Goal: Task Accomplishment & Management: Use online tool/utility

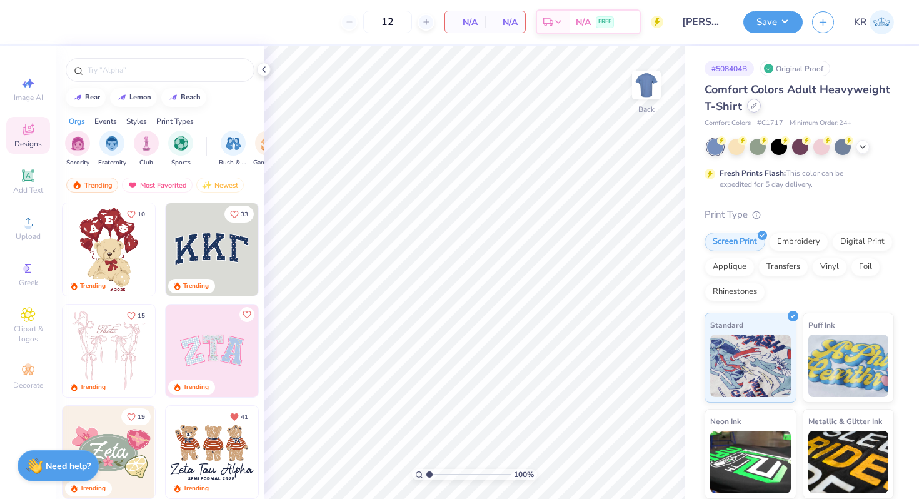
click at [751, 107] on icon at bounding box center [753, 105] width 5 height 5
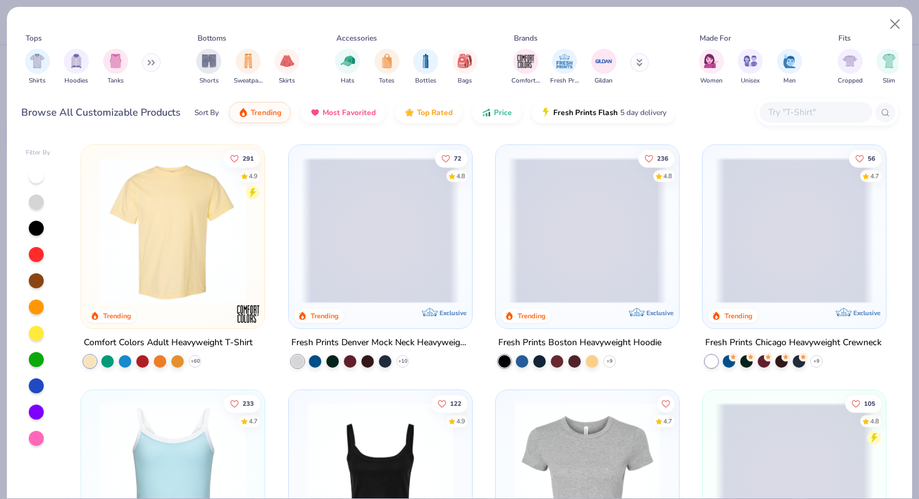
click at [780, 111] on input "text" at bounding box center [815, 112] width 96 height 14
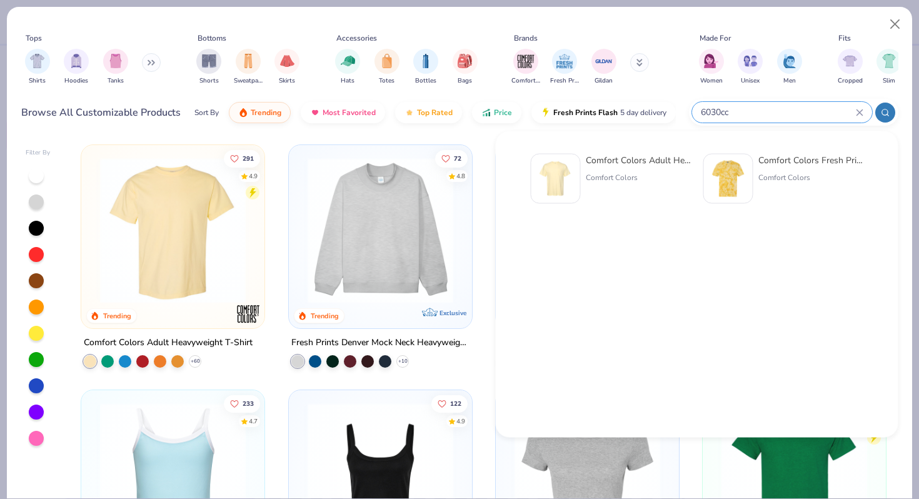
type input "6030cc"
click at [626, 158] on div "Comfort Colors Adult Heavyweight RS Pocket T-Shirt" at bounding box center [638, 160] width 105 height 13
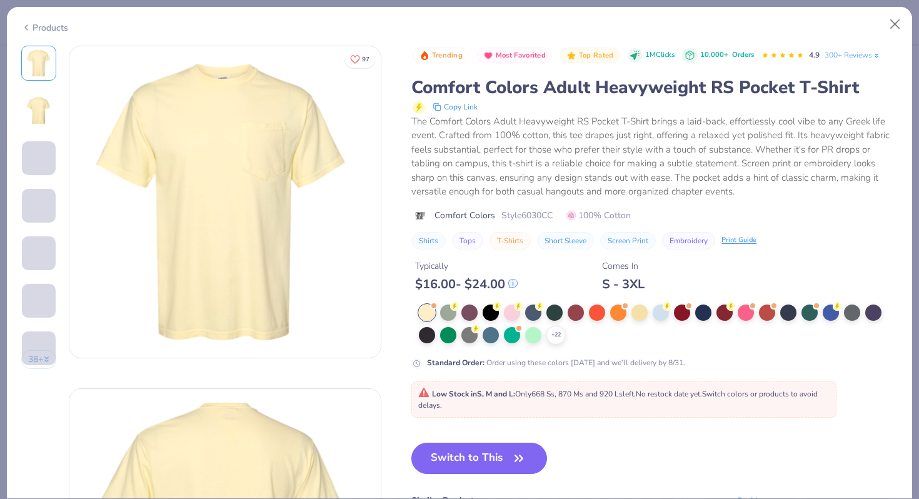
click at [555, 346] on div "+ 22 Standard Order : Order using these colors today and we’ll delivery by 8/31." at bounding box center [654, 336] width 486 height 64
click at [554, 336] on icon at bounding box center [556, 335] width 10 height 10
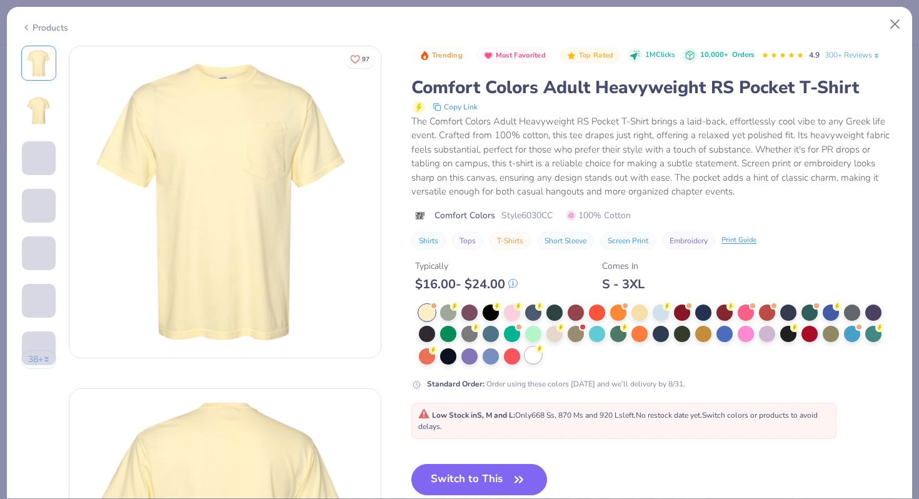
click at [540, 355] on div at bounding box center [533, 355] width 16 height 16
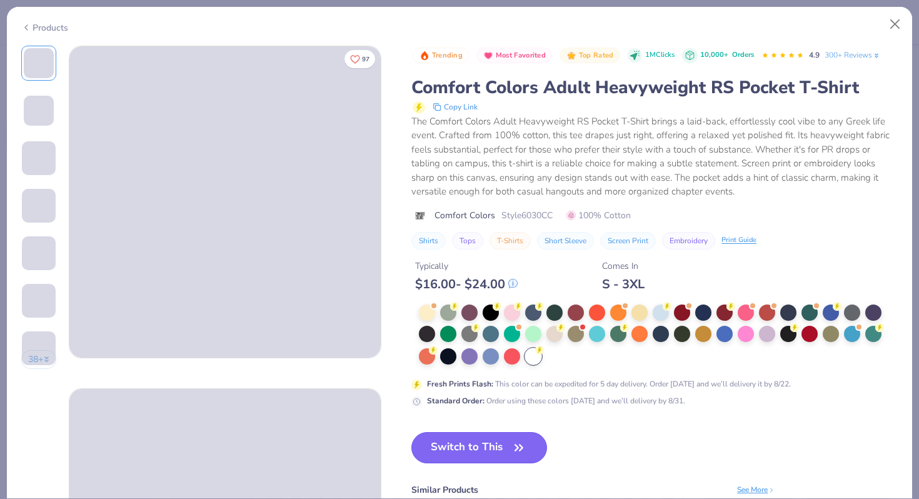
click at [502, 445] on button "Switch to This" at bounding box center [479, 447] width 136 height 31
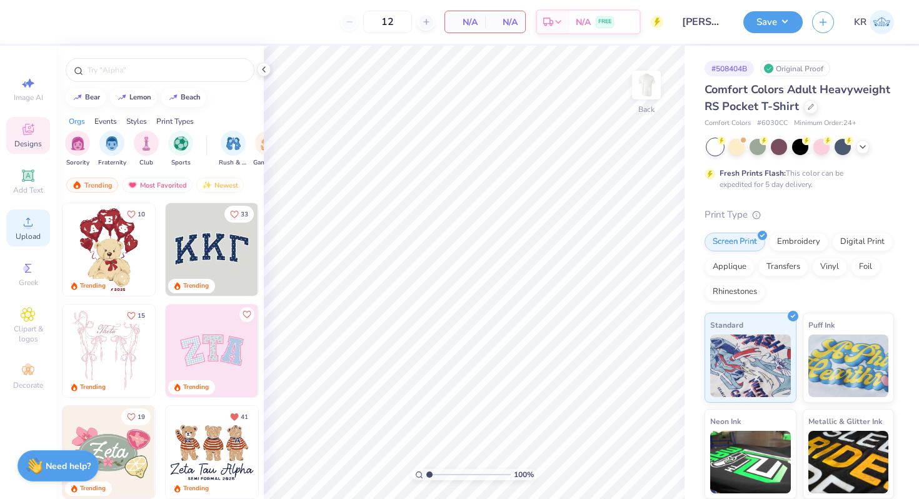
click at [29, 238] on span "Upload" at bounding box center [28, 236] width 25 height 10
click at [30, 228] on circle at bounding box center [27, 226] width 7 height 7
click at [34, 221] on icon at bounding box center [28, 221] width 15 height 15
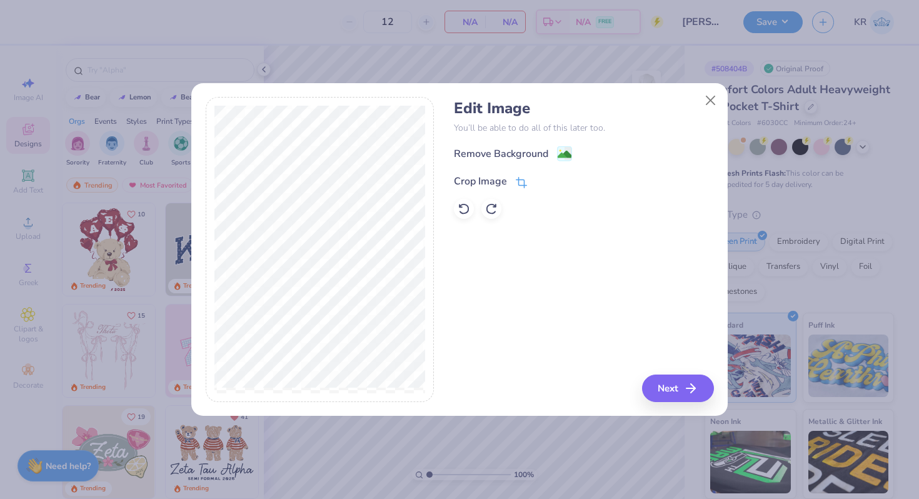
click at [516, 177] on icon at bounding box center [521, 182] width 11 height 11
click at [476, 399] on div "Edit Image You’ll be able to do all of this later too. Remove Background Crop I…" at bounding box center [460, 249] width 508 height 305
click at [537, 182] on button at bounding box center [542, 180] width 13 height 13
click at [520, 187] on span at bounding box center [521, 181] width 11 height 15
click at [540, 176] on icon at bounding box center [543, 180] width 8 height 8
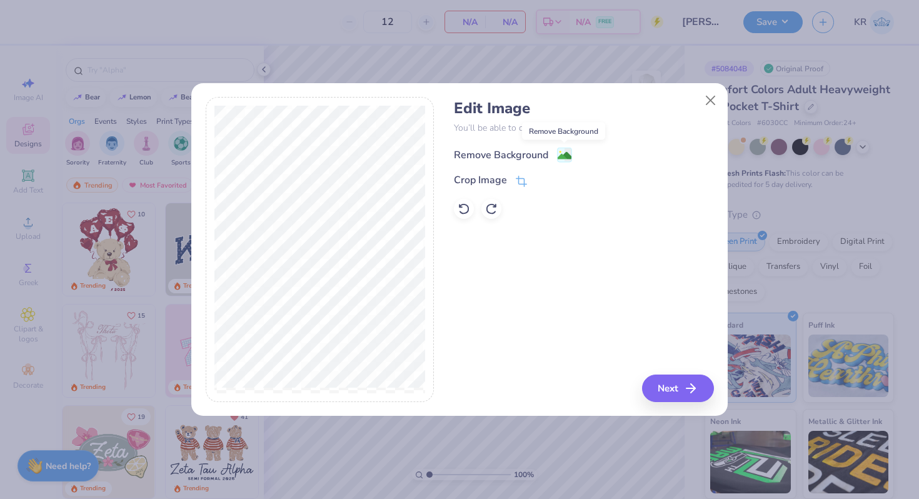
click at [569, 158] on image at bounding box center [565, 156] width 14 height 14
click at [681, 388] on button "Next" at bounding box center [680, 388] width 72 height 28
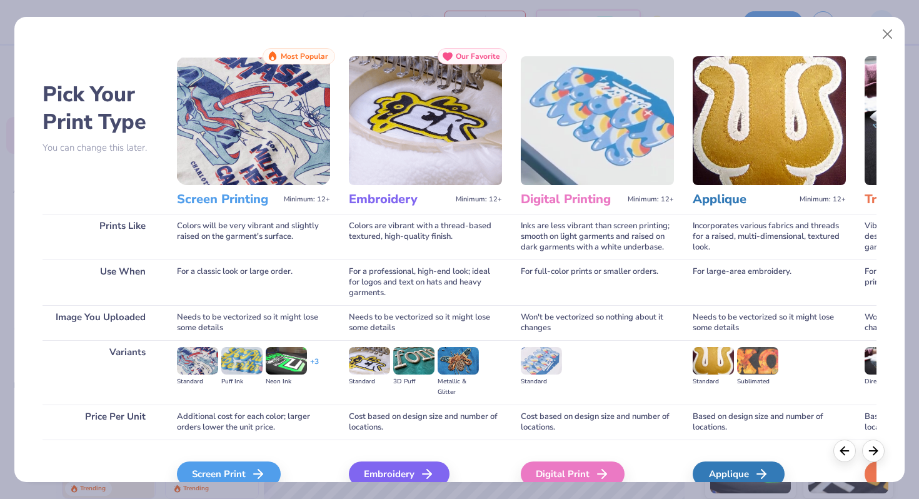
scroll to position [62, 0]
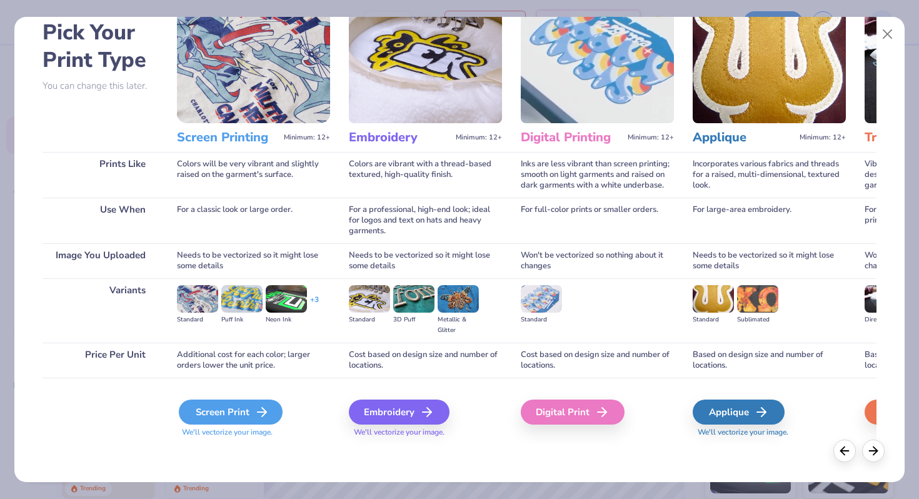
click at [224, 422] on div "Screen Print" at bounding box center [231, 411] width 104 height 25
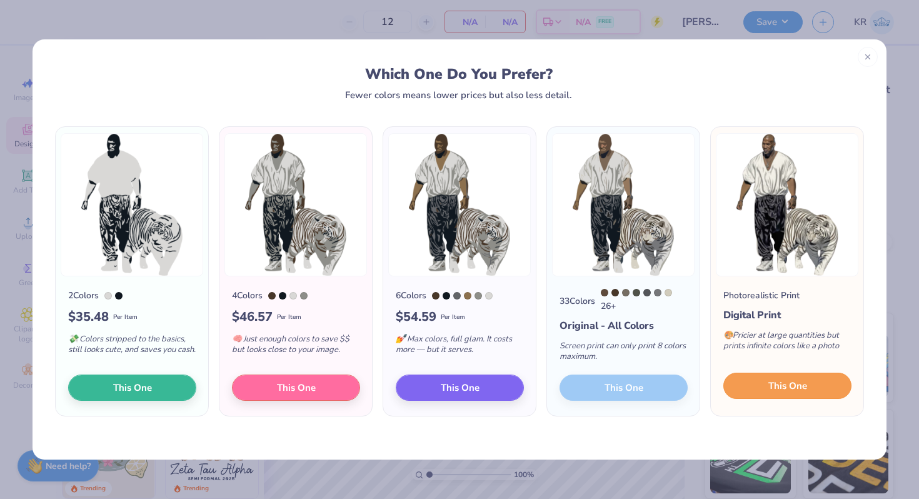
click at [752, 399] on button "This One" at bounding box center [787, 386] width 128 height 26
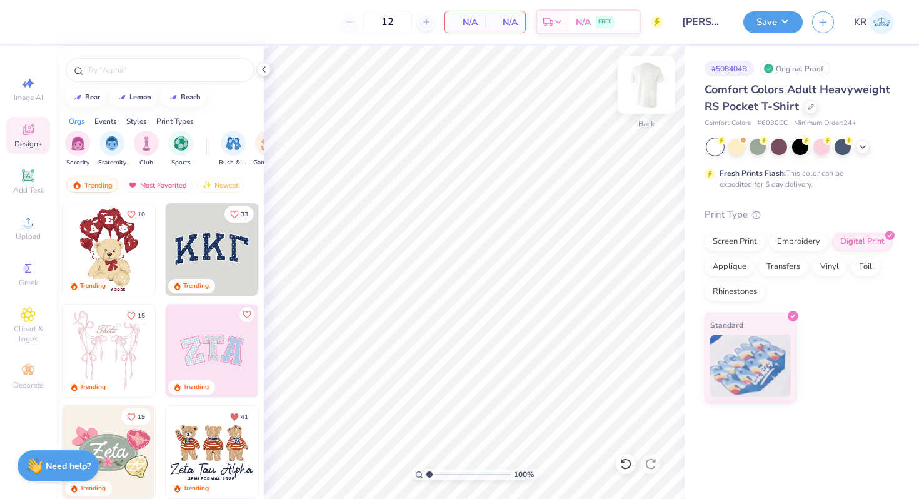
click at [649, 98] on img at bounding box center [646, 85] width 50 height 50
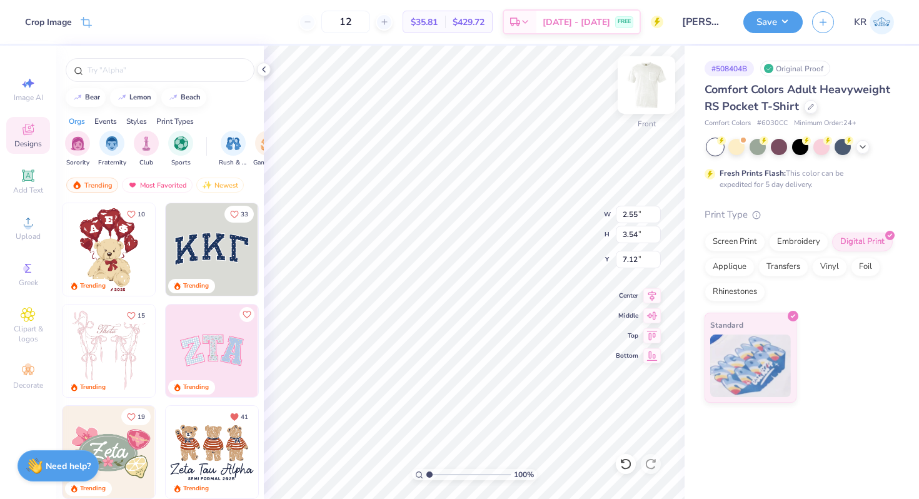
type input "10.21"
type input "14.19"
type input "8.88"
type input "12.35"
type input "3.00"
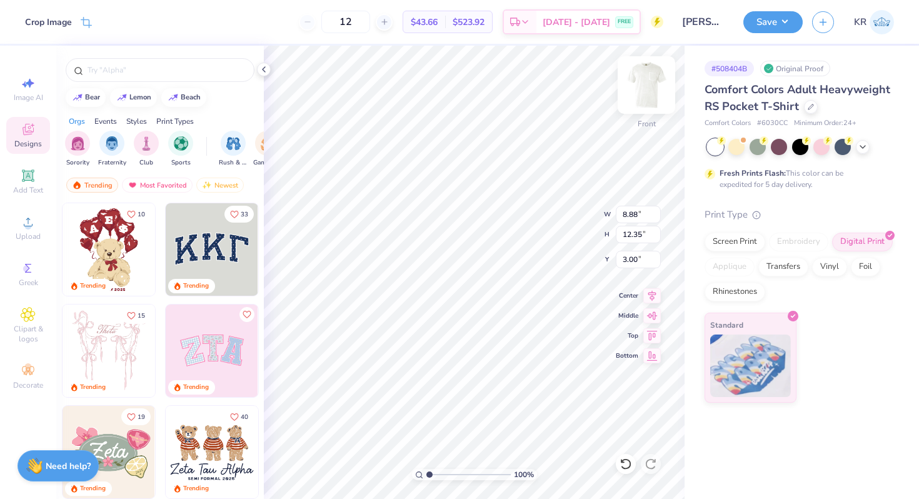
type input "9.12"
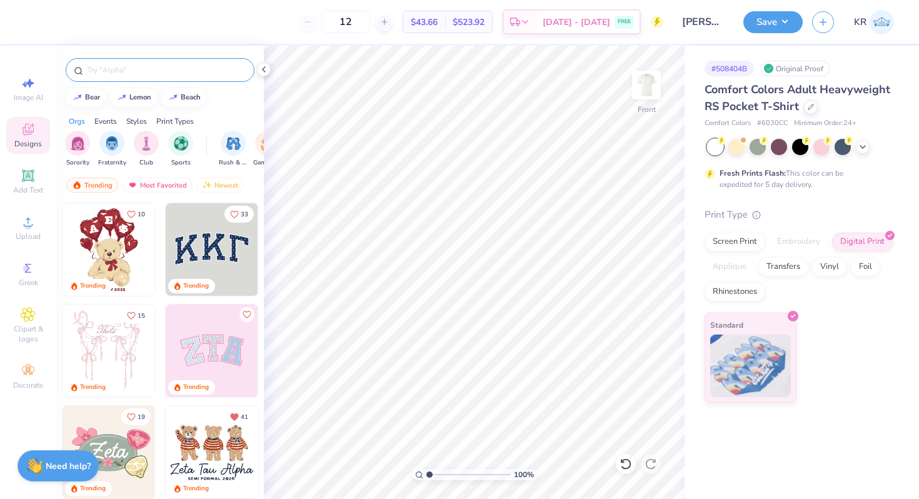
click at [116, 70] on input "text" at bounding box center [166, 70] width 160 height 13
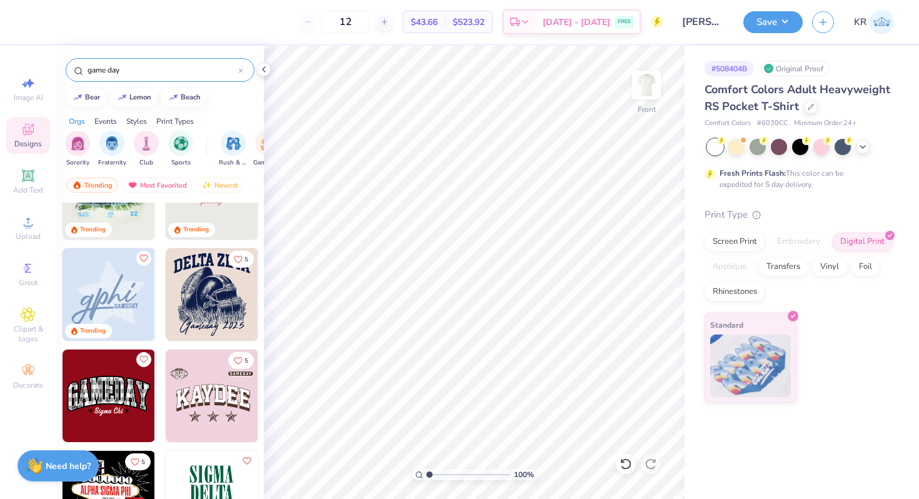
scroll to position [260, 0]
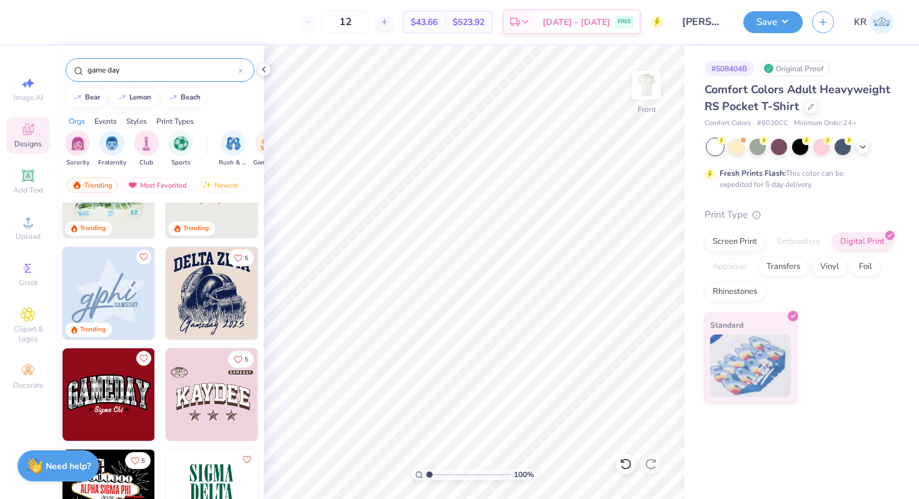
type input "game day"
click at [201, 313] on img at bounding box center [212, 293] width 93 height 93
type input "5.27"
type input "7.49"
type input "5.27"
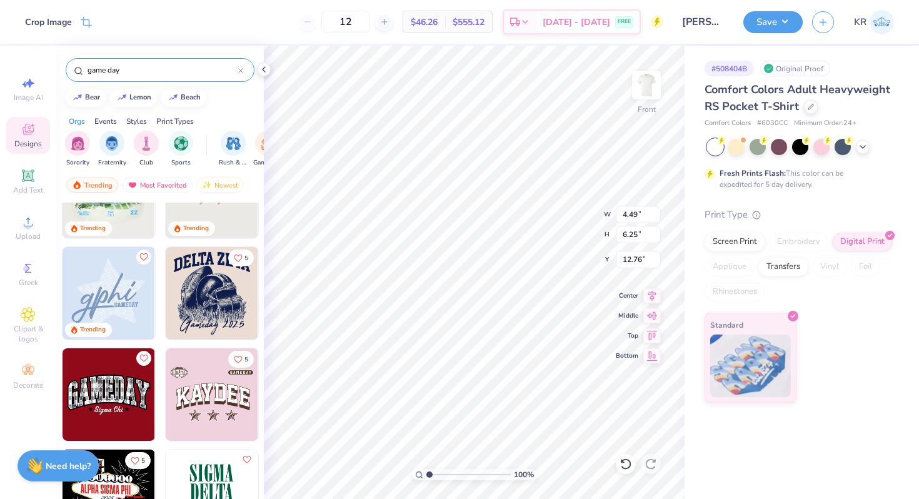
type input "4.49"
type input "6.25"
type input "18.67"
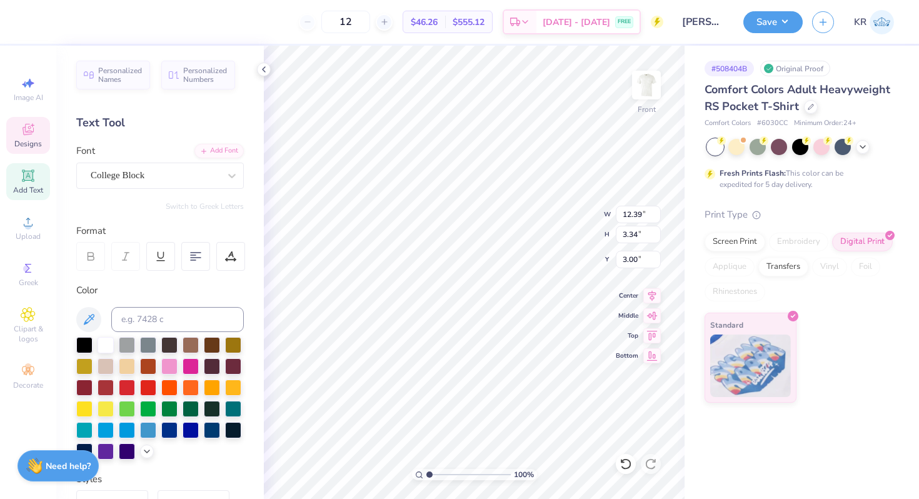
scroll to position [0, 5]
type textarea "TAU KAPPA EPSILON"
type input "4.49"
type input "6.25"
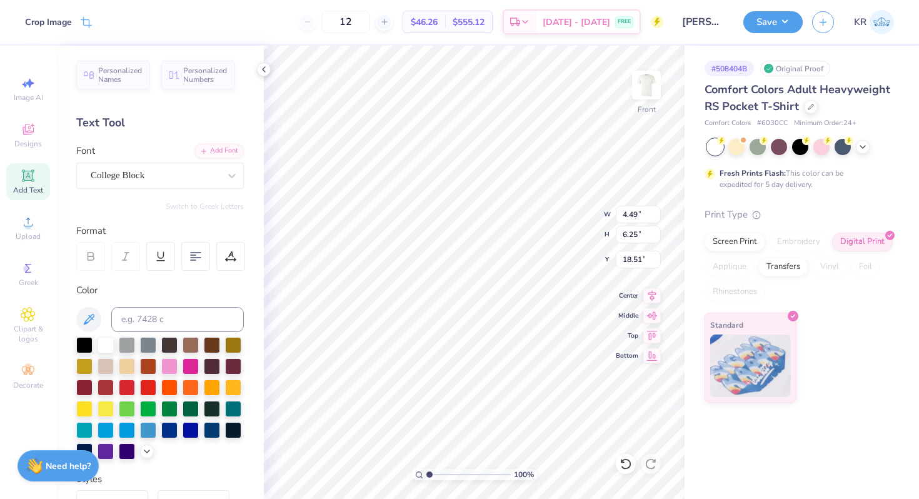
type input "18.51"
type input "17.37"
type textarea "f"
type textarea "FALL RUSH 2025"
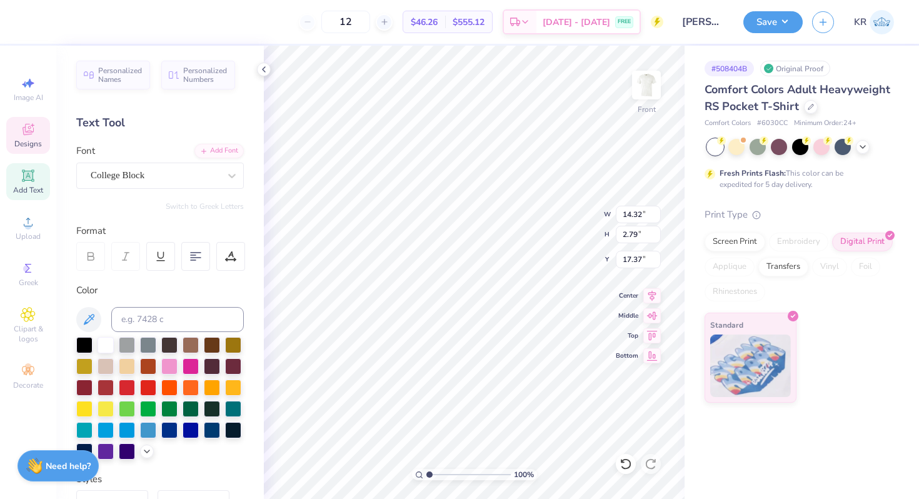
scroll to position [0, 4]
type input "11.49"
type input "2.51"
type input "17.51"
type input "14.32"
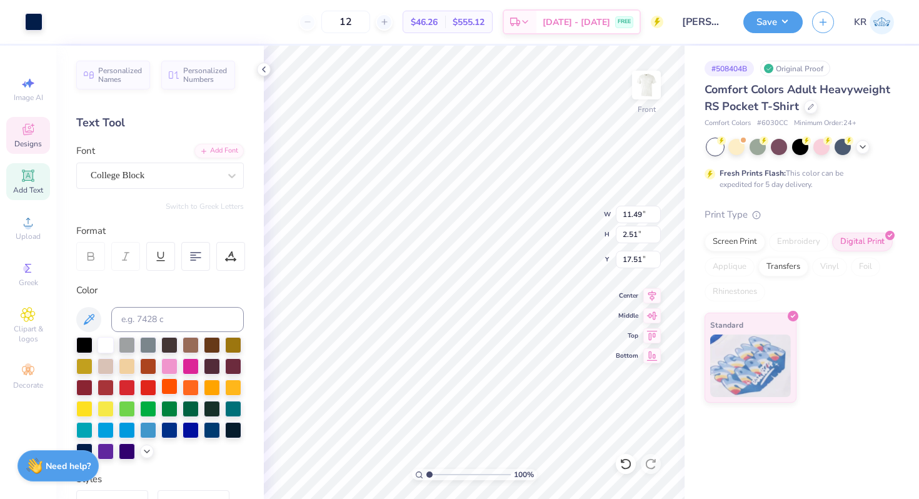
type input "2.79"
type input "17.37"
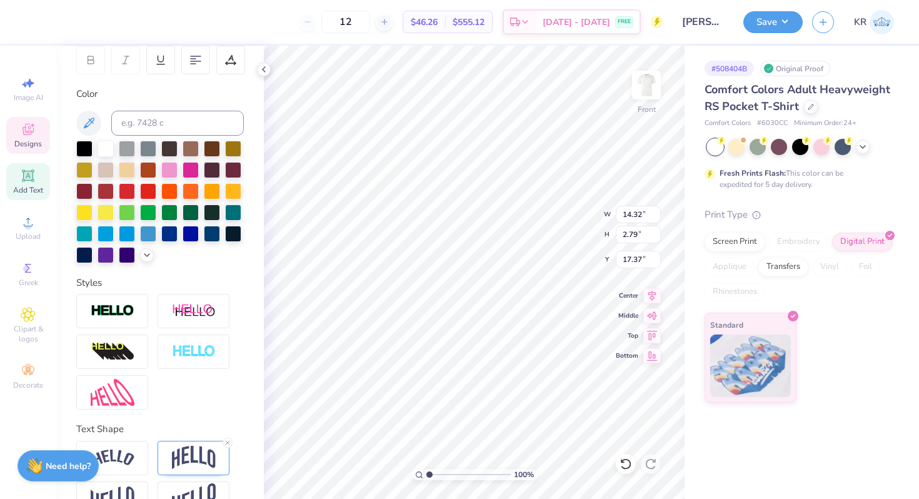
scroll to position [220, 0]
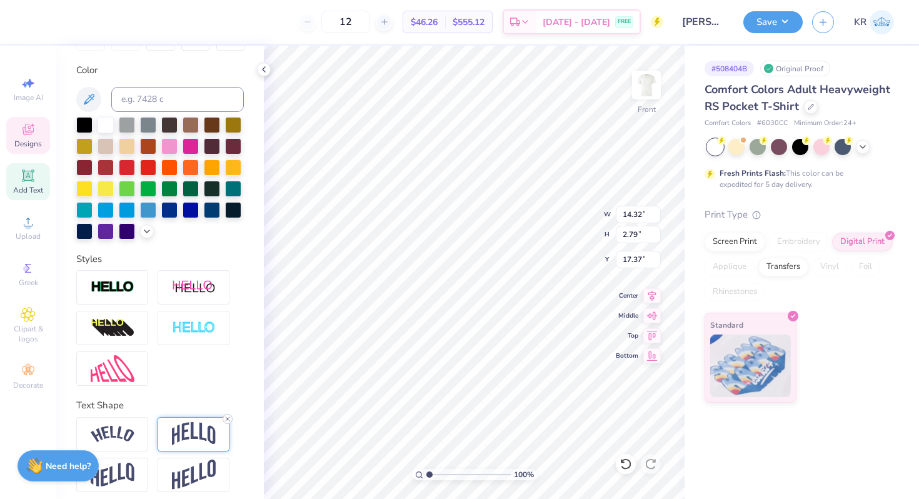
click at [230, 419] on icon at bounding box center [228, 419] width 8 height 8
type input "1.37"
type input "18.08"
type textarea "Fall Rush 2025"
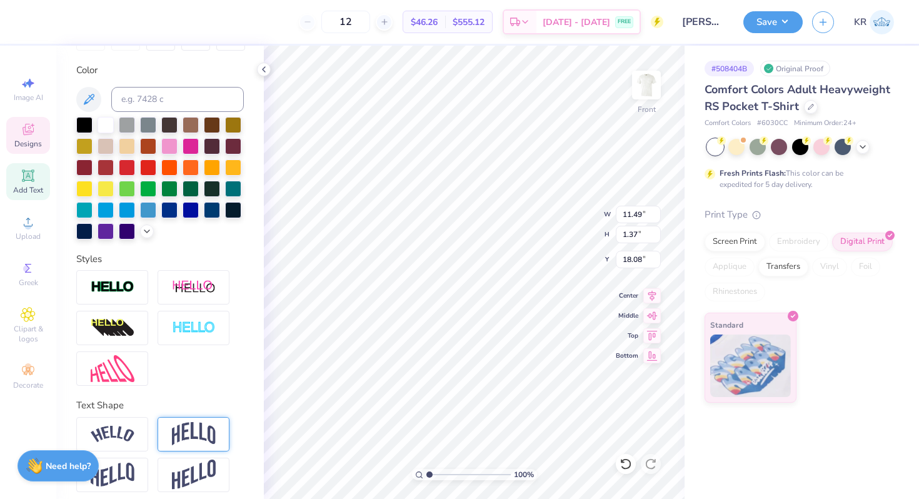
type input "18.16"
type input "17.84"
click at [123, 370] on img at bounding box center [113, 368] width 44 height 27
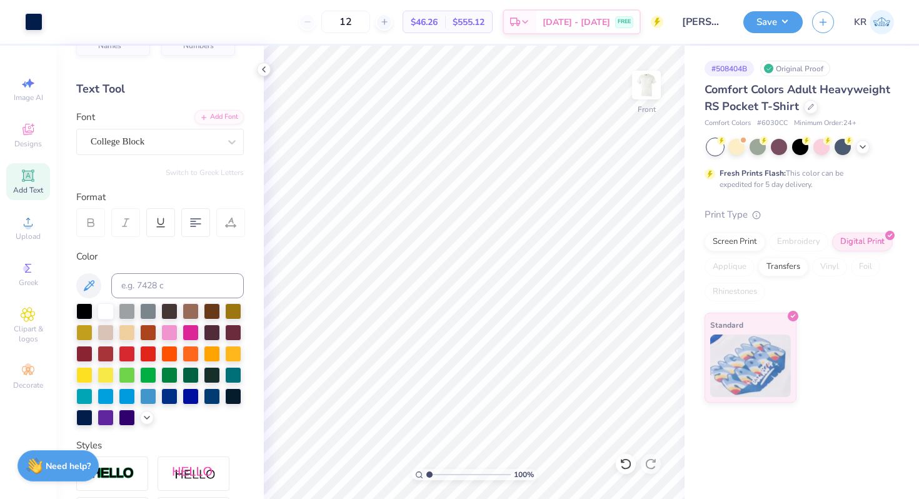
scroll to position [0, 0]
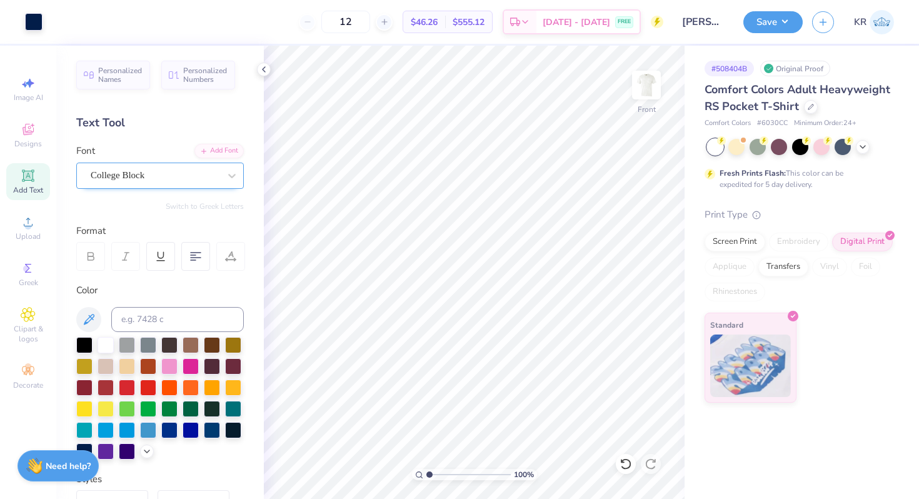
click at [178, 187] on div "College Block" at bounding box center [160, 176] width 168 height 26
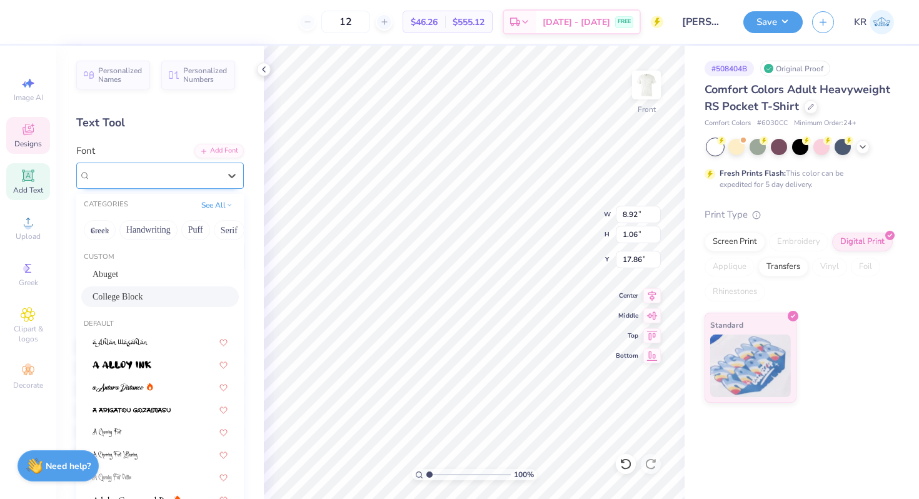
type input "17.86"
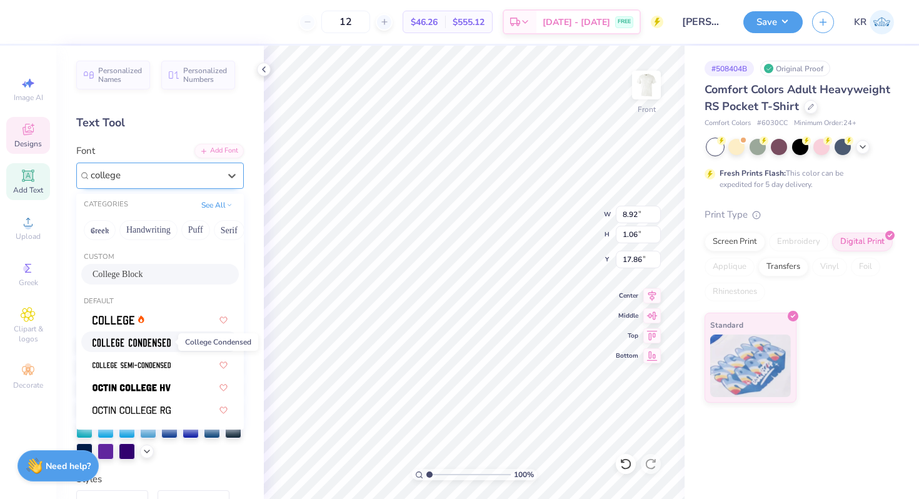
click at [160, 342] on img at bounding box center [132, 342] width 78 height 9
type input "college"
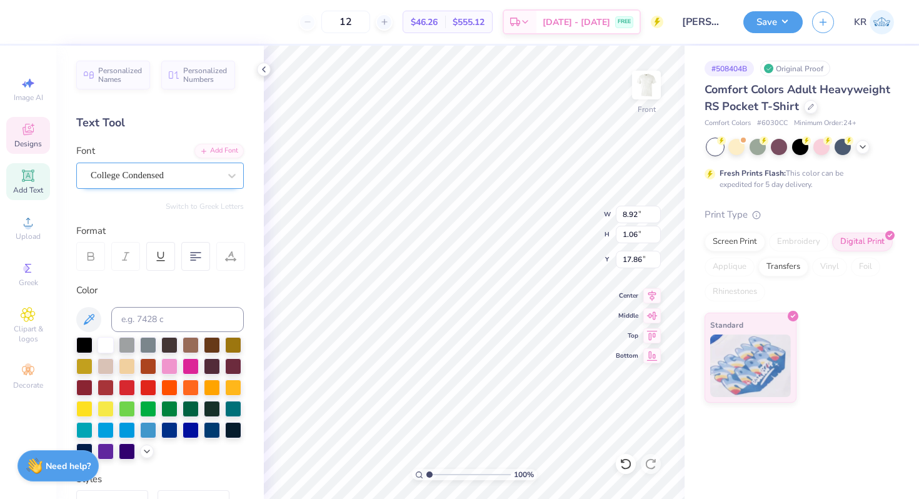
type input "7.31"
type input "0.93"
type input "17.92"
click at [143, 179] on div "College Condensed" at bounding box center [154, 175] width 131 height 19
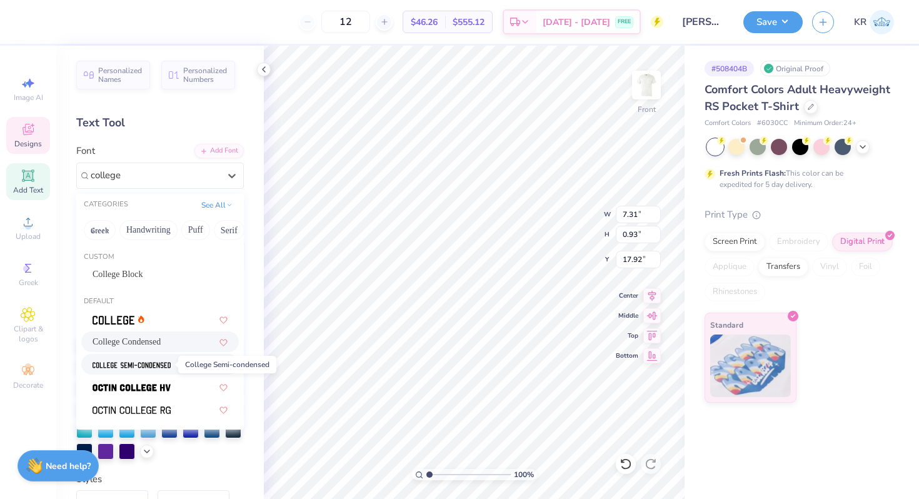
click at [149, 363] on img at bounding box center [132, 365] width 78 height 9
type input "college"
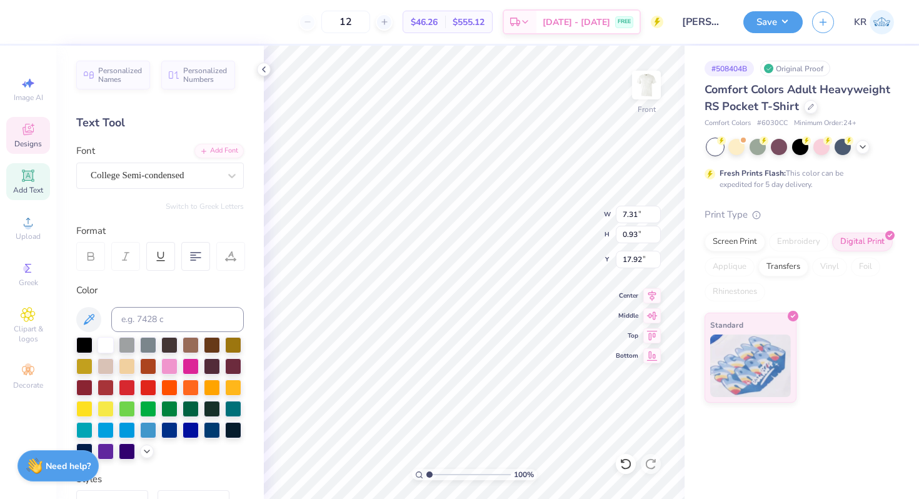
type input "8.24"
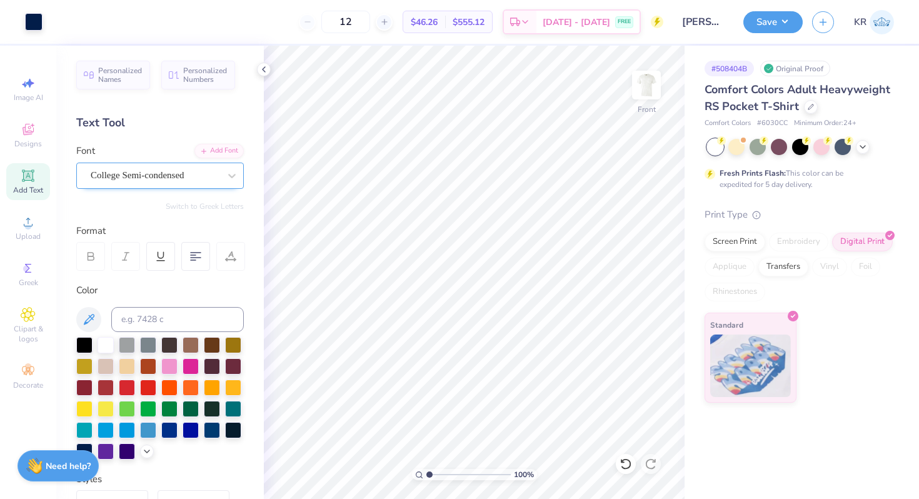
click at [148, 174] on div "College Semi-condensed" at bounding box center [154, 175] width 131 height 19
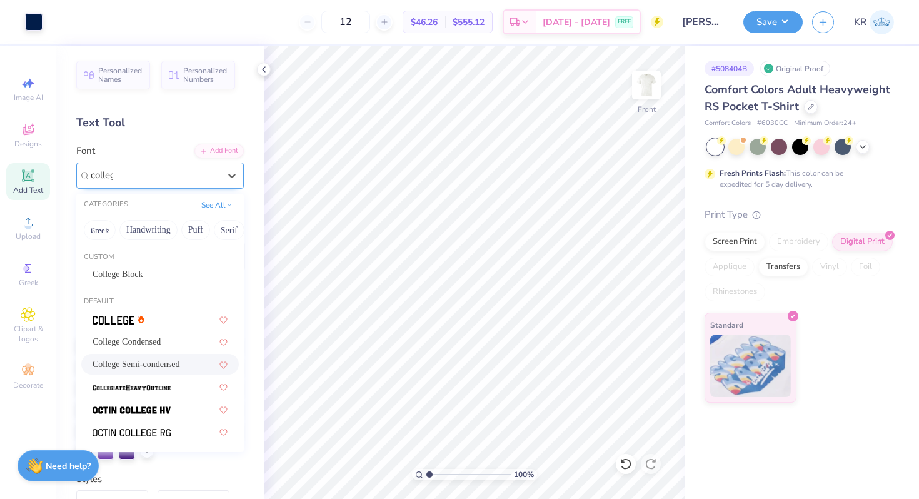
type input "college"
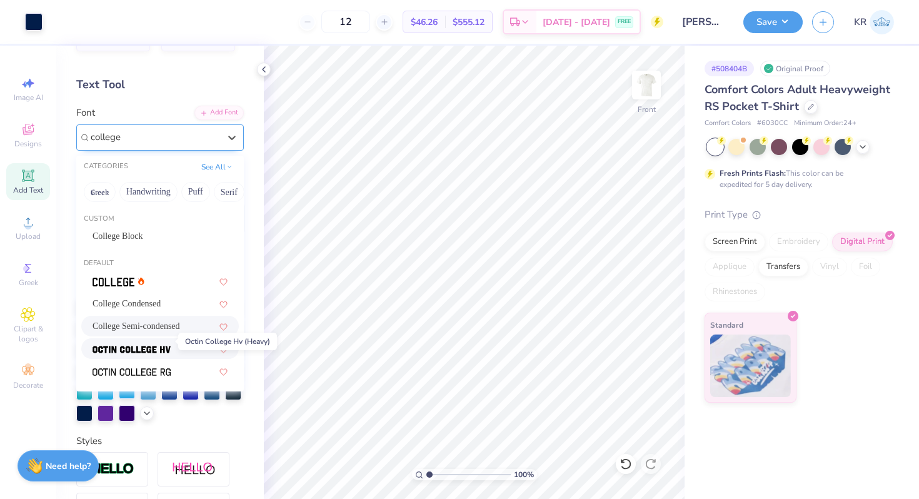
scroll to position [49, 0]
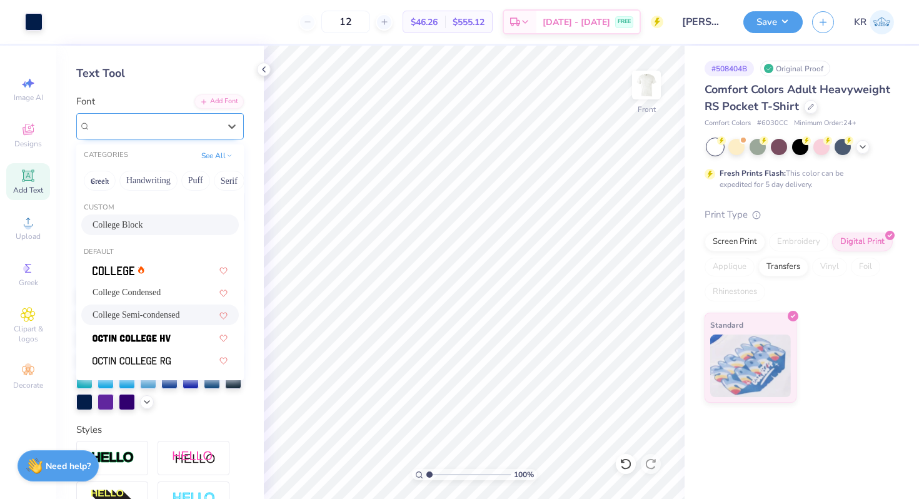
click at [124, 127] on div at bounding box center [154, 125] width 131 height 19
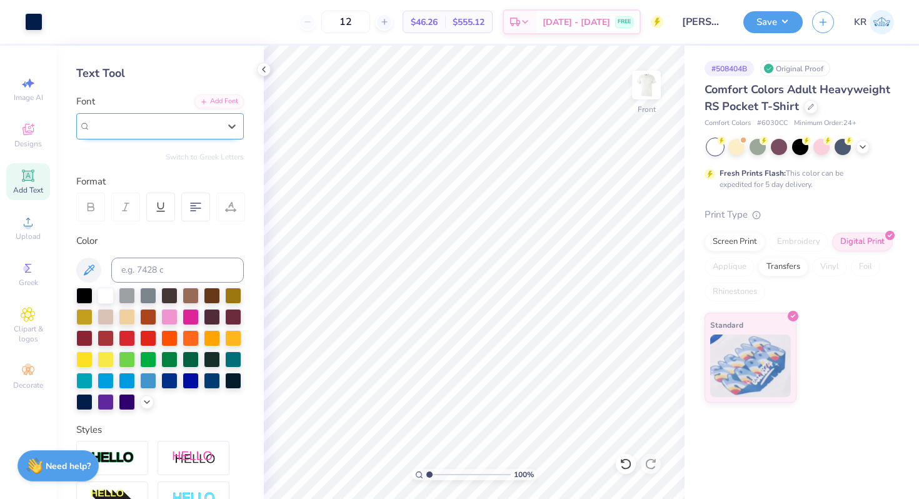
click at [124, 127] on span "College Semi-condensed" at bounding box center [138, 126] width 94 height 14
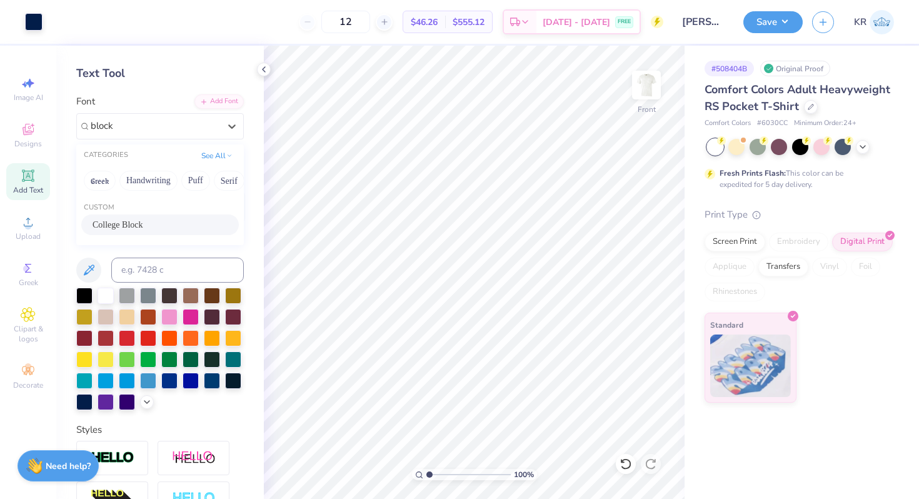
click at [131, 221] on span "College Block" at bounding box center [118, 224] width 51 height 13
type input "block"
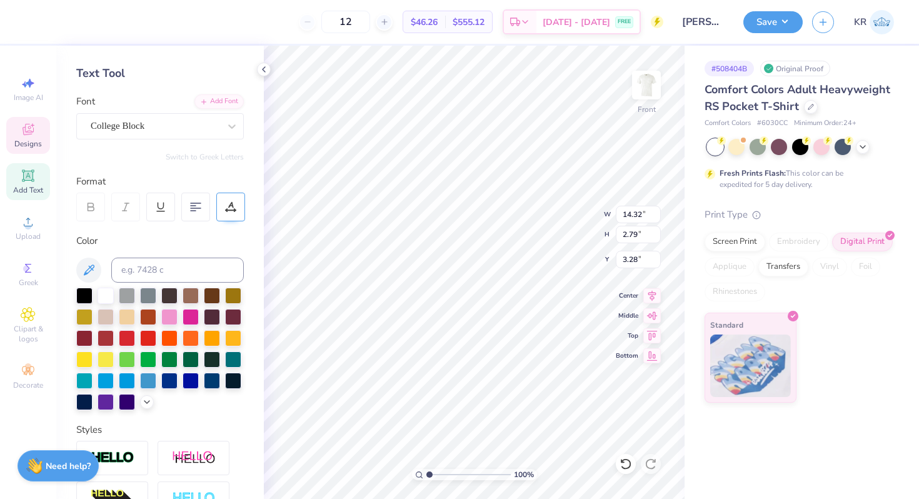
click at [238, 209] on div at bounding box center [230, 207] width 29 height 29
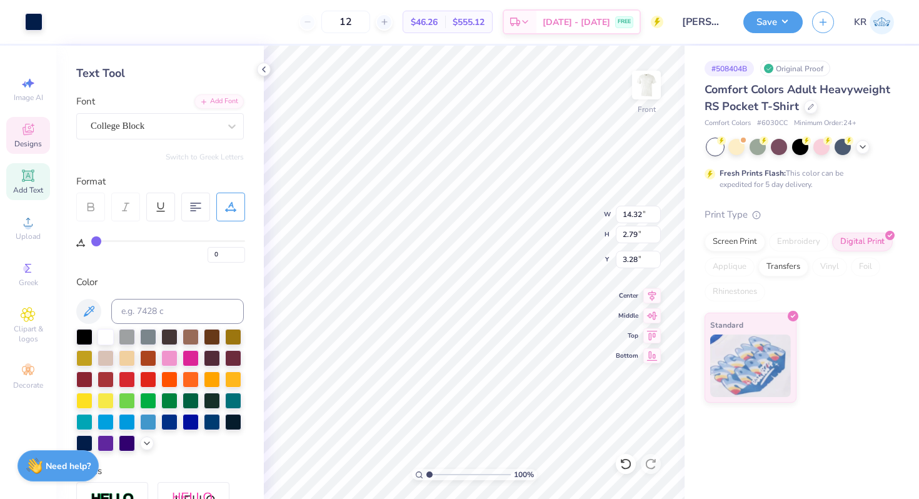
type input "3.29"
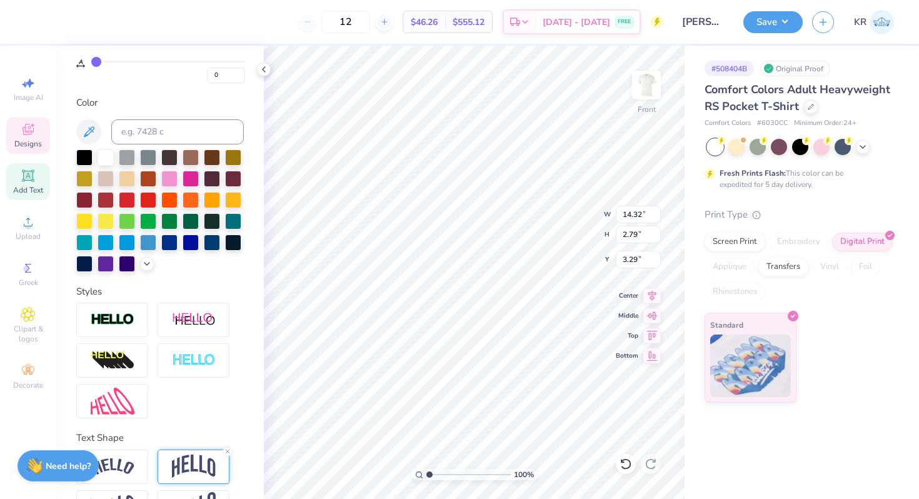
scroll to position [269, 0]
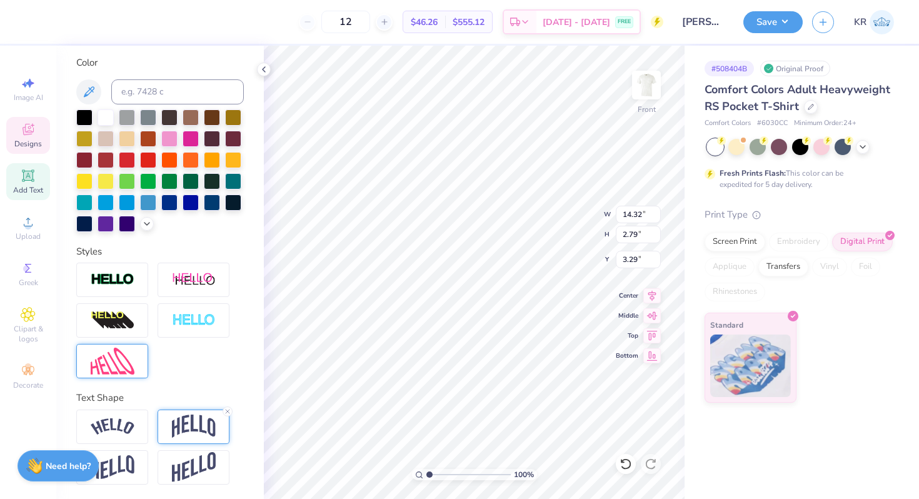
click at [124, 359] on img at bounding box center [113, 361] width 44 height 27
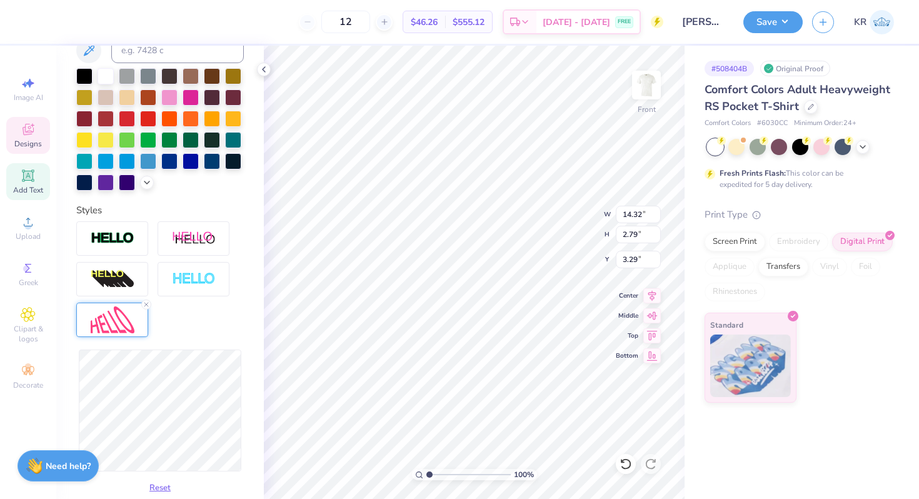
scroll to position [304, 0]
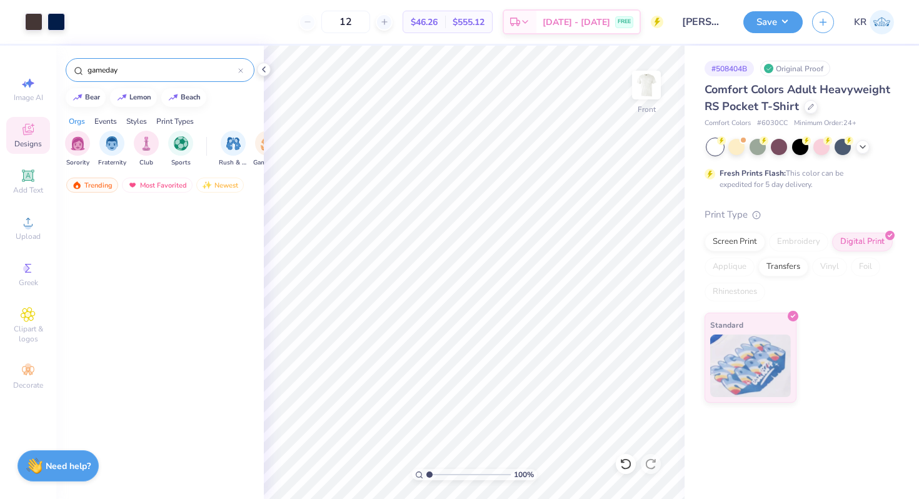
scroll to position [1370, 0]
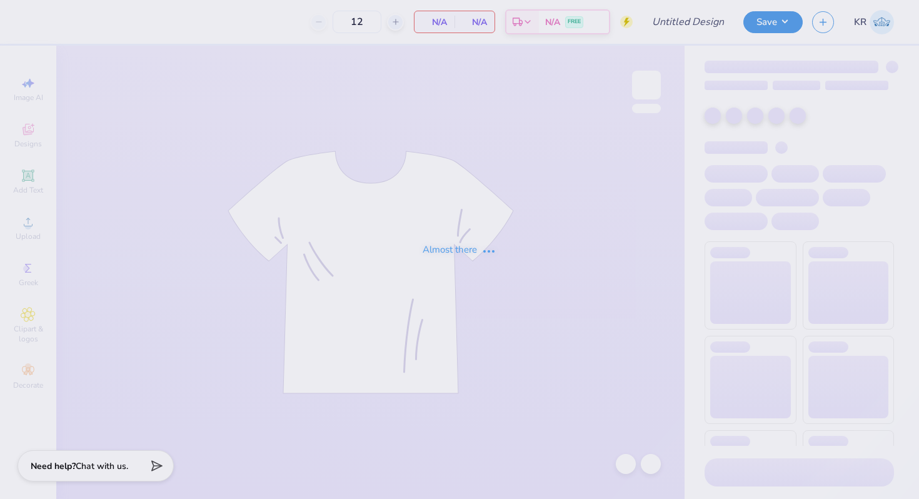
type input "vick rush ?"
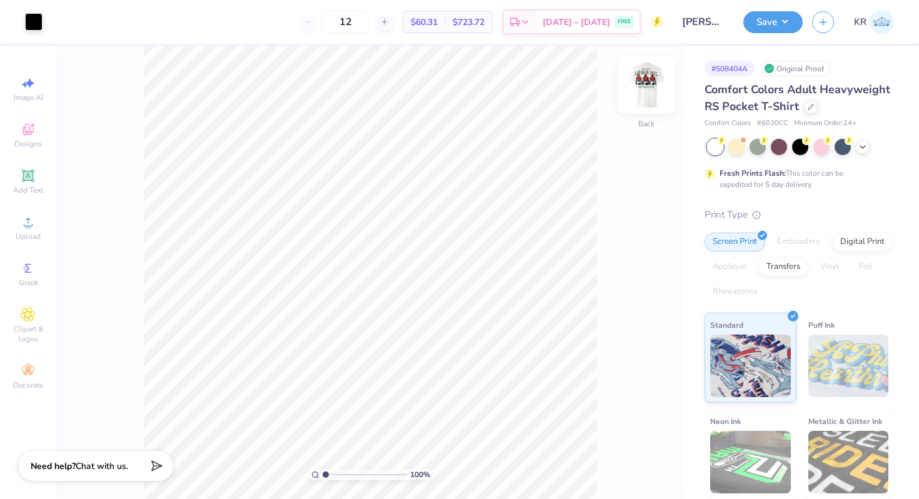
click at [651, 105] on div "Back" at bounding box center [646, 93] width 29 height 44
drag, startPoint x: 327, startPoint y: 471, endPoint x: 335, endPoint y: 471, distance: 8.2
click at [335, 471] on input "range" at bounding box center [365, 474] width 84 height 11
type input "1.61"
click at [330, 471] on input "range" at bounding box center [365, 474] width 84 height 11
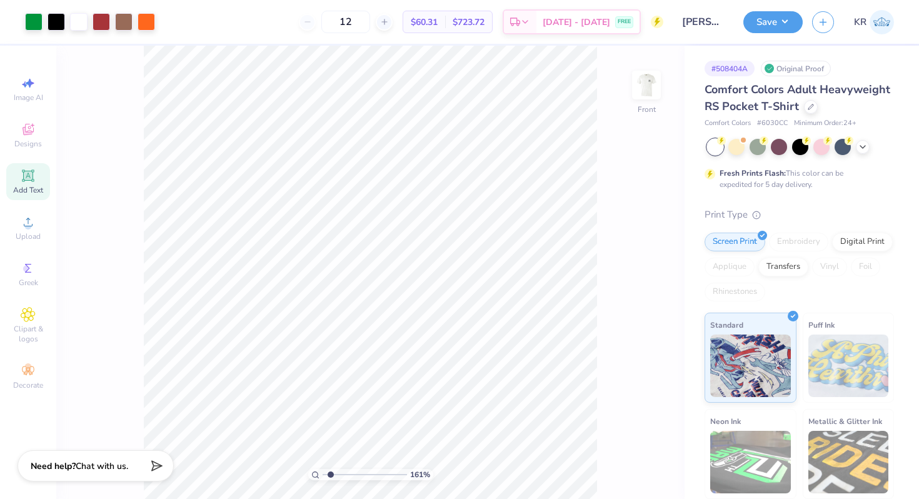
click at [31, 168] on icon at bounding box center [28, 175] width 15 height 15
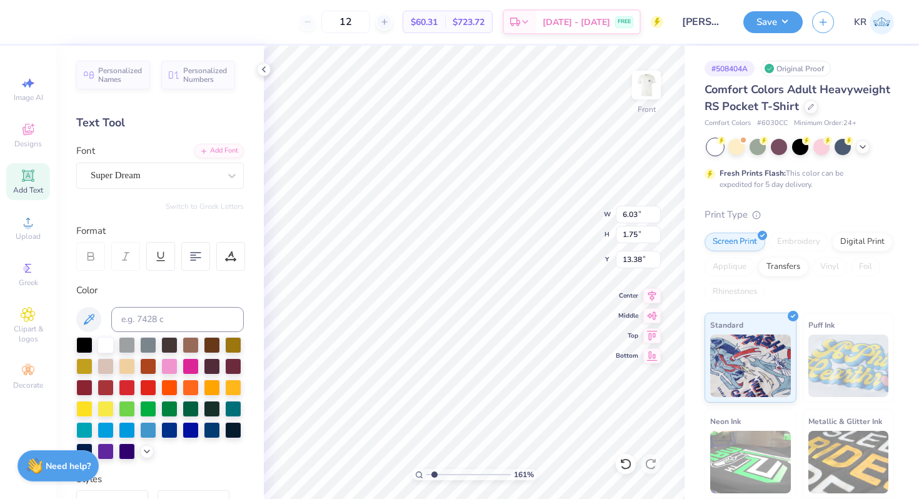
scroll to position [0, 1]
type textarea "SMITH"
click at [149, 169] on div "Super Dream" at bounding box center [154, 175] width 131 height 19
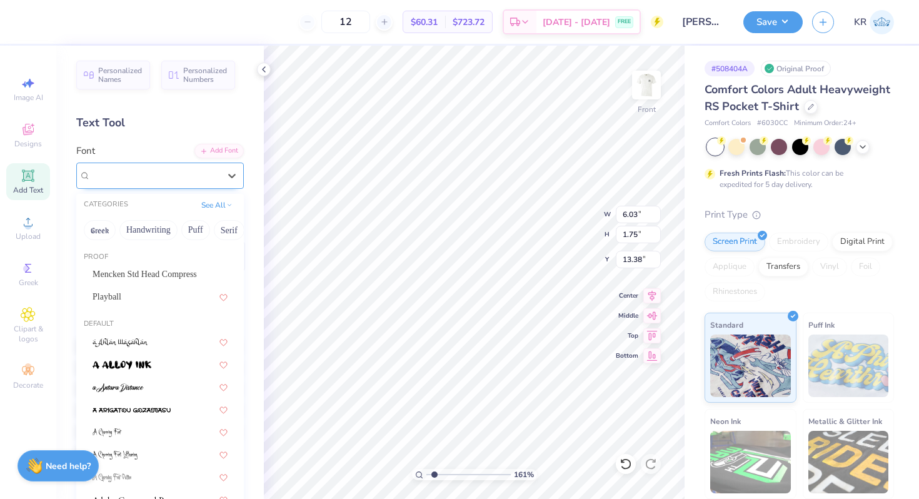
click at [156, 179] on div "Super Dream" at bounding box center [155, 175] width 129 height 14
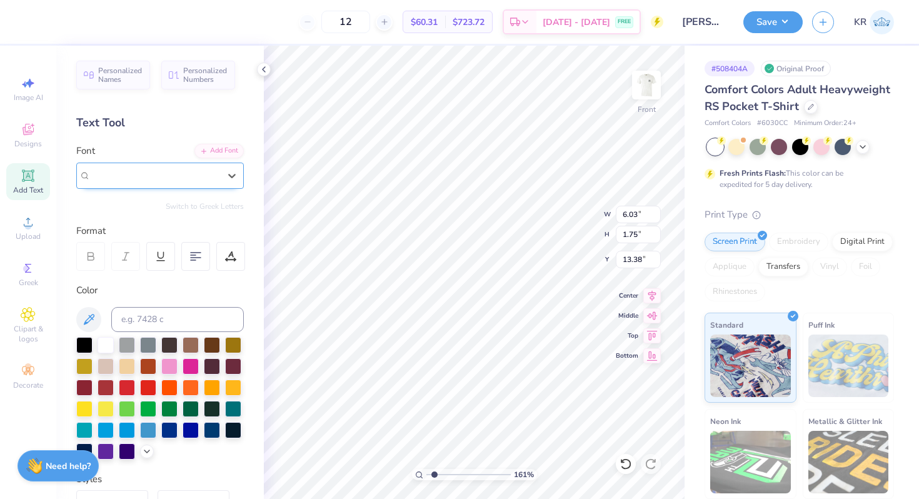
click at [141, 178] on span "Super Dream" at bounding box center [116, 175] width 50 height 14
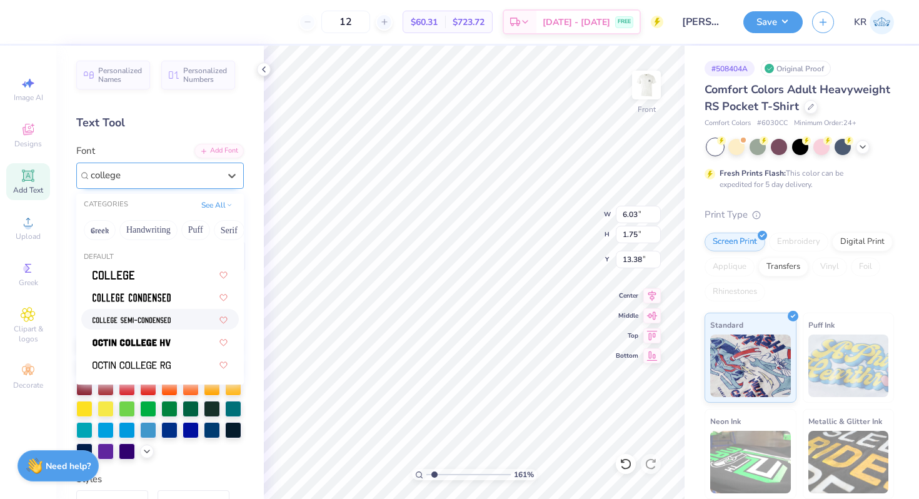
click at [162, 324] on img at bounding box center [132, 320] width 78 height 9
type input "college"
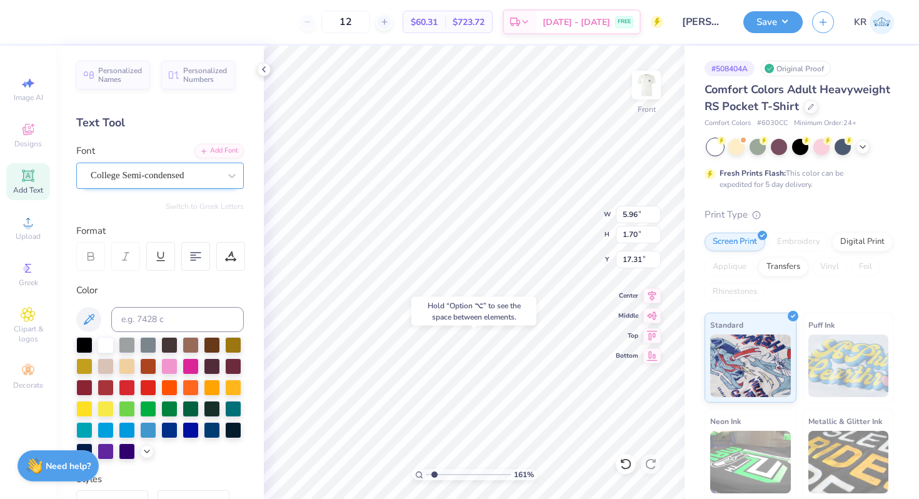
type input "17.31"
click at [205, 314] on input at bounding box center [177, 319] width 133 height 25
type input "p"
type input "158"
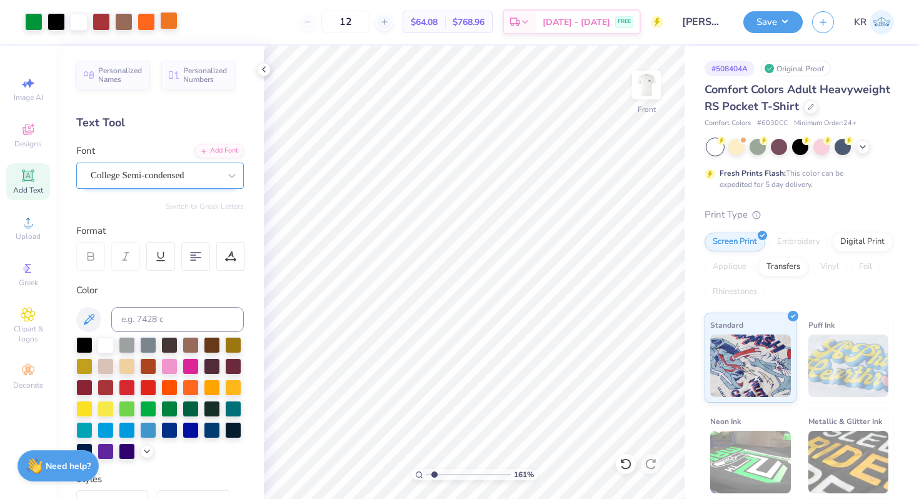
click at [166, 23] on div at bounding box center [169, 21] width 18 height 18
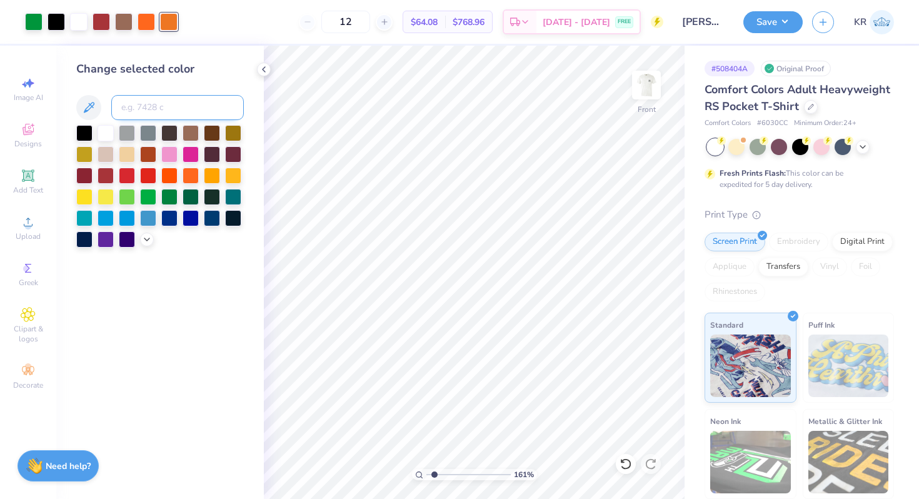
click at [168, 104] on input at bounding box center [177, 107] width 133 height 25
type input "158"
click at [146, 19] on div at bounding box center [147, 21] width 18 height 18
click at [161, 106] on input at bounding box center [177, 107] width 133 height 25
type input "158"
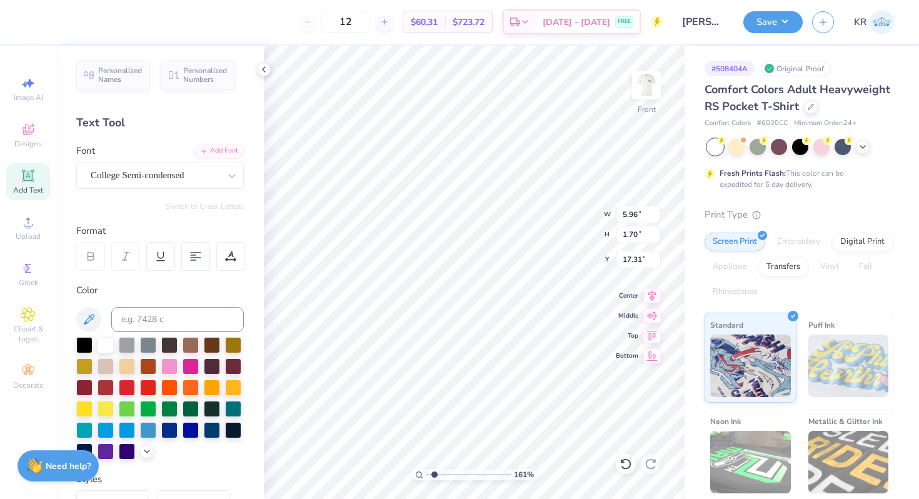
type input "19.53"
type textarea "78"
type input "16.98"
type input "2.93"
type input "0.84"
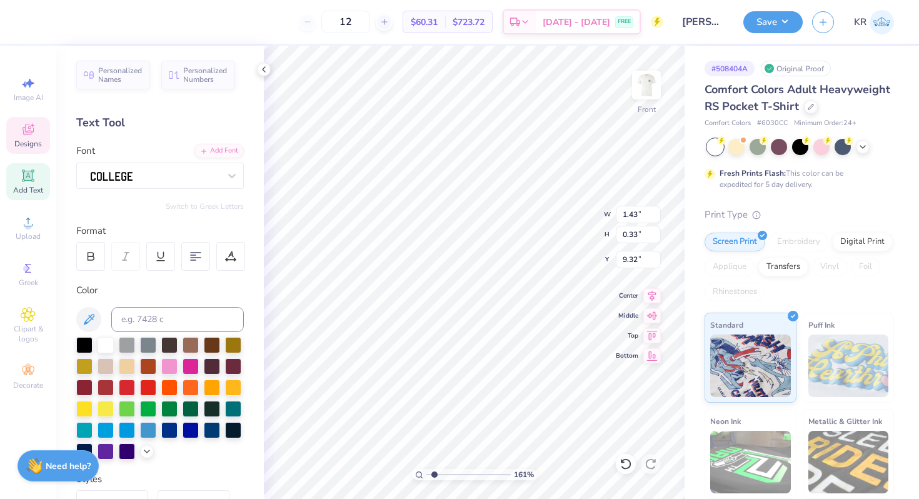
type input "9.31"
type input "2.93"
type input "0.84"
type input "19.35"
type input "1.89"
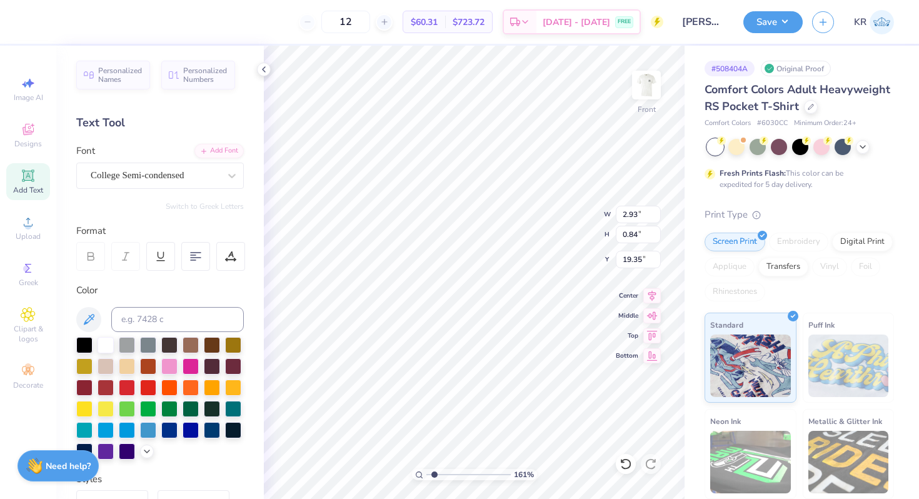
type input "0.54"
type input "10.09"
type input "1.43"
type input "0.33"
type input "9.31"
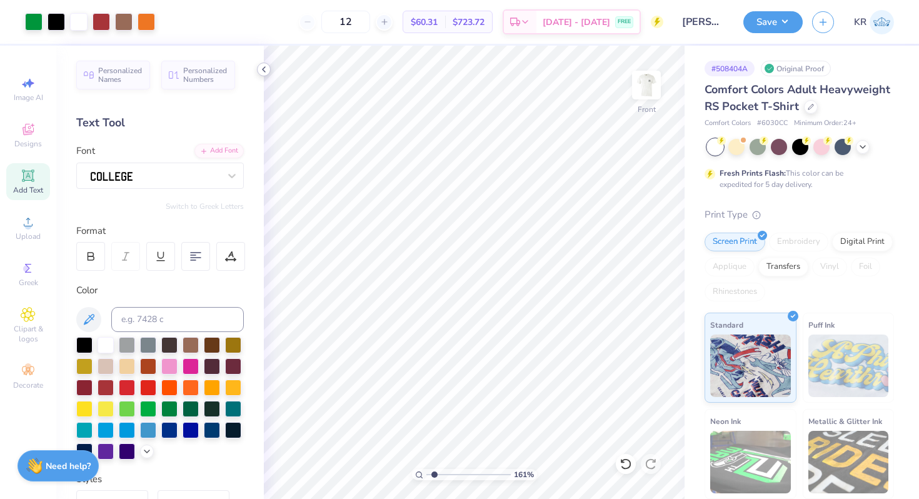
click at [262, 71] on icon at bounding box center [264, 69] width 10 height 10
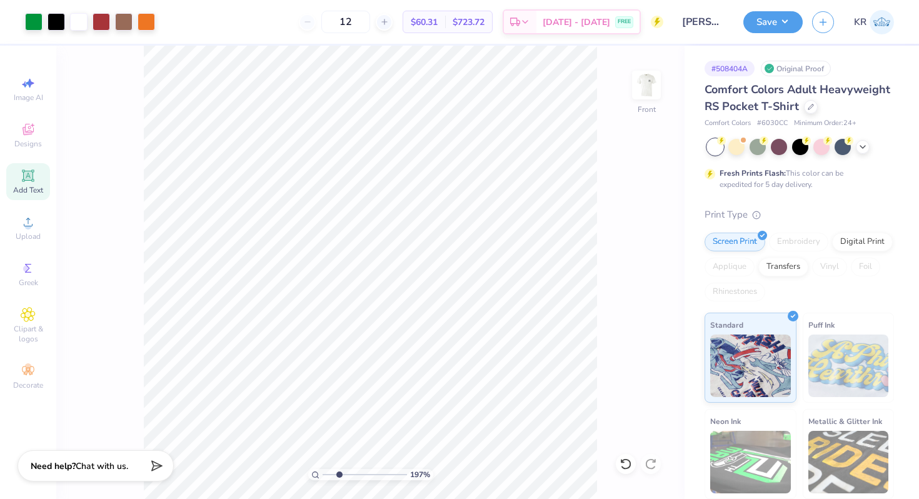
drag, startPoint x: 330, startPoint y: 475, endPoint x: 338, endPoint y: 475, distance: 8.1
type input "2.63"
click at [339, 475] on input "range" at bounding box center [365, 474] width 84 height 11
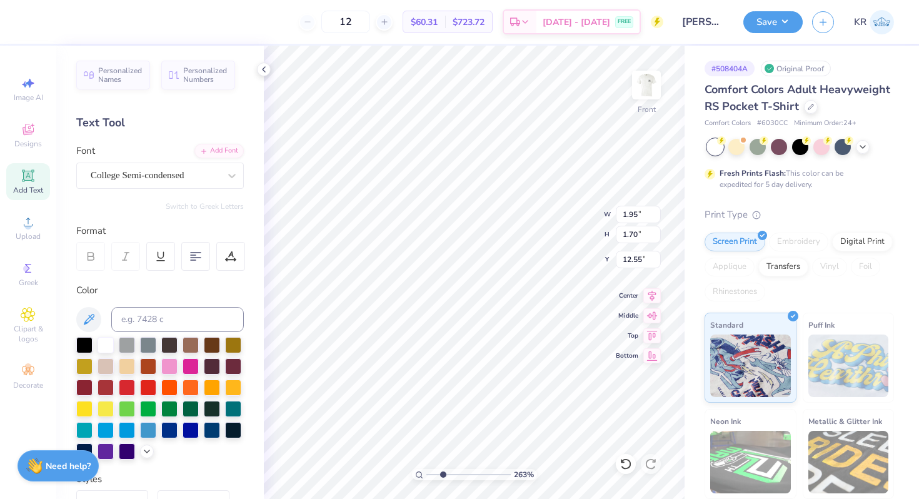
type input "12.55"
click at [268, 74] on icon at bounding box center [264, 69] width 10 height 10
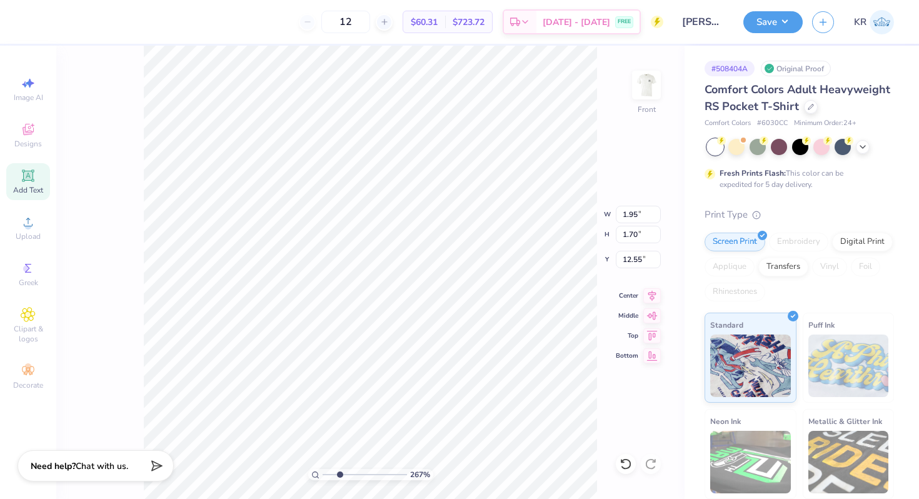
type input "2.64"
click at [339, 473] on input "range" at bounding box center [365, 474] width 84 height 11
type input "1.89"
type input "0.54"
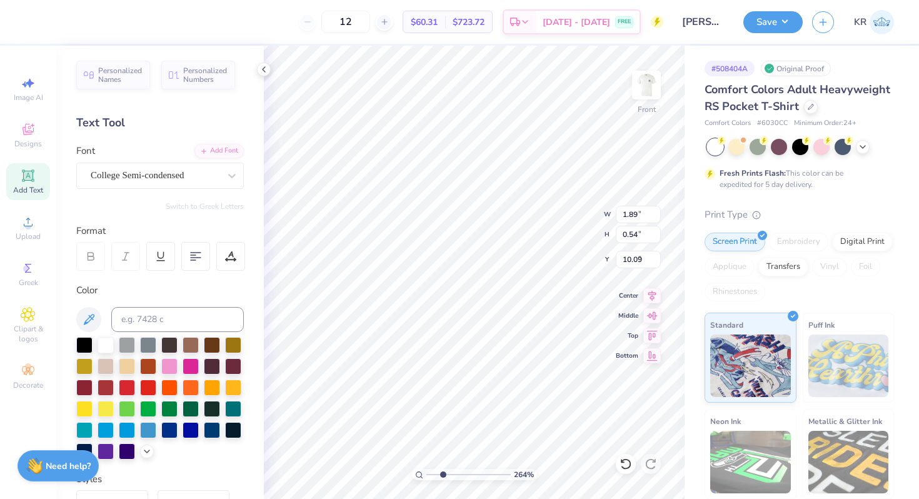
type input "9.20"
type input "1.26"
type input "0.94"
type input "10.16"
type input "1.95"
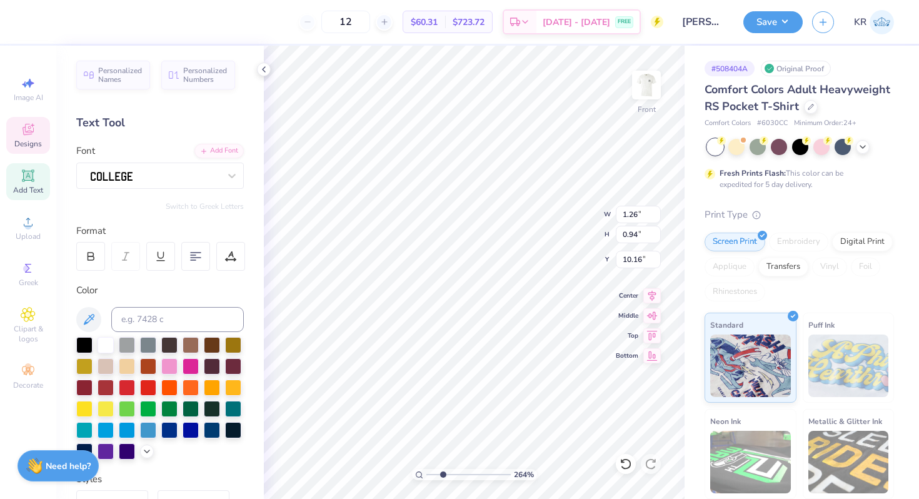
type input "1.70"
type input "12.55"
type input "1.17"
type input "1.03"
type input "10.97"
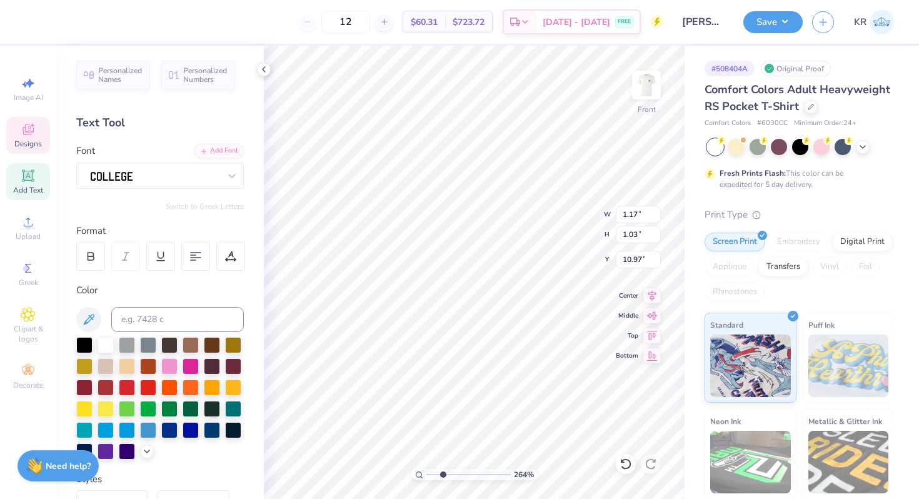
type input "1.26"
type input "0.94"
type input "10.16"
type input "10.07"
type input "1.89"
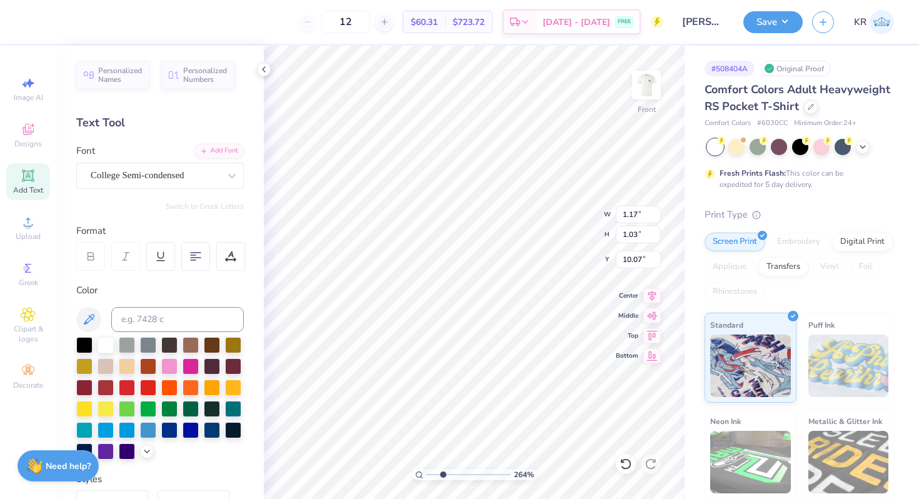
type input "0.54"
type input "9.20"
type input "1.69"
type input "0.48"
type input "9.23"
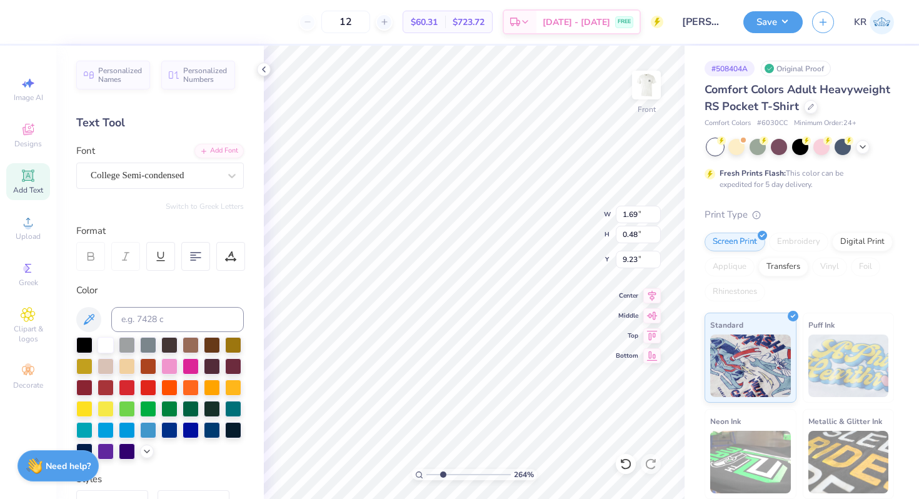
type input "1.17"
type input "1.03"
type input "9.96"
type input "1.07"
type input "0.94"
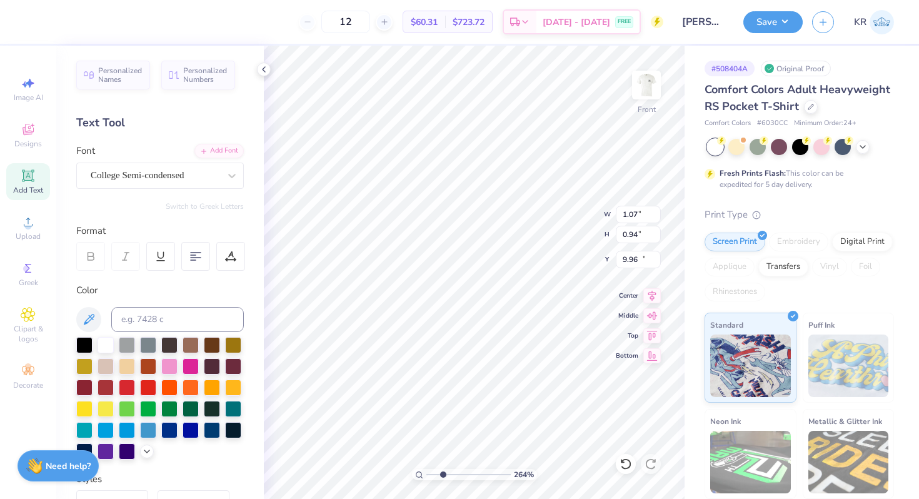
type input "10.01"
type input "4.43"
type input "6.89"
type input "7.36"
type input "1.07"
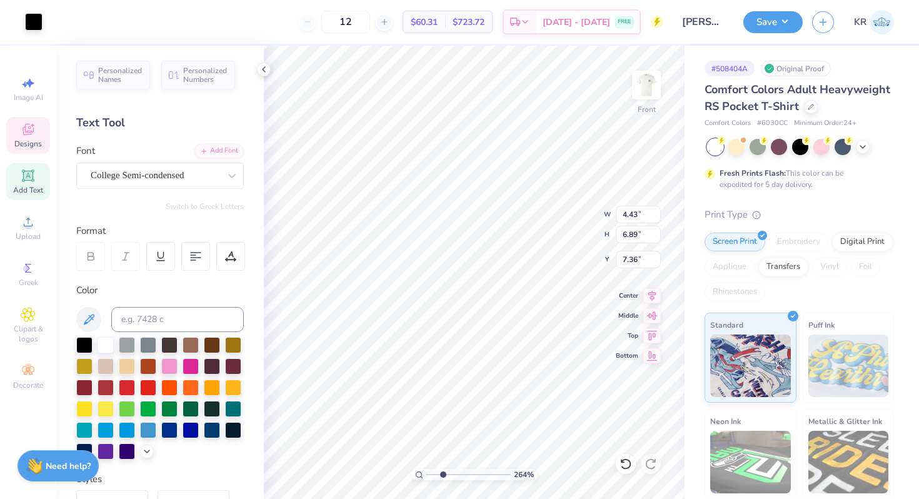
type input "0.94"
type input "10.01"
type textarea "17"
type input "4.43"
type input "6.89"
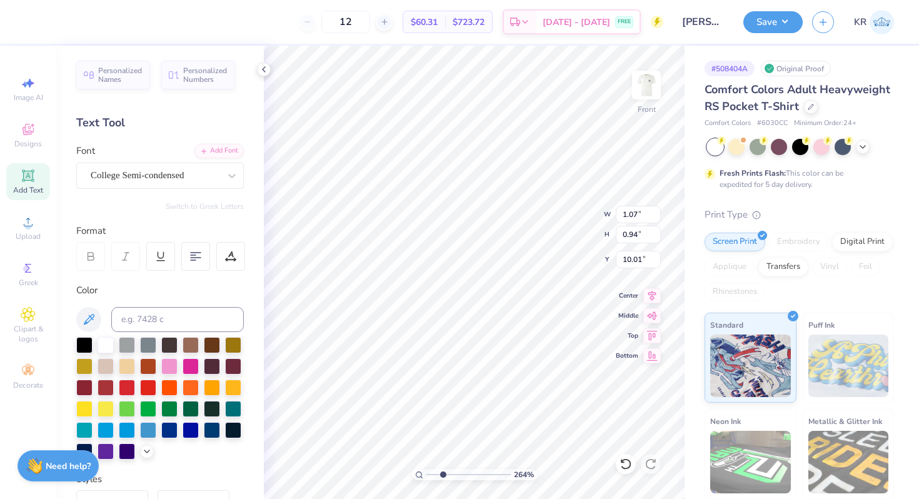
type input "7.36"
type input "1.69"
type input "0.48"
type input "9.76"
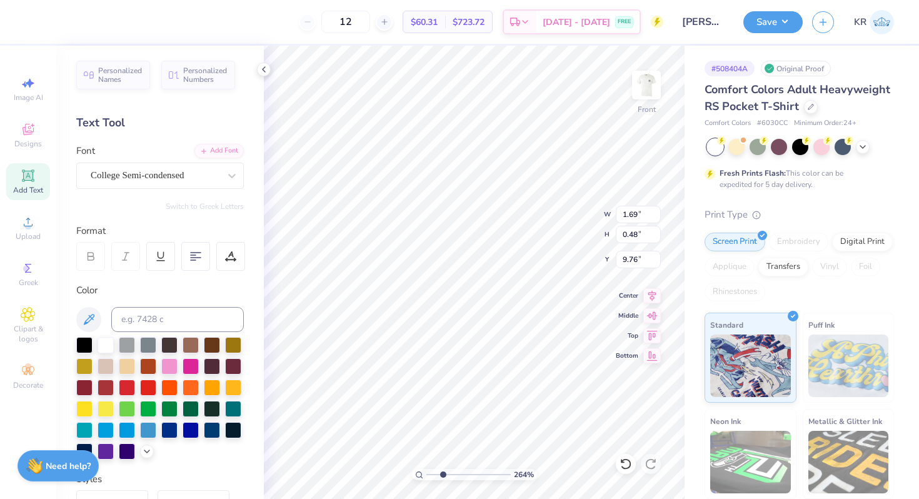
type textarea "Chancellor"
type input "14.33"
type input "10.95"
type input "3.22"
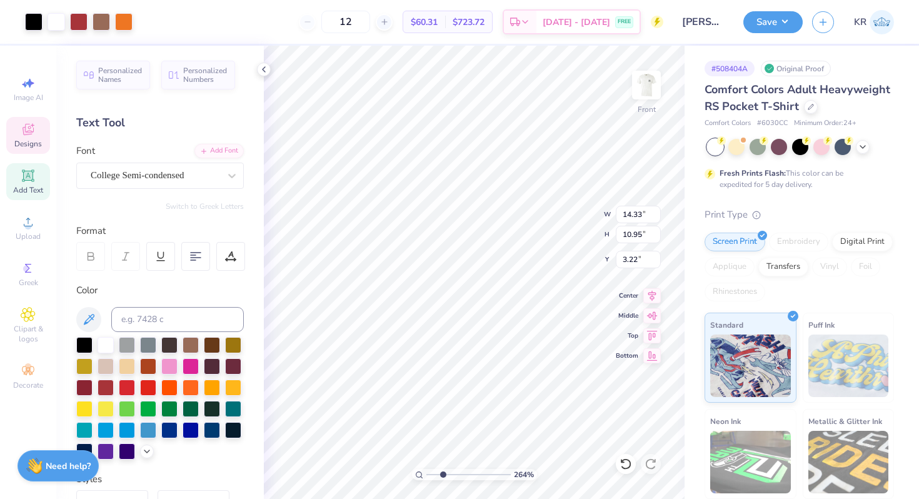
type input "3.10"
type input "0.48"
type input "9.69"
type input "2.13"
type input "0.33"
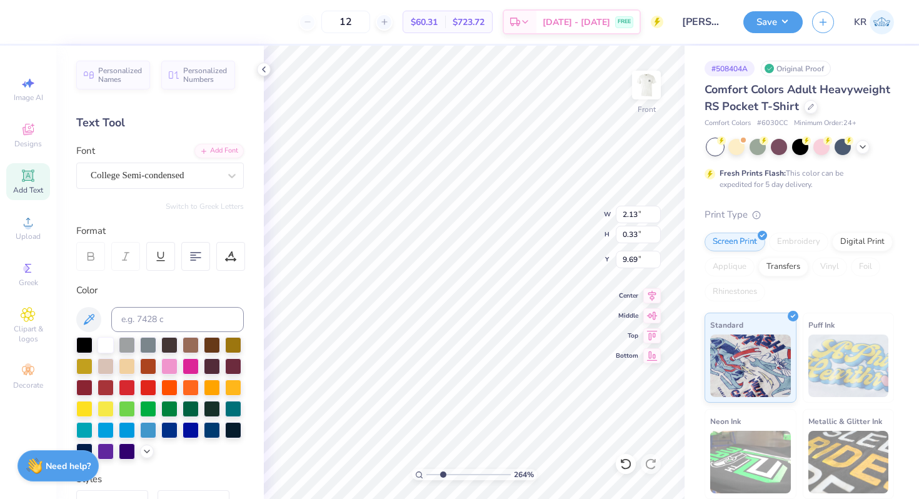
type input "1.92"
type input "0.34"
type input "9.30"
type input "2.13"
type input "0.33"
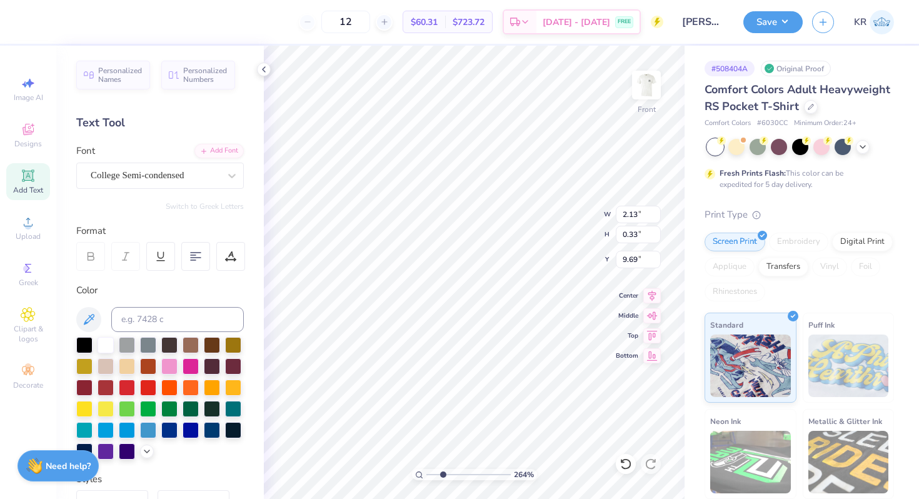
type input "9.23"
type input "1.15"
type input "0.94"
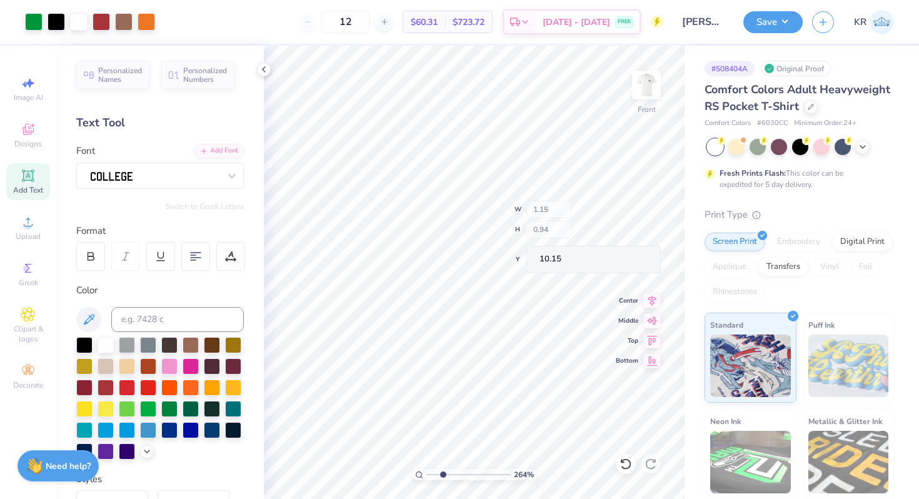
type input "10.01"
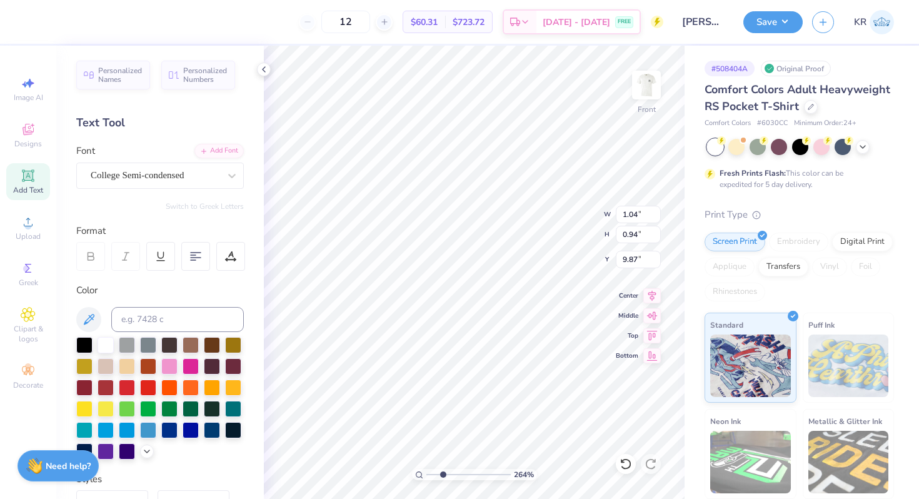
type input "9.87"
type input "14.33"
type input "10.95"
type input "3.22"
type input "7.87"
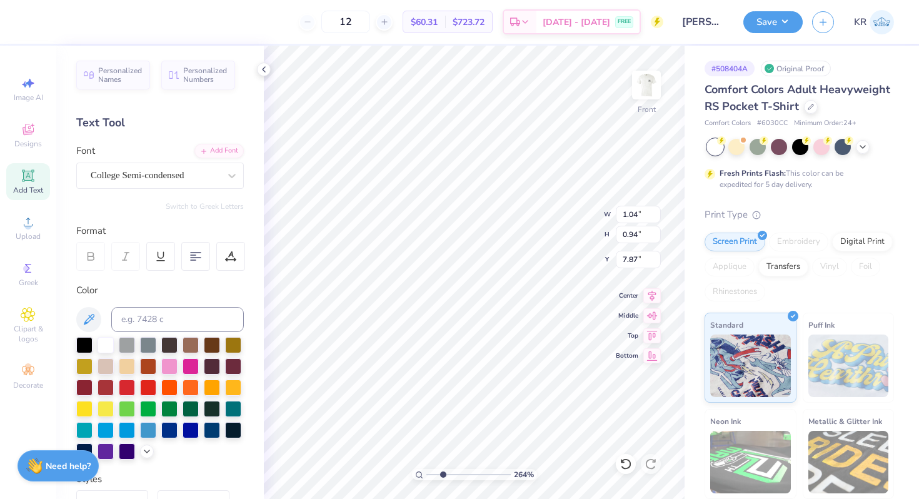
type input "14.33"
type input "10.95"
type input "3.22"
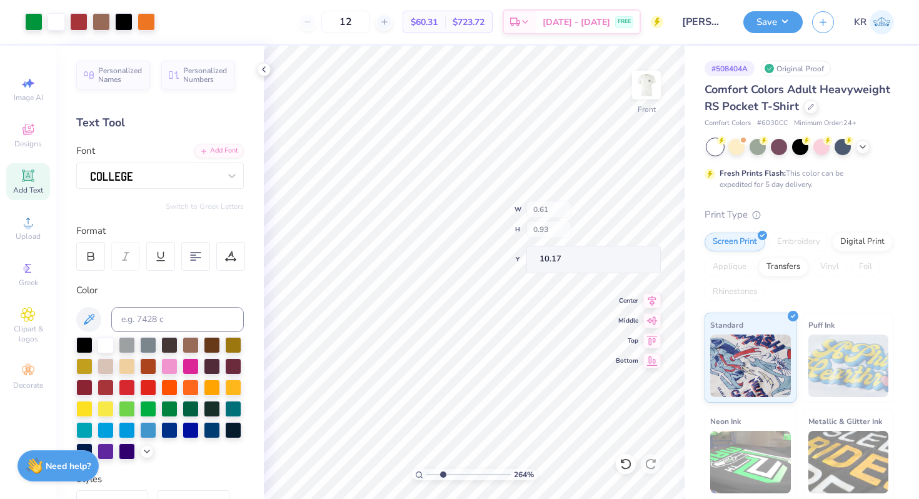
type input "1.04"
type input "0.94"
type input "7.87"
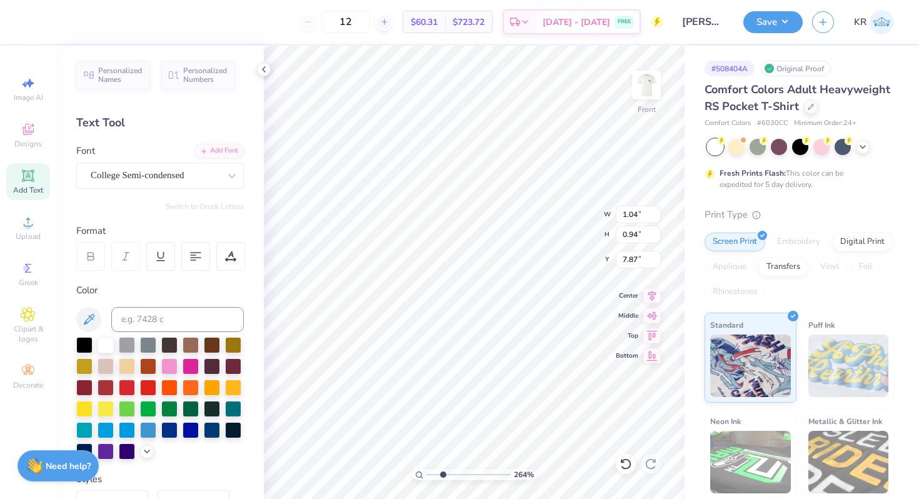
type textarea "7"
type input "14.33"
type input "4.41"
type input "4.21"
type input "4.43"
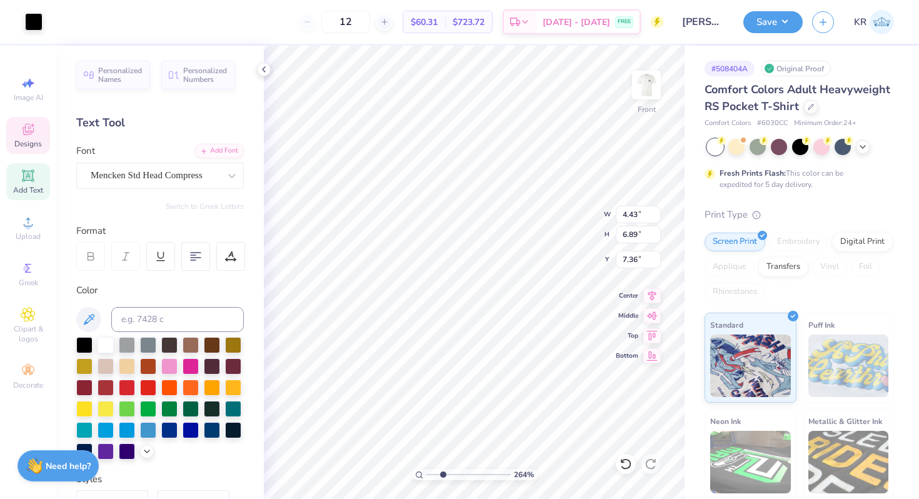
type input "6.89"
type input "7.36"
type input "14.33"
type input "4.41"
type input "4.21"
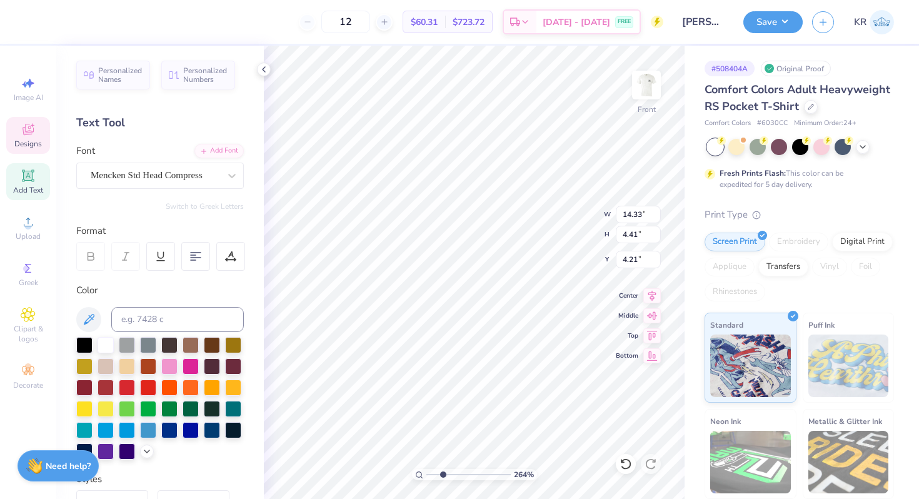
type input "1.04"
type input "0.94"
type input "7.87"
type input "14.33"
type input "4.41"
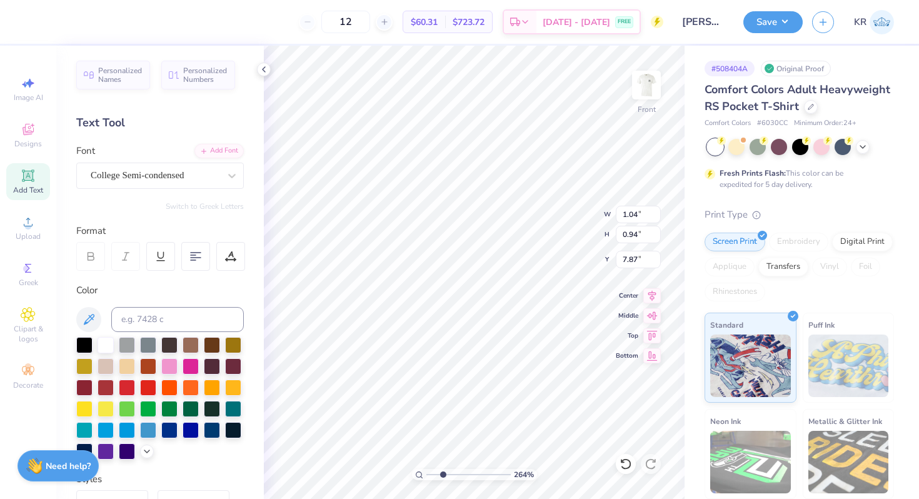
type input "4.21"
type input "4.43"
type input "6.89"
type input "7.29"
type input "1.04"
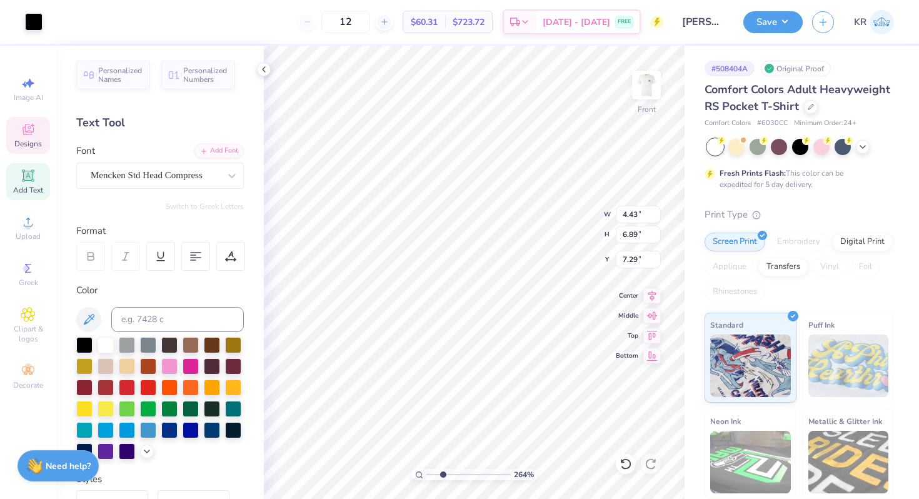
type input "0.94"
type input "13.78"
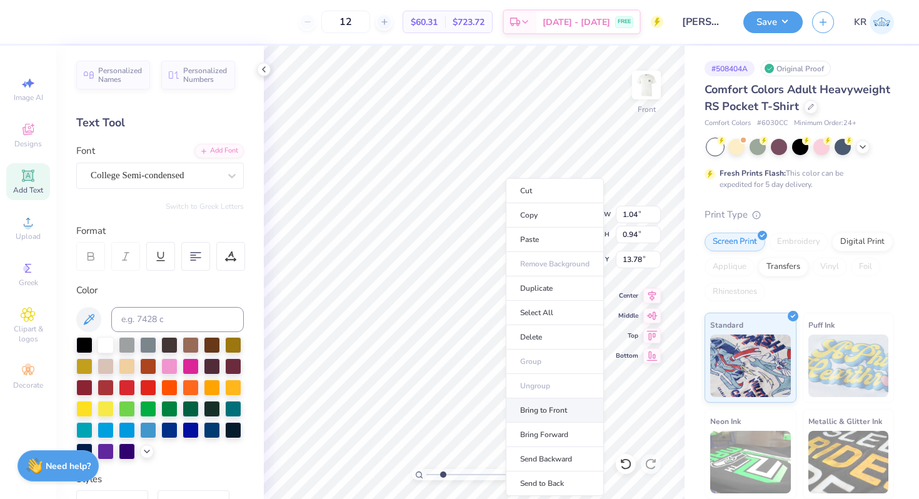
click at [542, 415] on li "Bring to Front" at bounding box center [555, 410] width 98 height 24
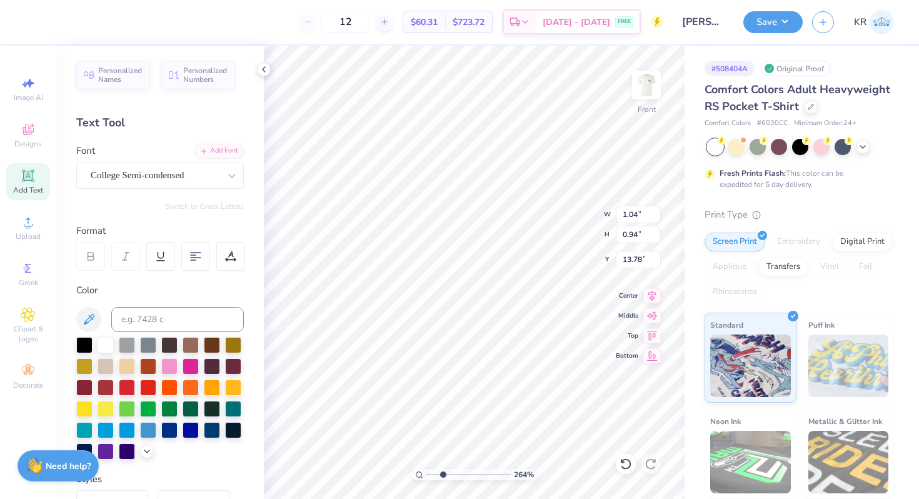
type input "10.26"
type textarea "7"
click at [564, 236] on div "264 % Front W 1.04 1.04 " H 0.94 0.94 " Y 10.26 10.26 " Center Middle Top Bottom" at bounding box center [474, 272] width 421 height 453
click at [195, 172] on div at bounding box center [154, 175] width 131 height 19
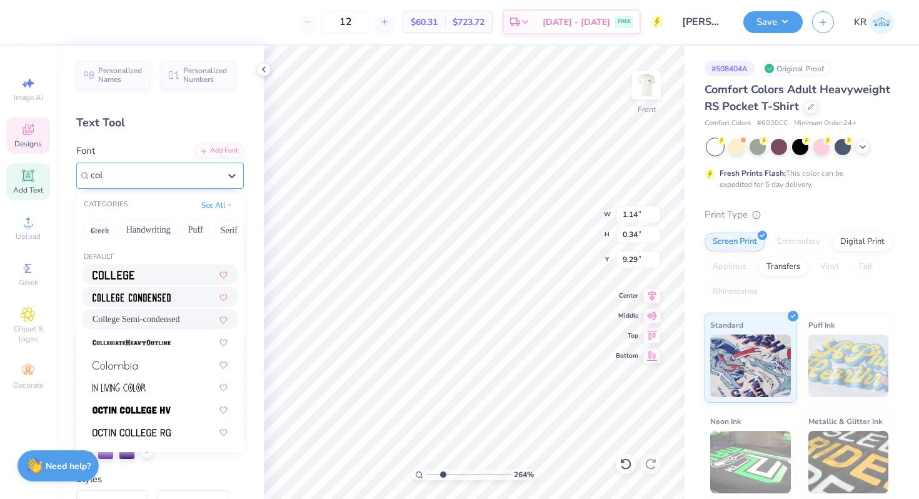
click at [129, 298] on img at bounding box center [132, 297] width 78 height 9
type input "col"
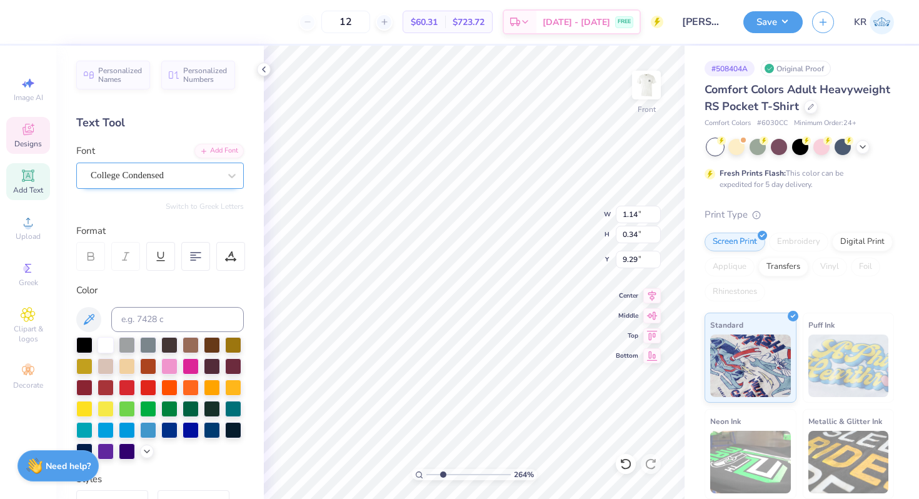
type textarea "VICK"
click at [566, 229] on div "264 % Front W 1.14 1.14 " H 0.34 0.34 " Y 9.29 9.29 " Center Middle Top Bottom" at bounding box center [474, 272] width 421 height 453
type input "9.64"
type input "0.74"
type input "0.32"
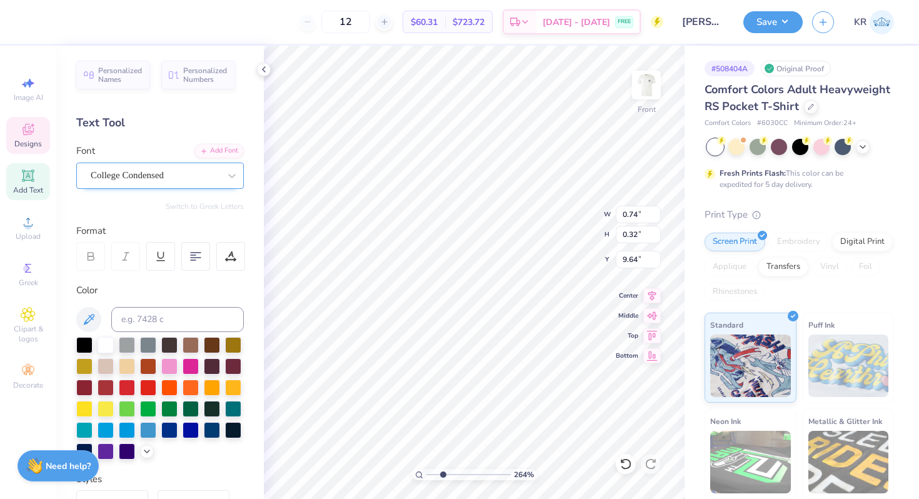
type input "9.32"
type textarea "VICK"
type input "9.23"
type input "0.47"
type input "0.94"
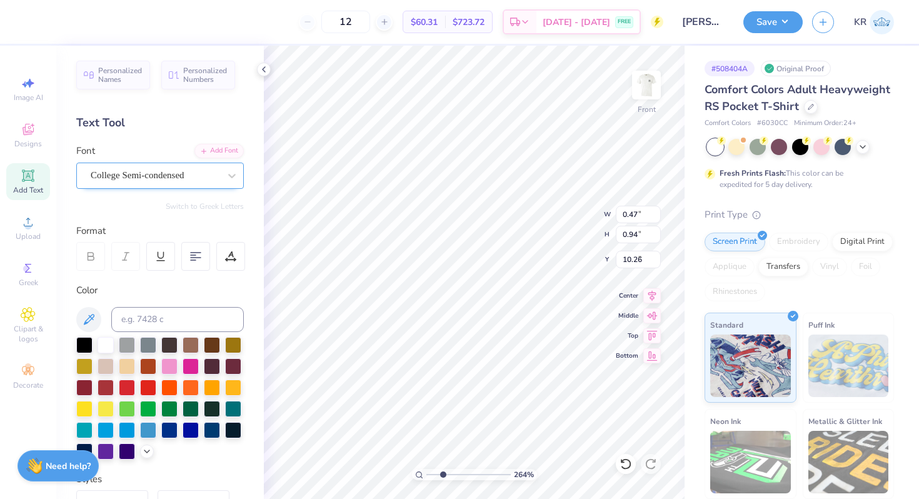
type input "9.79"
drag, startPoint x: 441, startPoint y: 474, endPoint x: 422, endPoint y: 473, distance: 19.4
click at [426, 473] on input "range" at bounding box center [468, 474] width 84 height 11
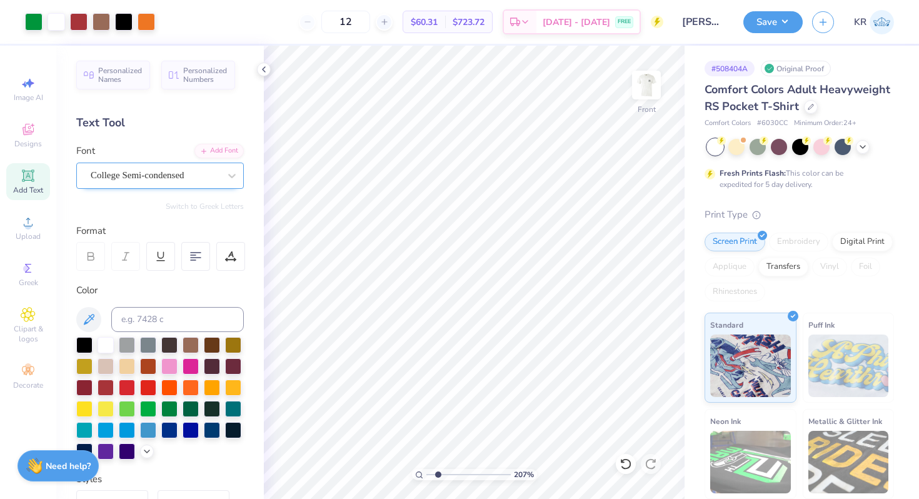
drag, startPoint x: 431, startPoint y: 475, endPoint x: 438, endPoint y: 476, distance: 7.1
type input "2.05"
click at [438, 476] on input "range" at bounding box center [468, 474] width 84 height 11
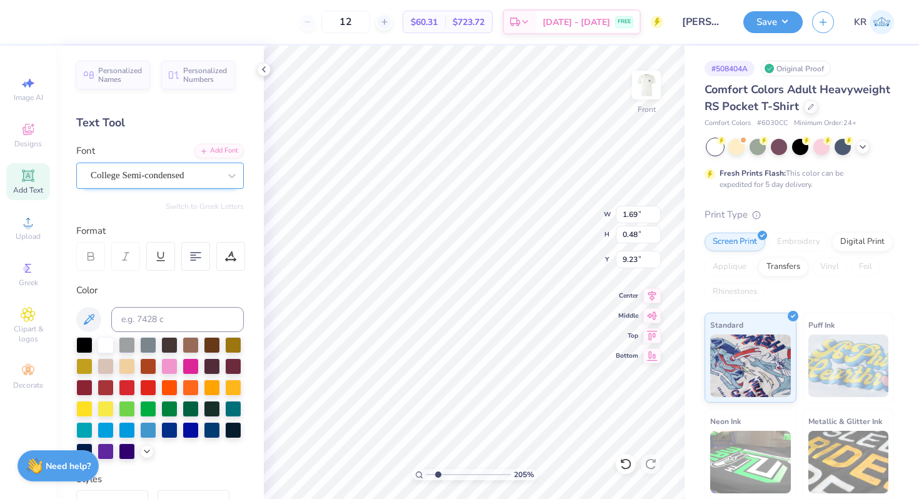
type input "17.25"
type textarea "VICK"
type input "0.85"
type input "0.33"
type input "9.23"
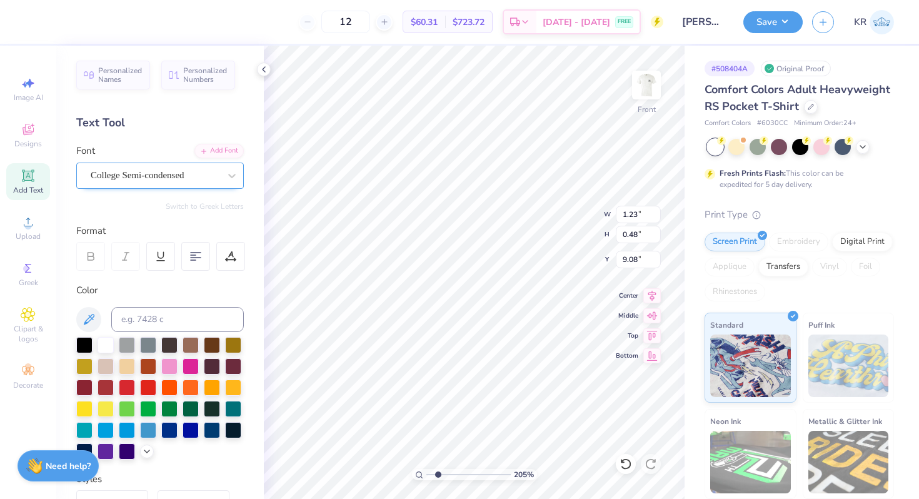
type input "9.08"
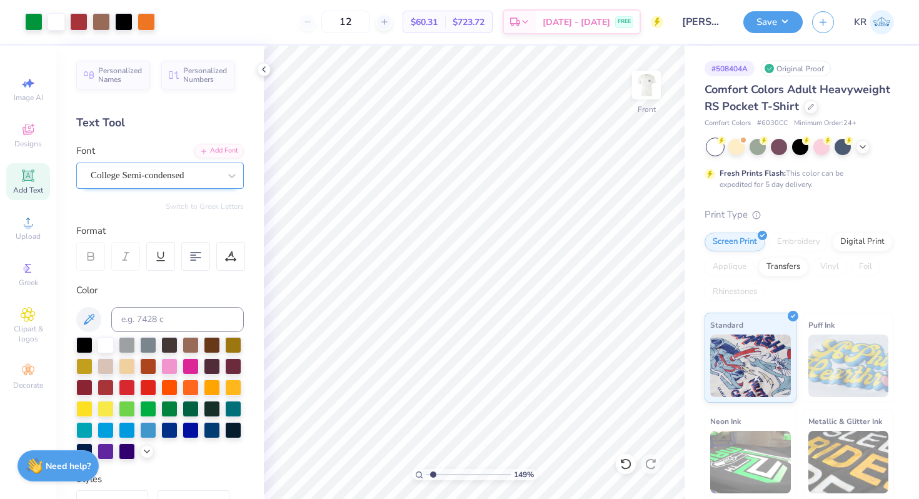
type input "1.29"
click at [431, 474] on input "range" at bounding box center [468, 474] width 84 height 11
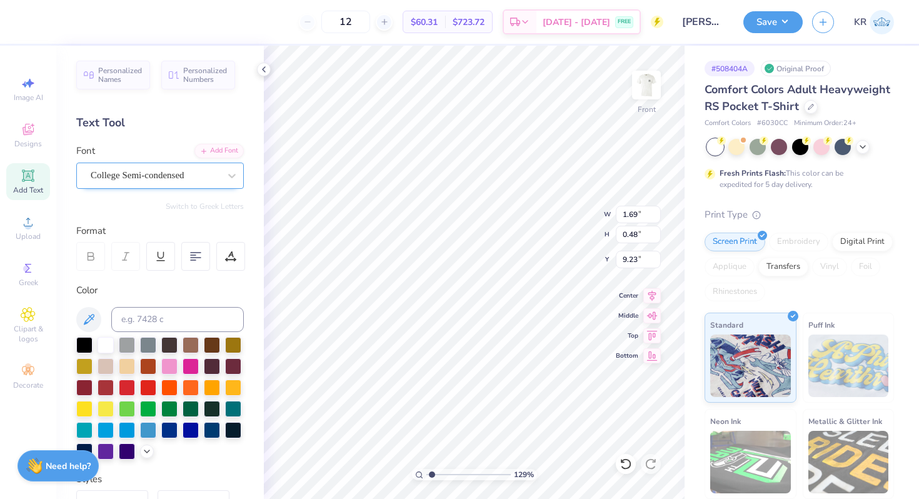
type input "1.64"
type input "21.53"
type input "6.78"
type input "1.05"
type input "20.80"
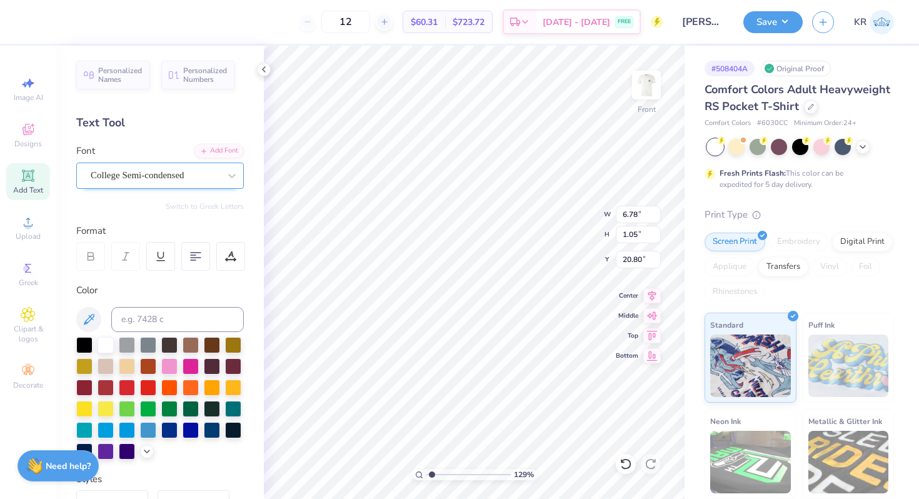
click at [151, 176] on div "College Semi-condensed" at bounding box center [154, 175] width 131 height 19
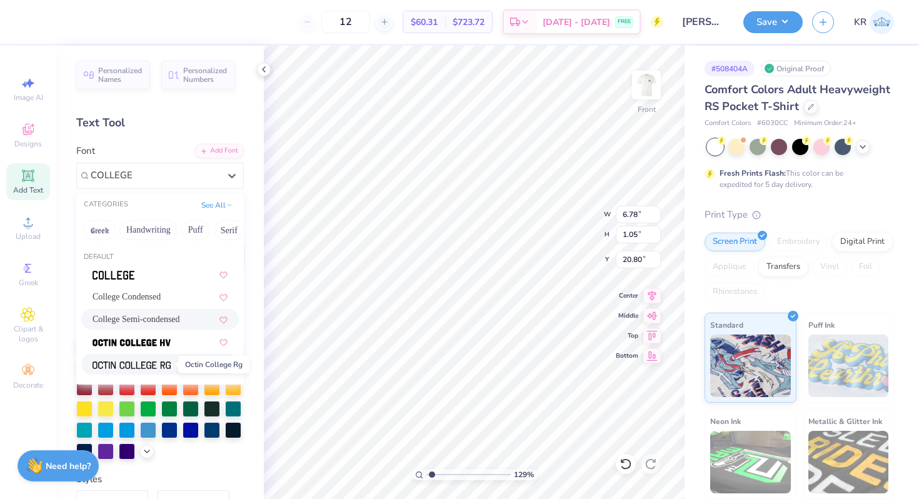
click at [116, 359] on span at bounding box center [132, 364] width 78 height 13
type input "COLLEGE"
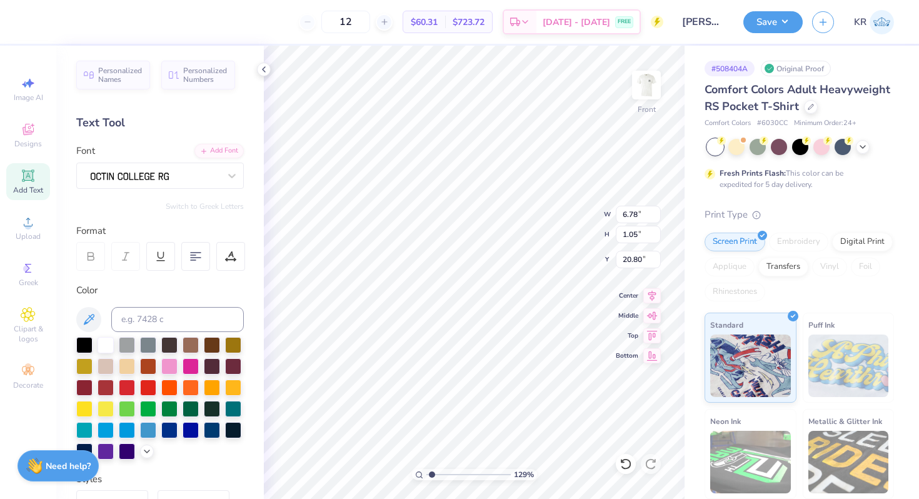
type input "8.01"
type input "1.08"
type input "20.79"
type textarea "c"
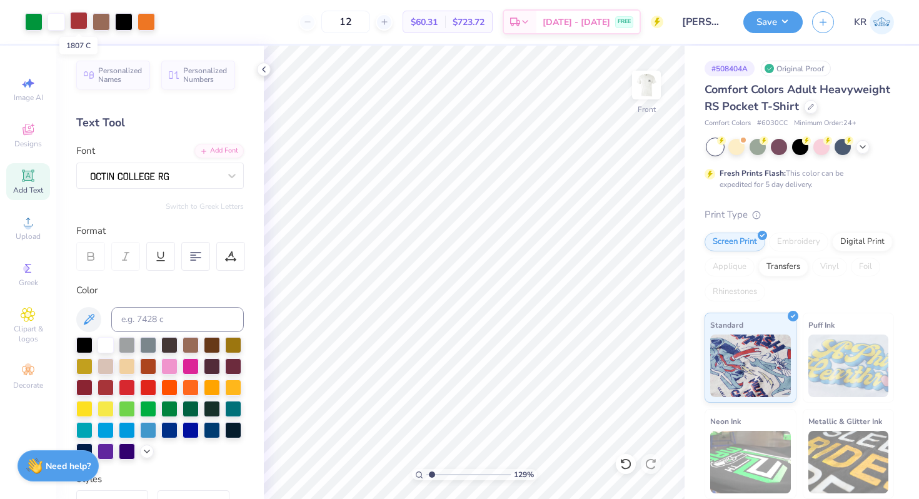
click at [79, 21] on div at bounding box center [79, 21] width 18 height 18
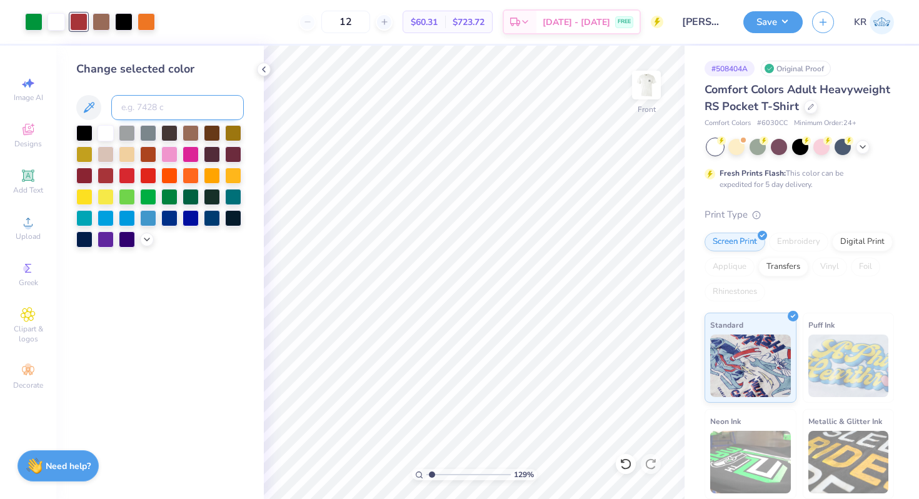
click at [150, 106] on input at bounding box center [177, 107] width 133 height 25
type input "208"
drag, startPoint x: 431, startPoint y: 472, endPoint x: 437, endPoint y: 471, distance: 6.3
type input "1.99"
click at [437, 471] on input "range" at bounding box center [468, 474] width 84 height 11
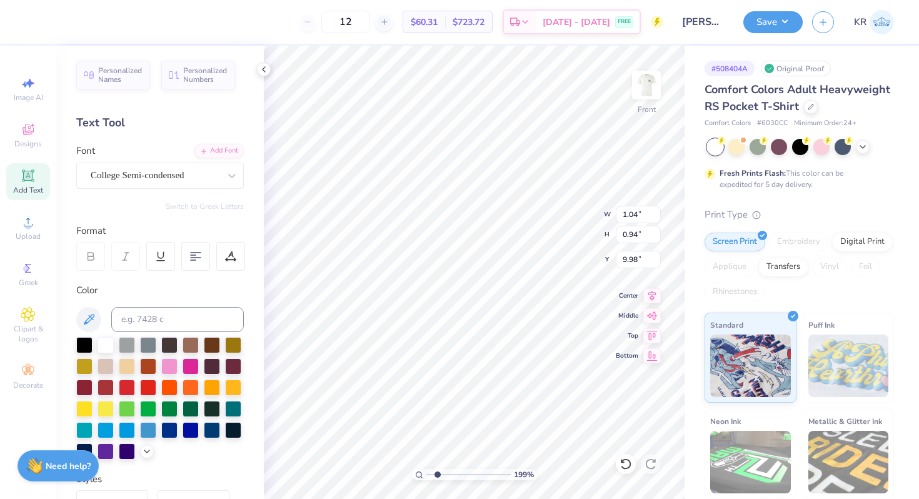
type input "9.98"
type input "1.07"
type input "10.03"
type input "1.04"
type input "9.98"
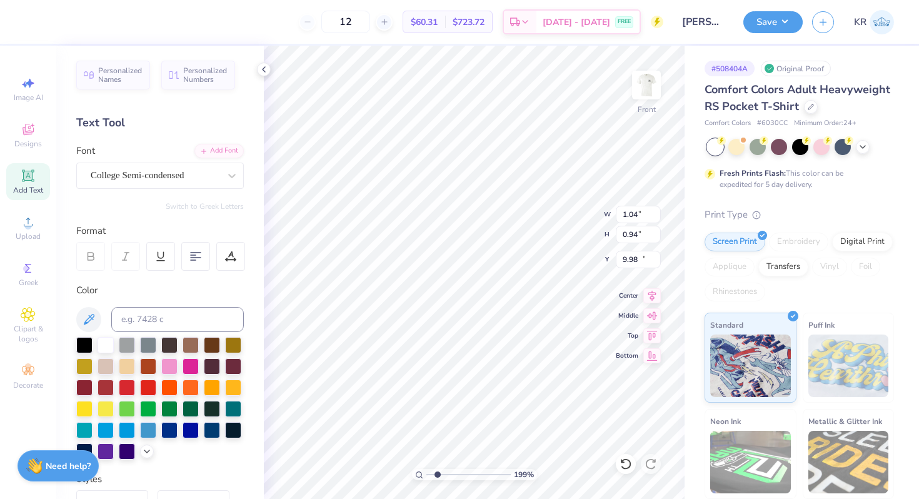
type input "1.07"
type input "10.03"
type input "1.04"
type input "9.91"
type input "1.07"
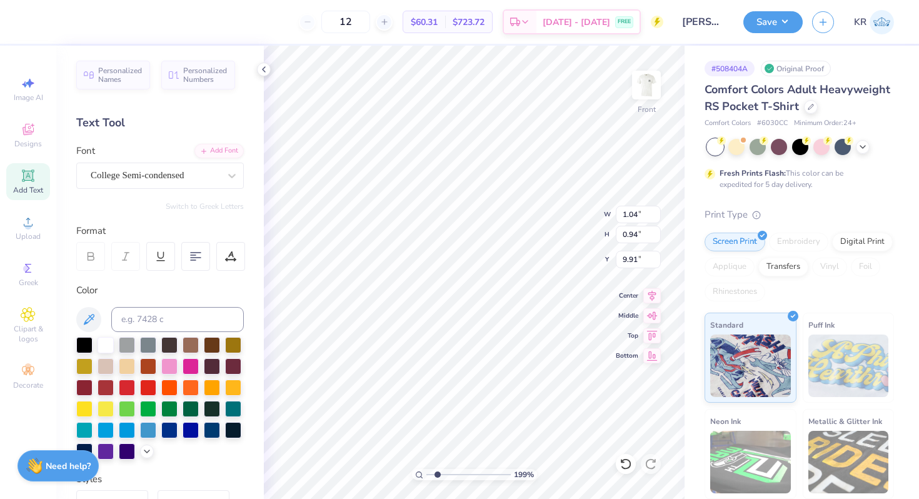
type input "0.97"
type input "9.97"
type input "0.94"
type input "10.03"
type input "0.97"
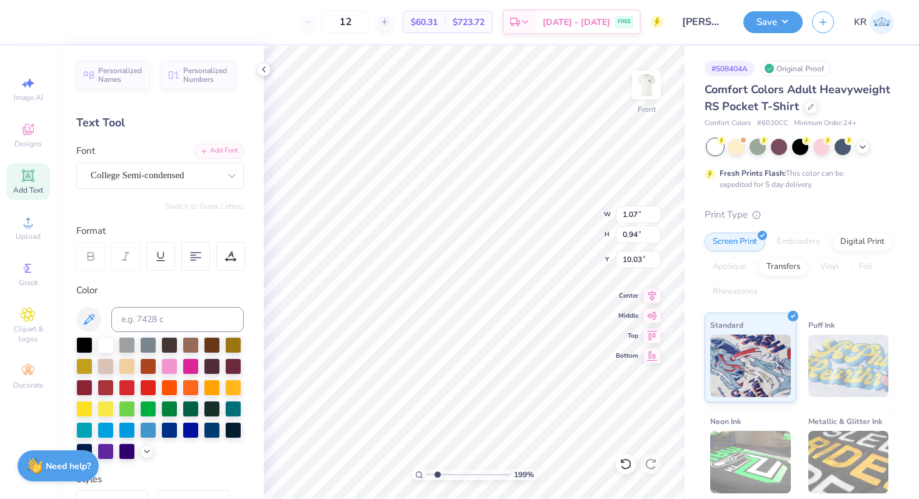
type input "9.97"
type input "0.94"
type input "10.03"
type input "0.97"
type input "9.97"
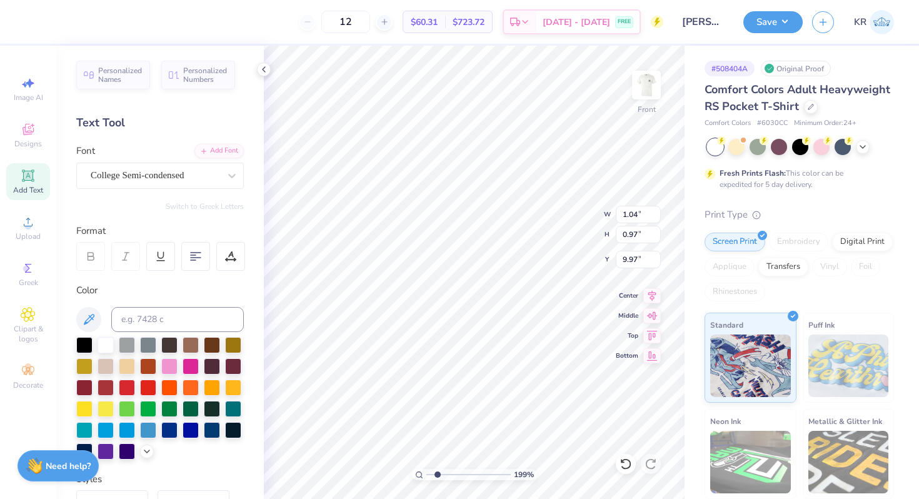
type input "1.04"
type input "0.94"
type input "9.98"
type input "9.91"
type input "1.23"
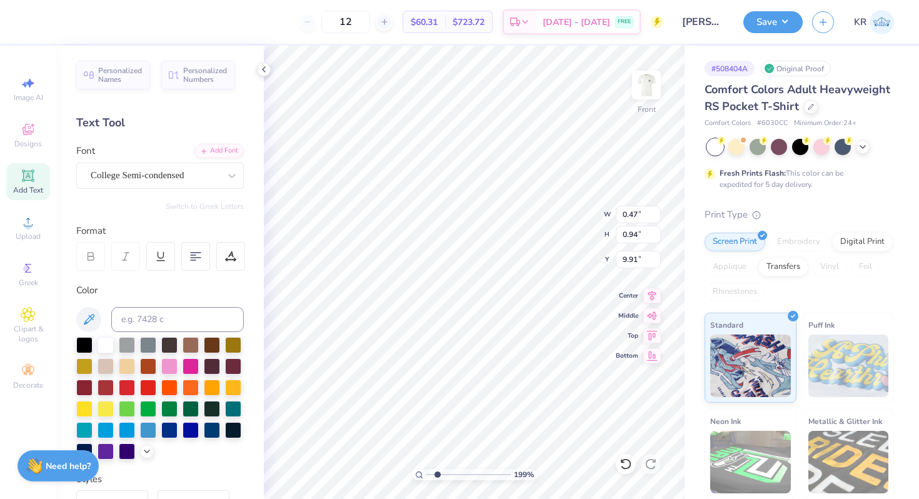
type input "0.48"
type input "9.23"
type input "2.13"
type input "0.33"
type input "9.30"
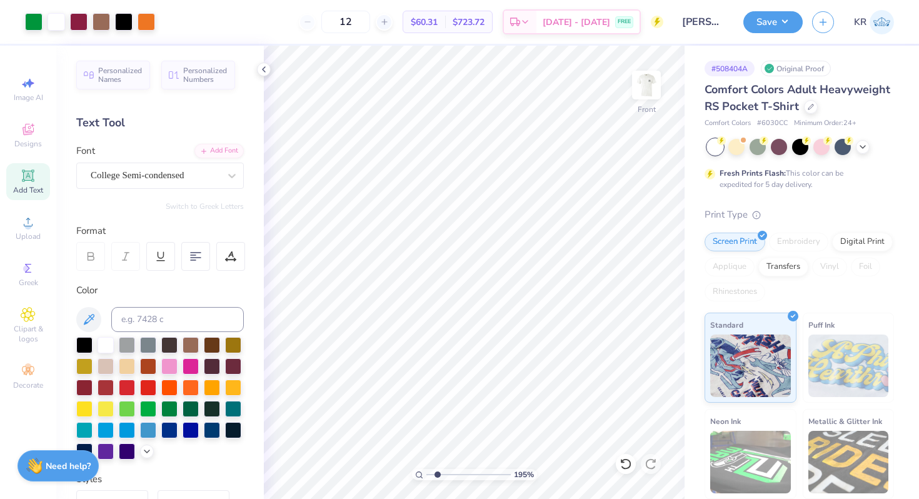
click at [437, 473] on input "range" at bounding box center [468, 474] width 84 height 11
type input "1.95"
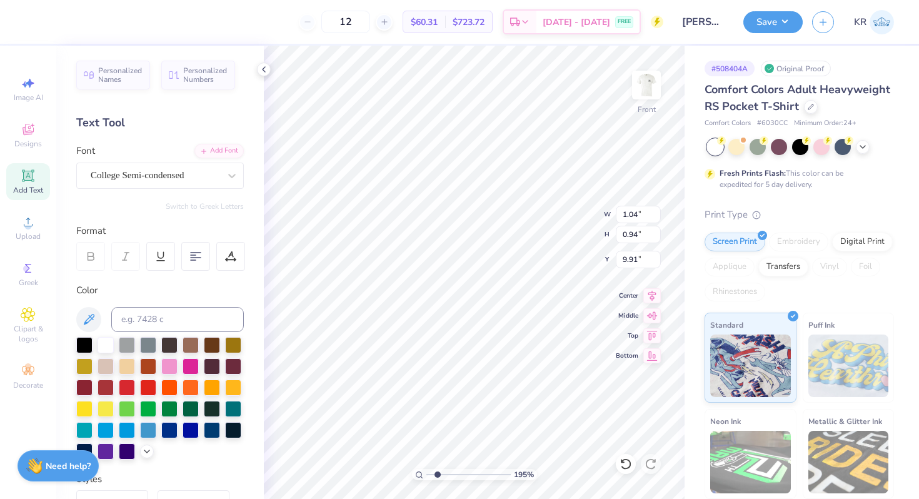
type input "9.90"
type input "1.04"
type input "9.90"
type input "0.47"
type input "9.91"
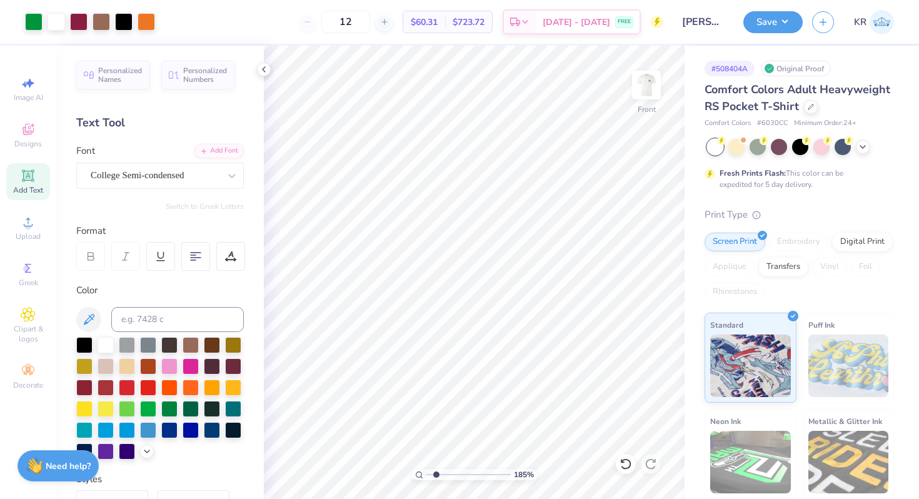
drag, startPoint x: 425, startPoint y: 473, endPoint x: 435, endPoint y: 473, distance: 10.0
type input "1.77"
click at [435, 473] on input "range" at bounding box center [468, 474] width 84 height 11
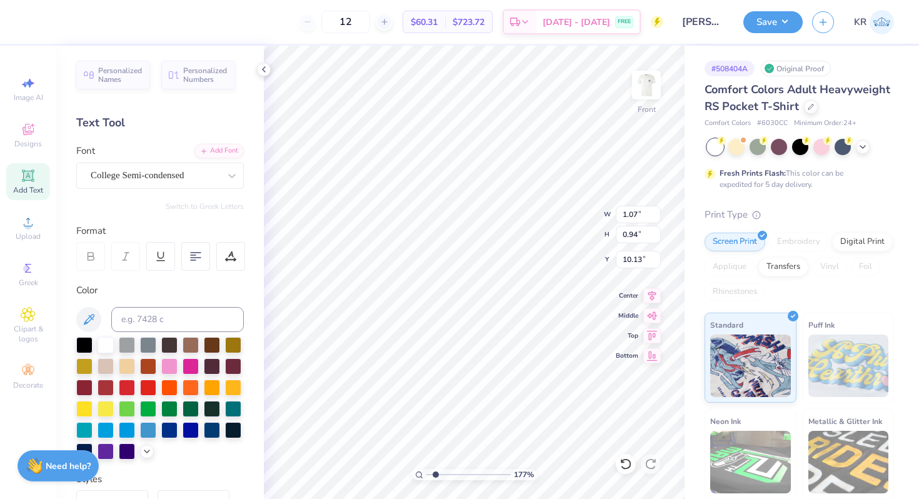
type input "1.04"
type input "10.10"
type input "0.47"
type input "10.11"
type input "1.04"
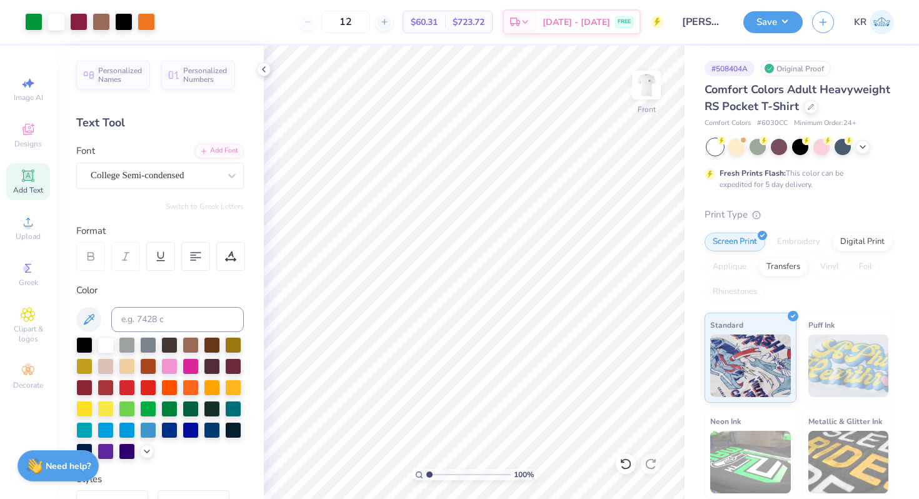
drag, startPoint x: 436, startPoint y: 474, endPoint x: 420, endPoint y: 473, distance: 15.6
click at [426, 473] on input "range" at bounding box center [468, 474] width 84 height 11
drag, startPoint x: 429, startPoint y: 475, endPoint x: 436, endPoint y: 475, distance: 7.5
click at [436, 475] on input "range" at bounding box center [468, 474] width 84 height 11
drag, startPoint x: 436, startPoint y: 475, endPoint x: 425, endPoint y: 475, distance: 10.6
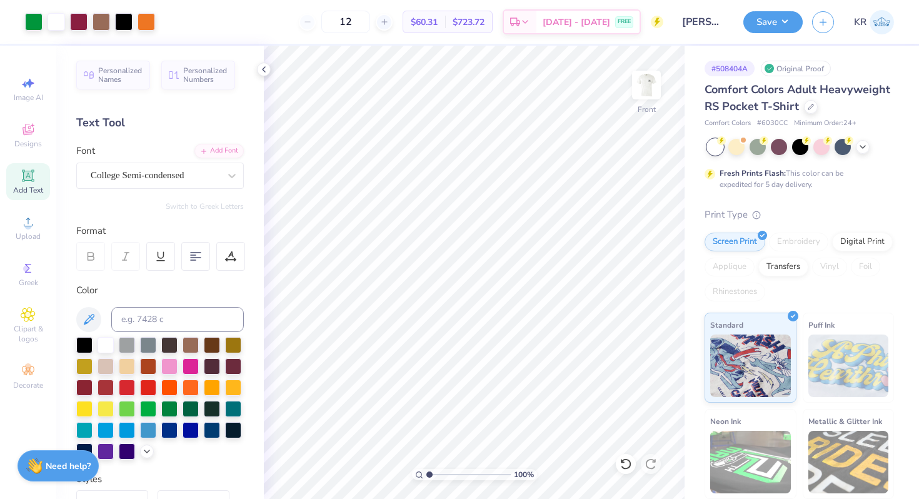
click at [426, 475] on input "range" at bounding box center [468, 474] width 84 height 11
click at [436, 475] on input "range" at bounding box center [468, 474] width 84 height 11
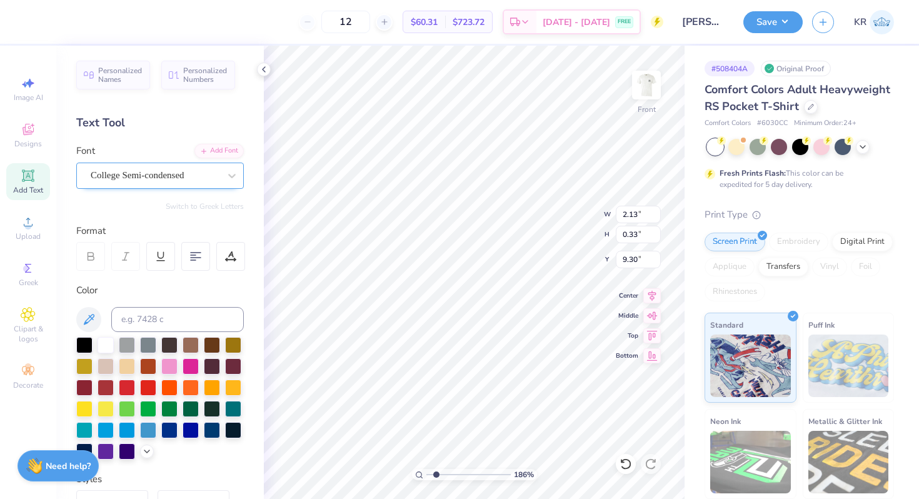
click at [158, 174] on div "College Semi-condensed" at bounding box center [154, 175] width 131 height 19
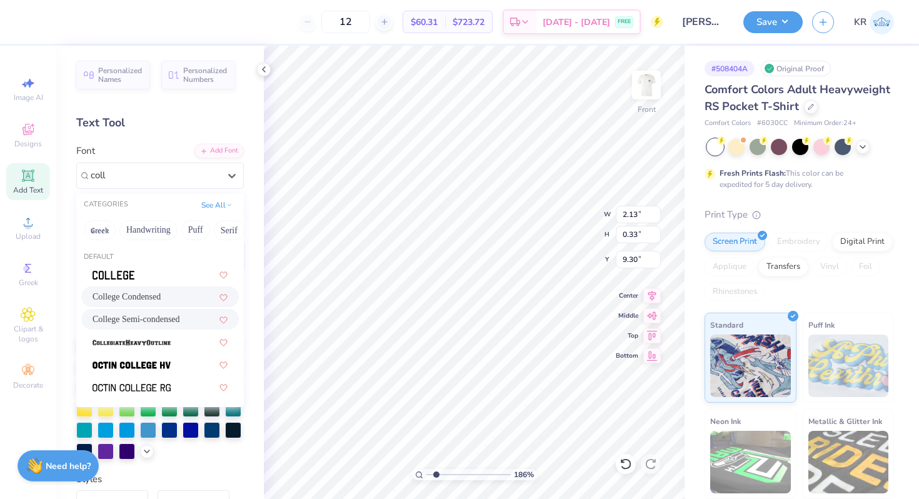
click at [153, 296] on div "College Condensed" at bounding box center [160, 296] width 135 height 13
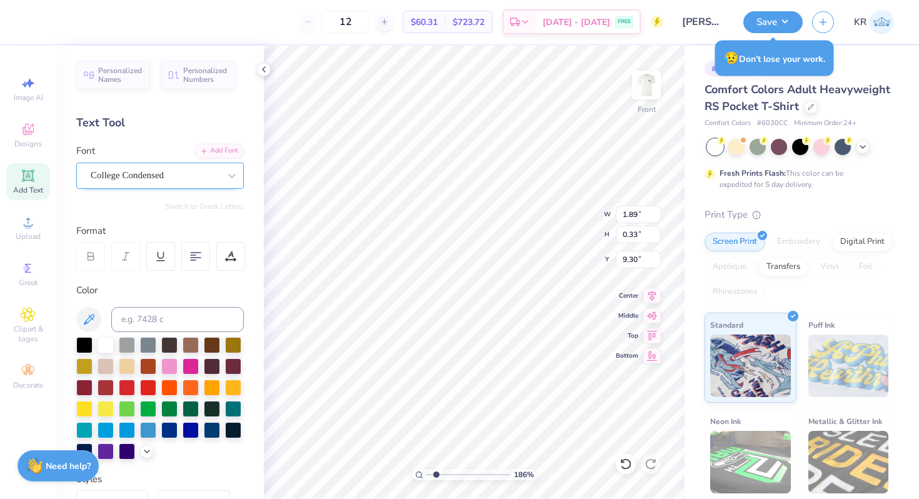
click at [141, 172] on div "College Condensed" at bounding box center [154, 175] width 131 height 19
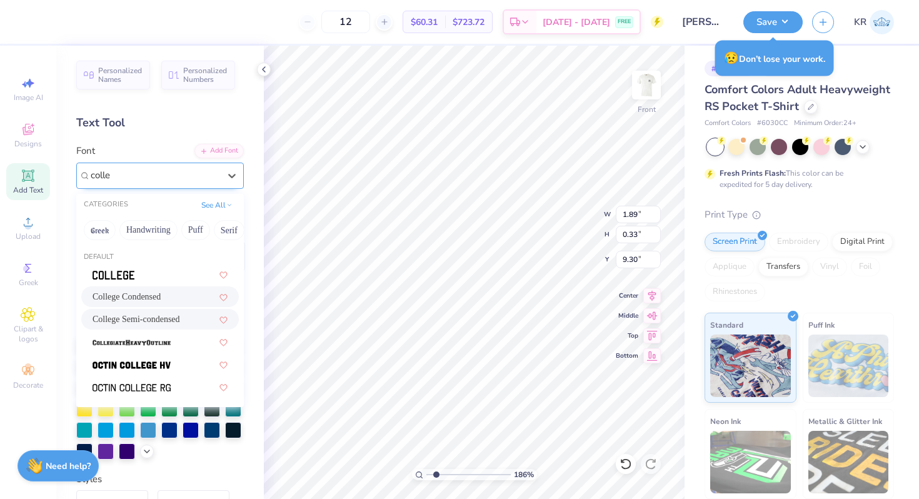
click at [133, 319] on span "College Semi-condensed" at bounding box center [137, 319] width 88 height 13
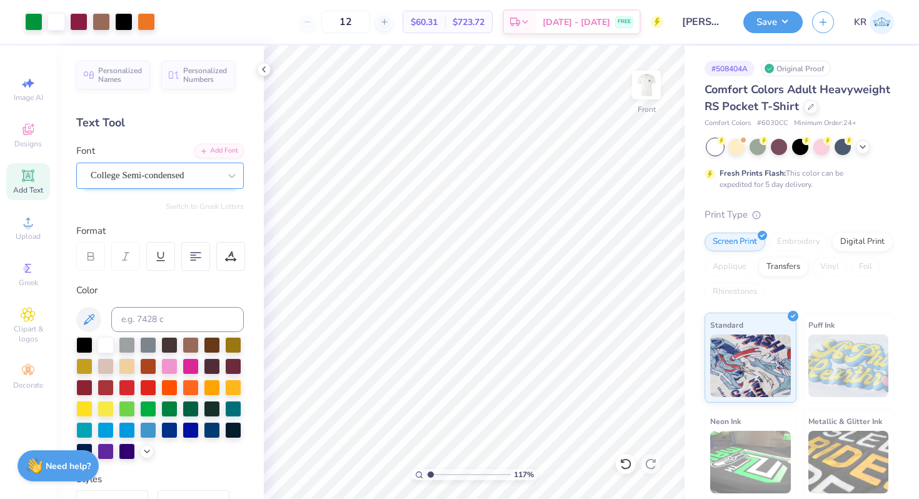
click at [430, 475] on input "range" at bounding box center [468, 474] width 84 height 11
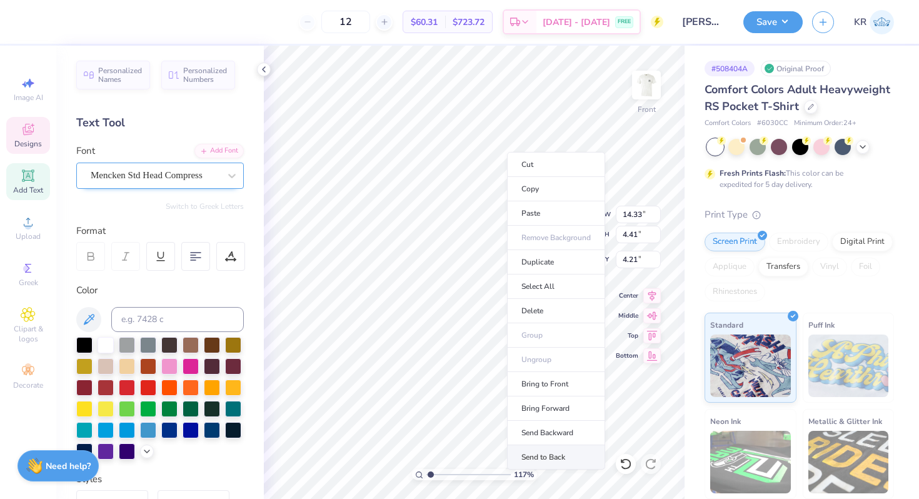
click at [538, 450] on li "Send to Back" at bounding box center [556, 457] width 98 height 24
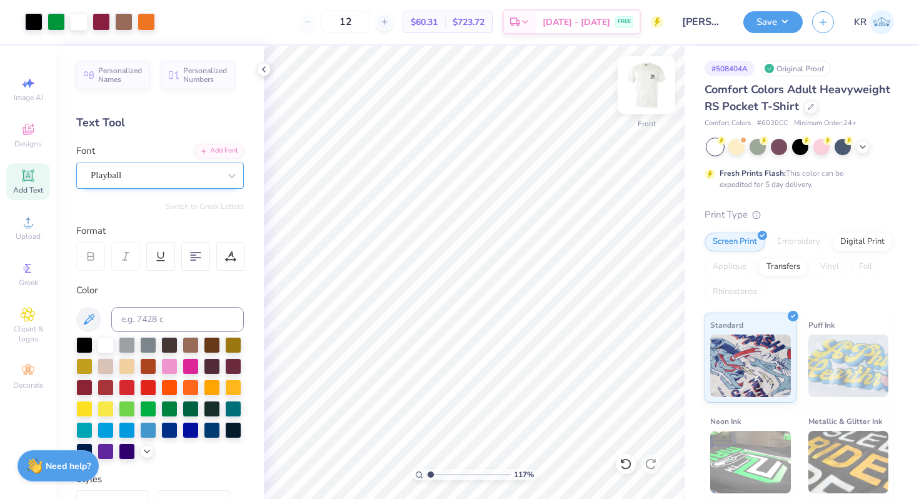
click at [641, 111] on div at bounding box center [647, 85] width 58 height 58
click at [641, 99] on div at bounding box center [646, 85] width 29 height 29
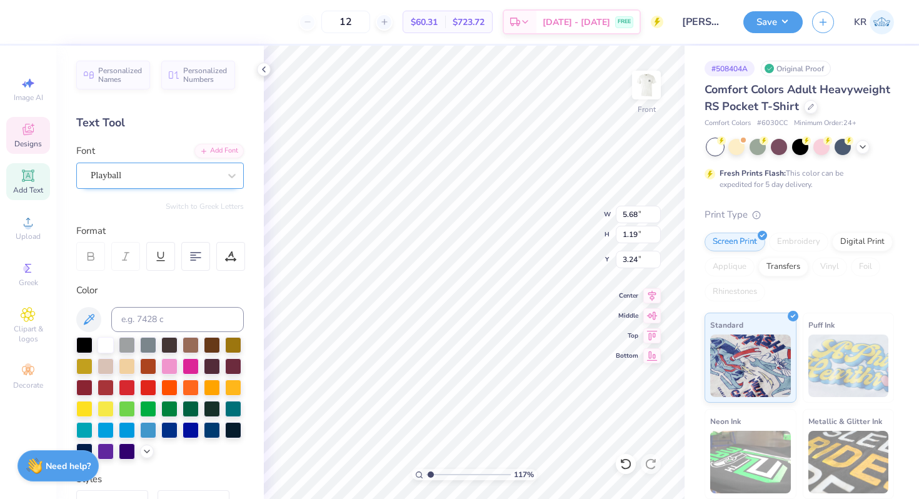
scroll to position [0, 3]
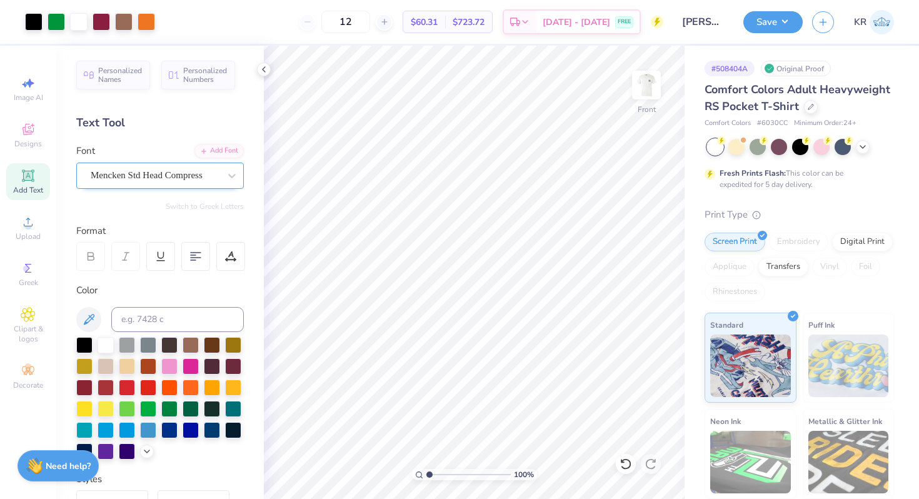
click at [426, 473] on input "range" at bounding box center [468, 474] width 84 height 11
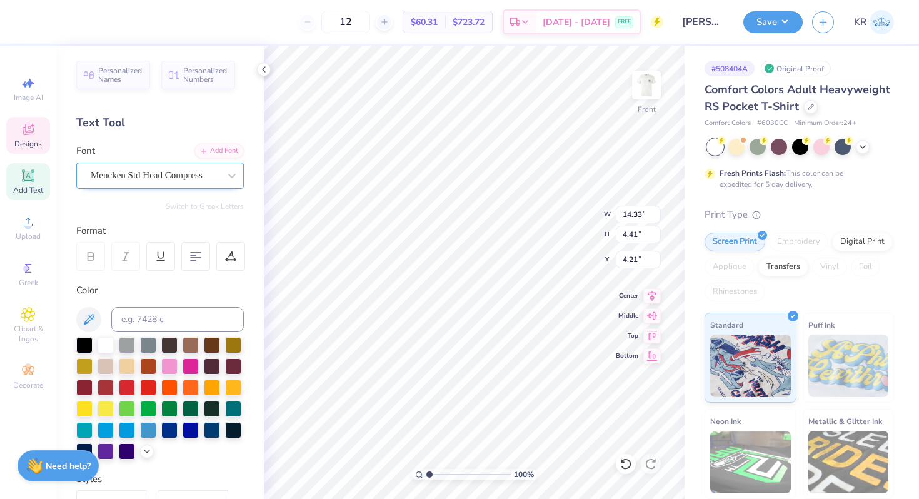
click at [219, 172] on div "Mencken Std Head Compress" at bounding box center [154, 175] width 131 height 19
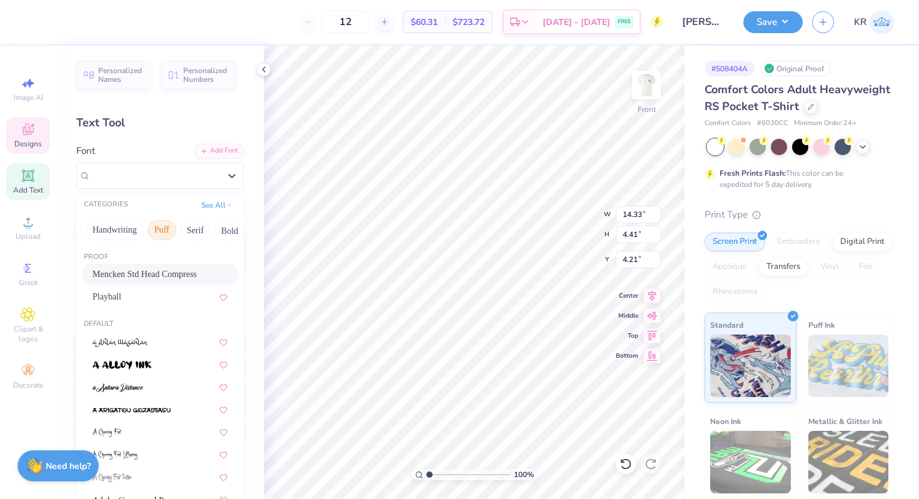
scroll to position [0, 35]
click at [193, 233] on button "Serif" at bounding box center [194, 230] width 31 height 20
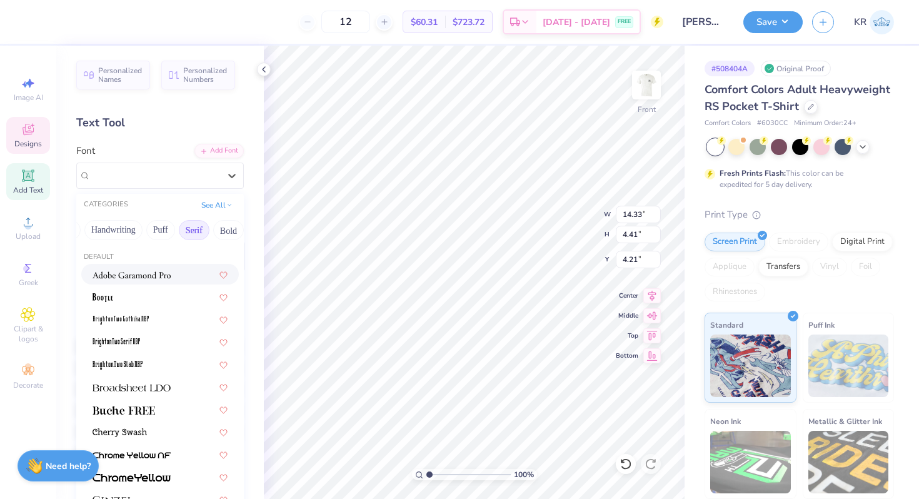
click at [180, 273] on div at bounding box center [160, 274] width 135 height 13
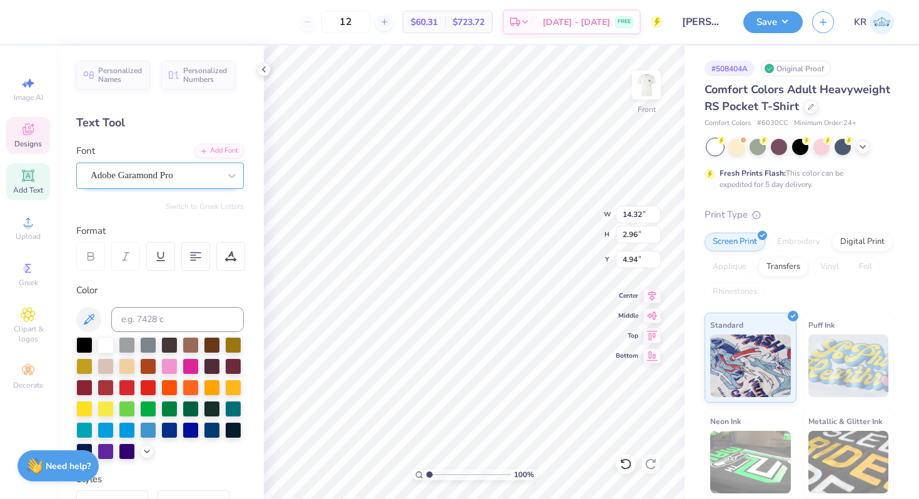
click at [171, 176] on div "Adobe Garamond Pro" at bounding box center [154, 175] width 131 height 19
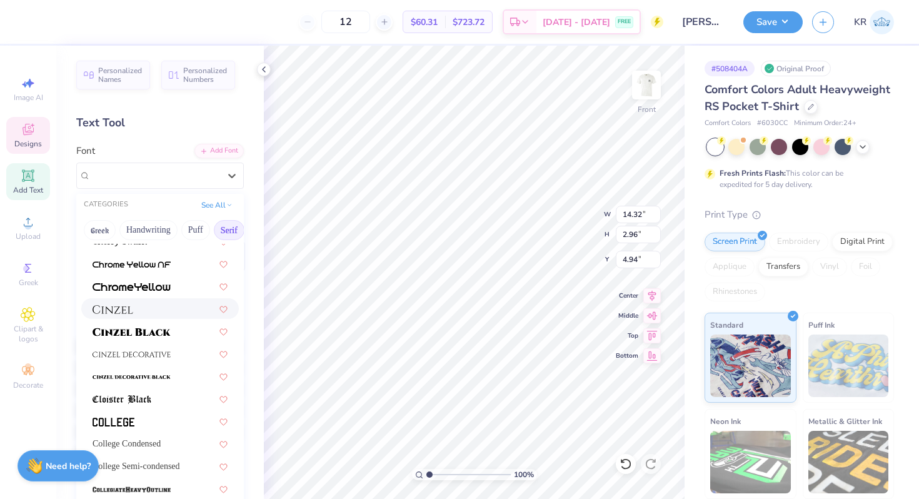
scroll to position [203, 0]
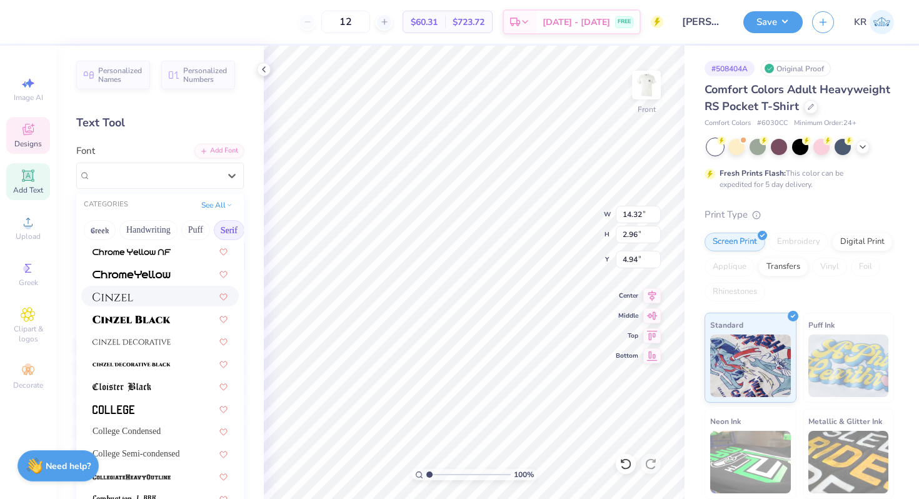
click at [141, 299] on div at bounding box center [160, 295] width 135 height 13
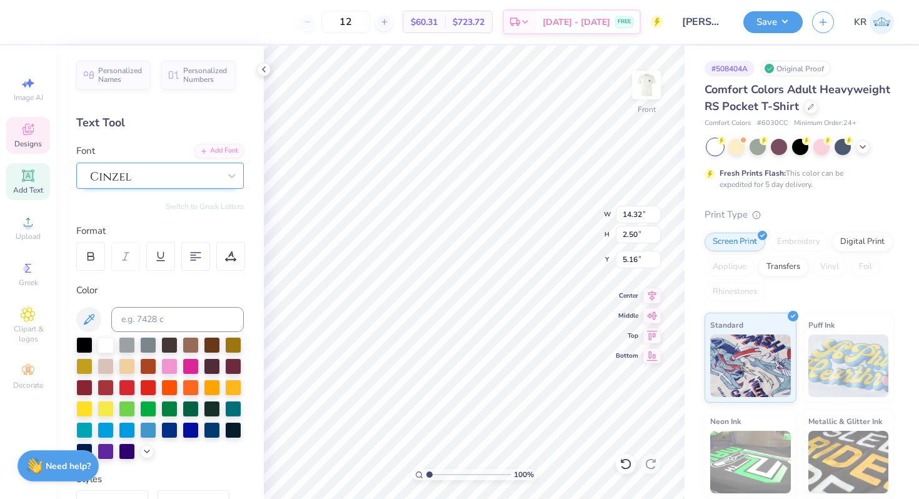
click at [161, 181] on div at bounding box center [154, 175] width 131 height 19
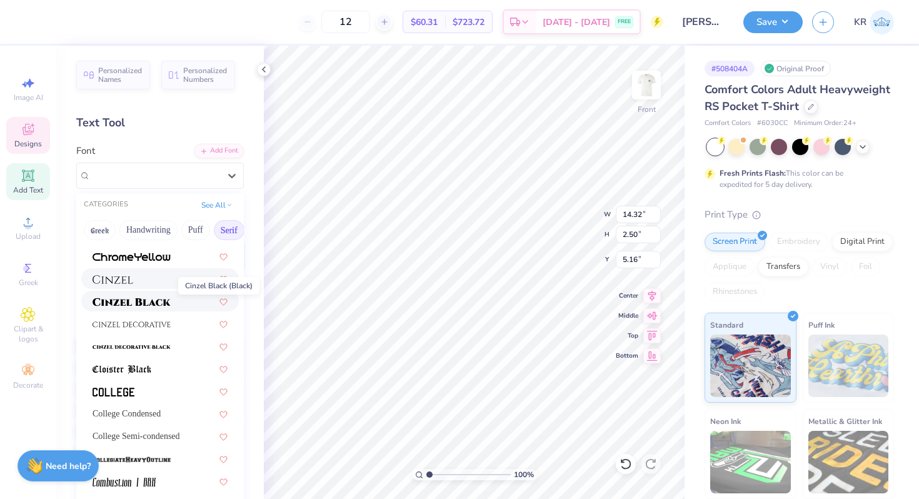
scroll to position [304, 0]
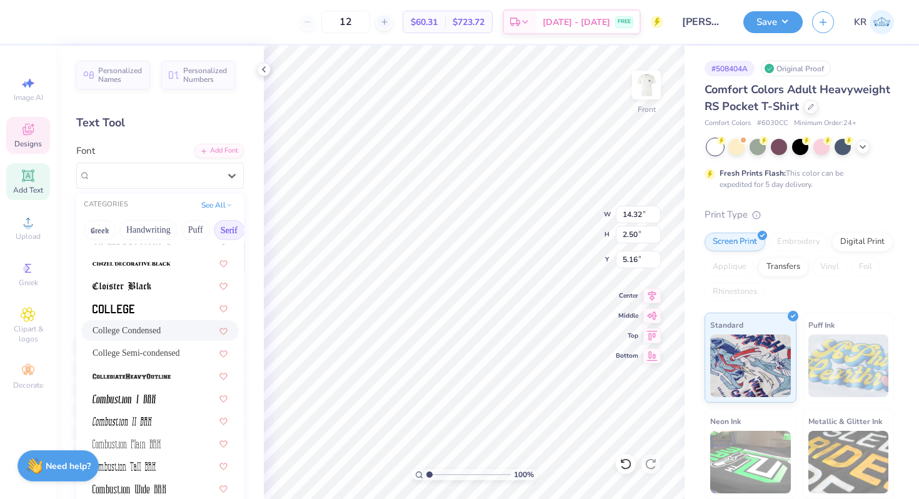
click at [156, 326] on div "College Condensed" at bounding box center [160, 330] width 135 height 13
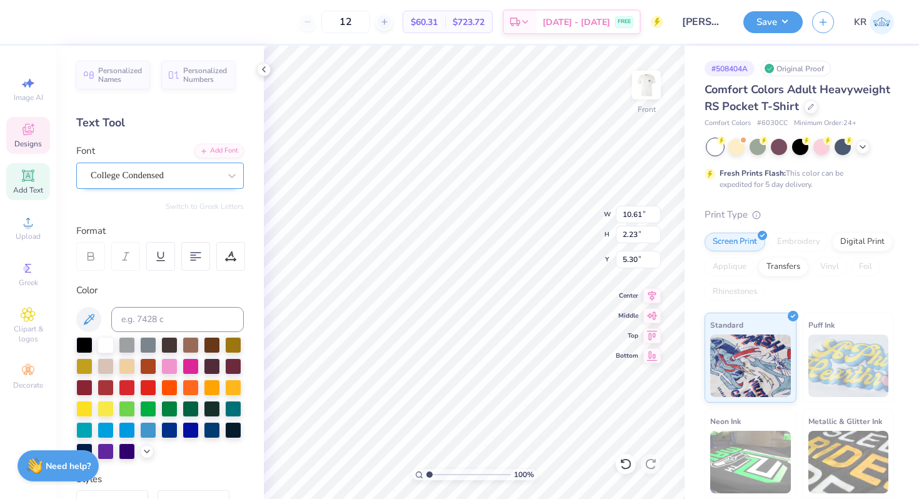
click at [170, 180] on div "College Condensed" at bounding box center [154, 175] width 131 height 19
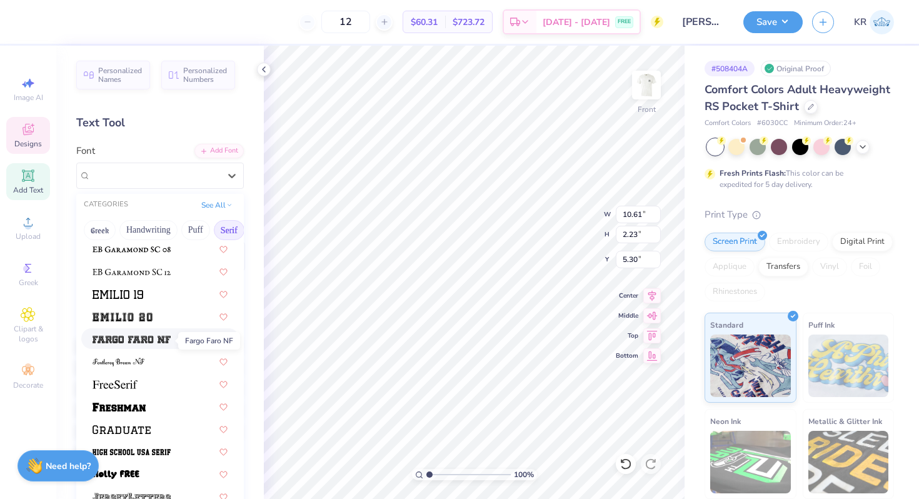
scroll to position [952, 0]
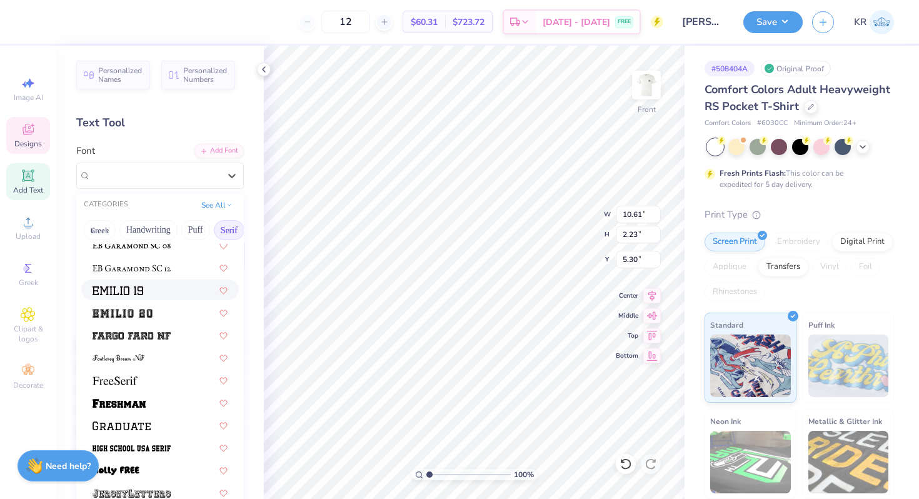
click at [156, 289] on div at bounding box center [160, 289] width 135 height 13
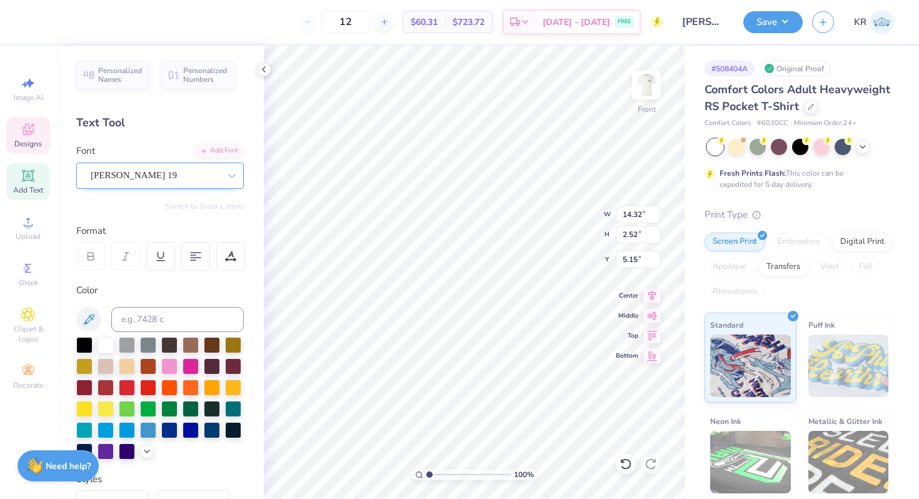
click at [171, 172] on div "Emilio 19" at bounding box center [154, 175] width 131 height 19
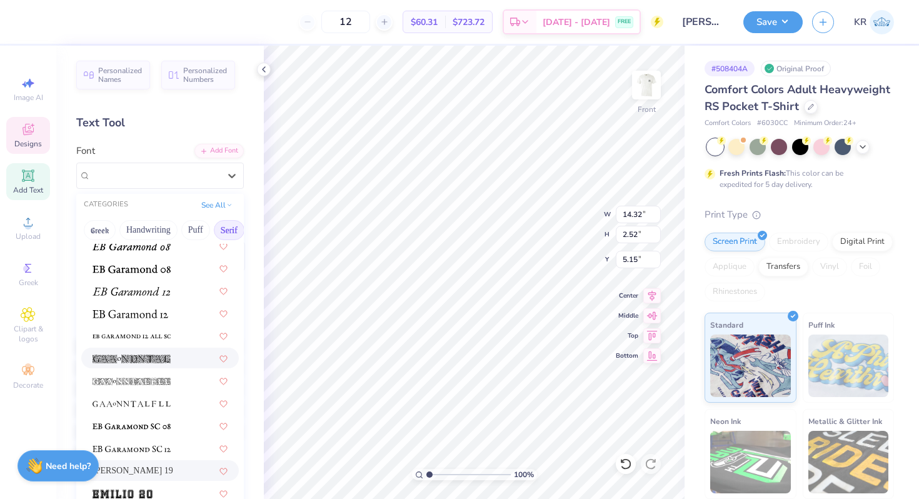
scroll to position [860, 0]
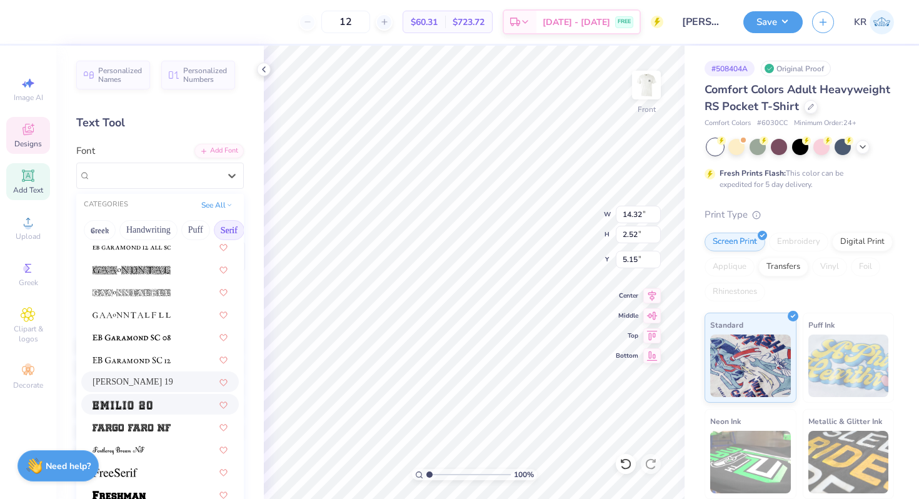
click at [148, 404] on img at bounding box center [123, 405] width 60 height 9
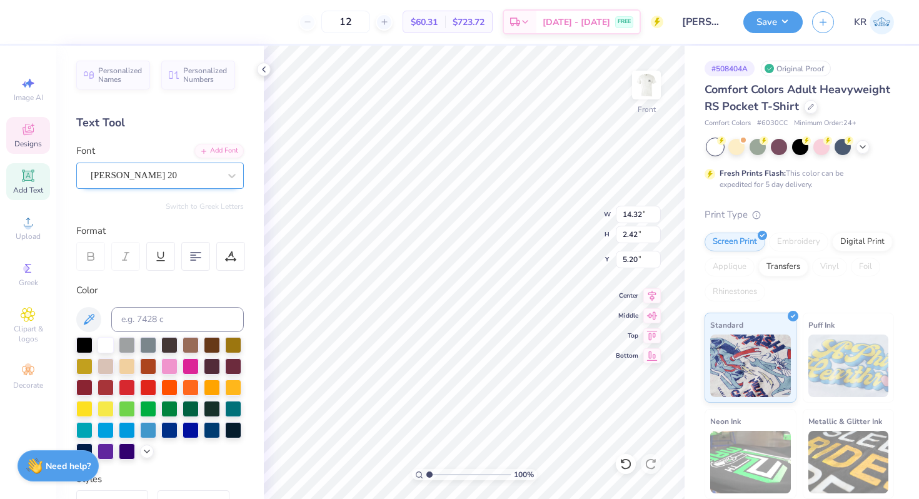
click at [169, 167] on div at bounding box center [155, 175] width 129 height 17
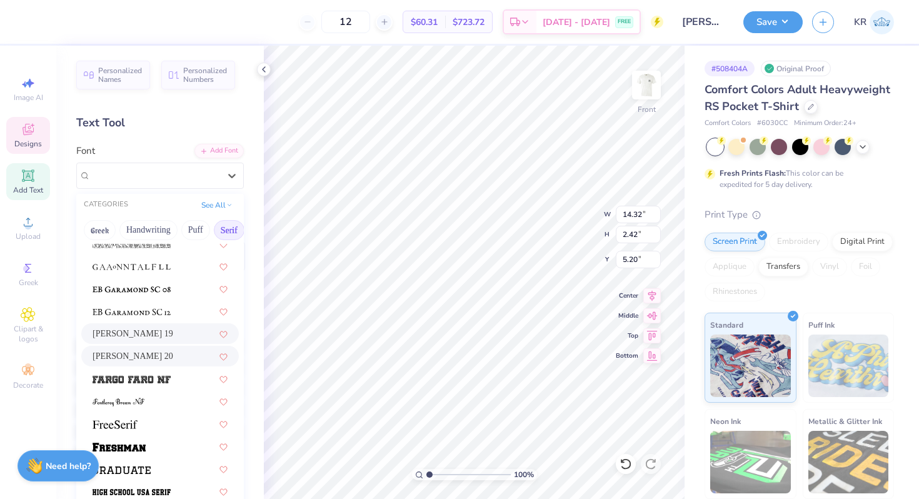
scroll to position [930, 0]
click at [146, 352] on span at bounding box center [132, 357] width 78 height 13
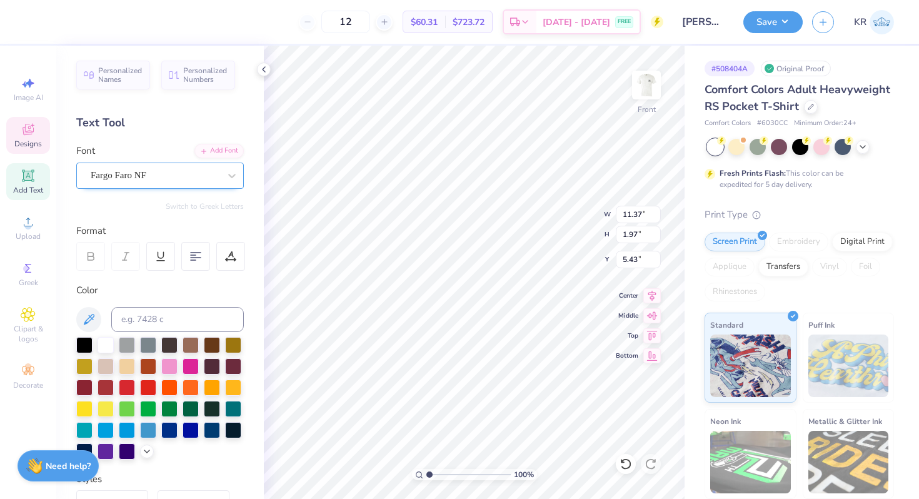
click at [126, 182] on div "Fargo Faro NF" at bounding box center [154, 175] width 131 height 19
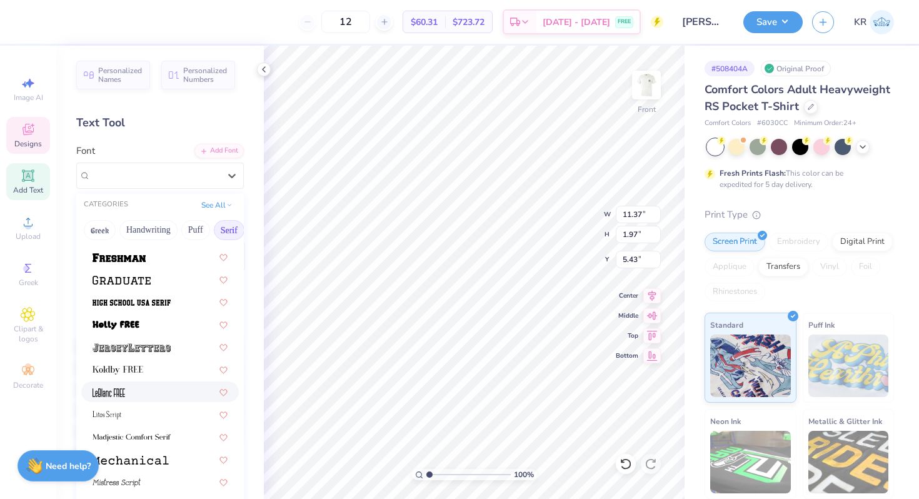
scroll to position [1101, 0]
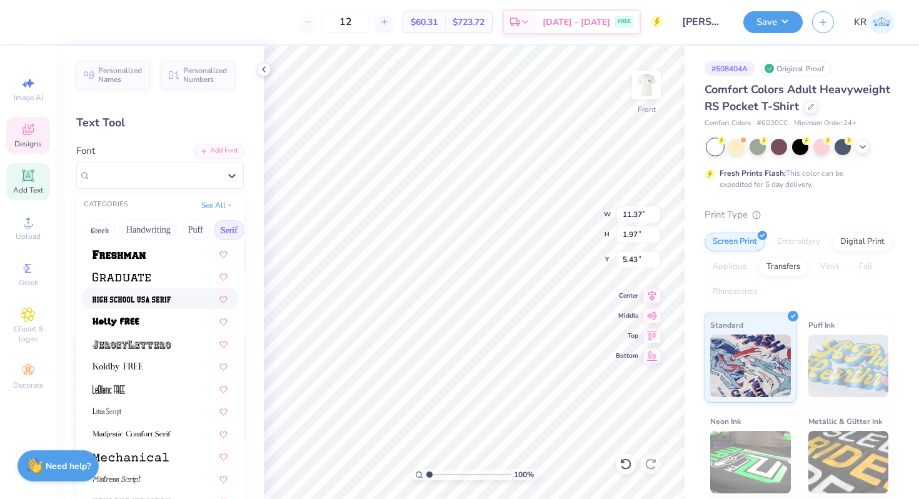
click at [176, 296] on div at bounding box center [160, 298] width 135 height 13
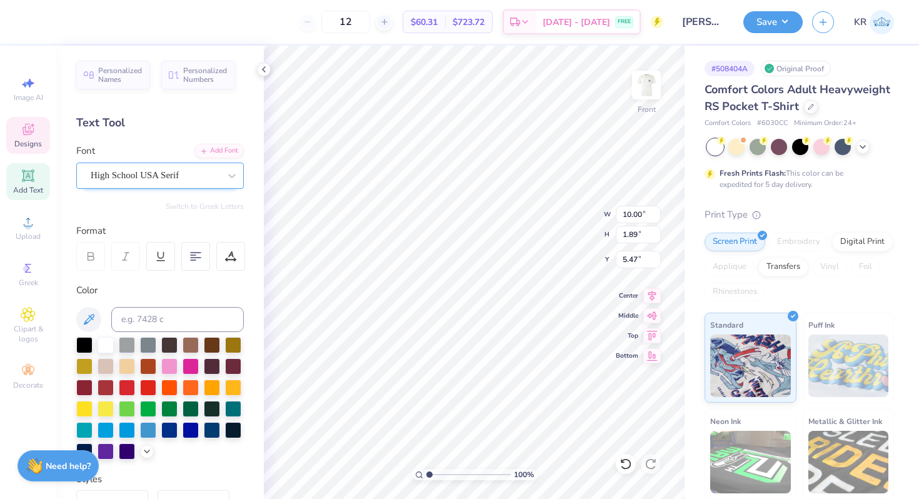
click at [161, 176] on div "High School USA Serif" at bounding box center [154, 175] width 131 height 19
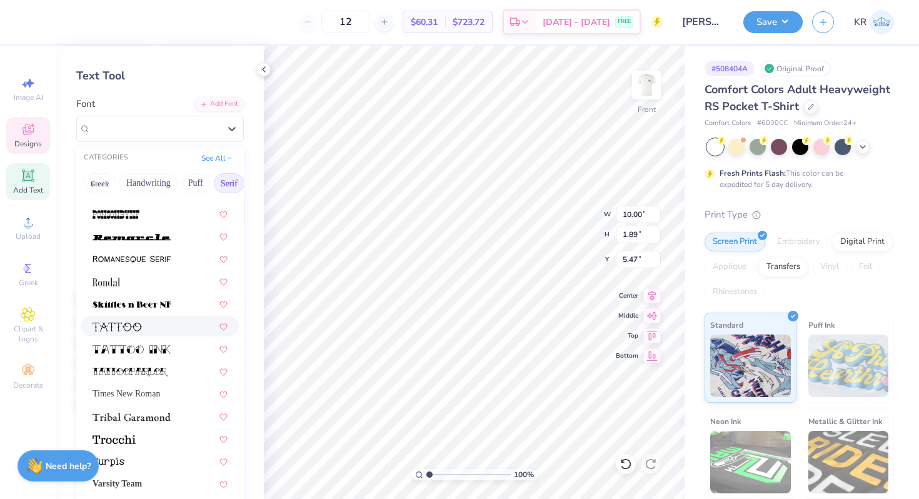
scroll to position [104, 0]
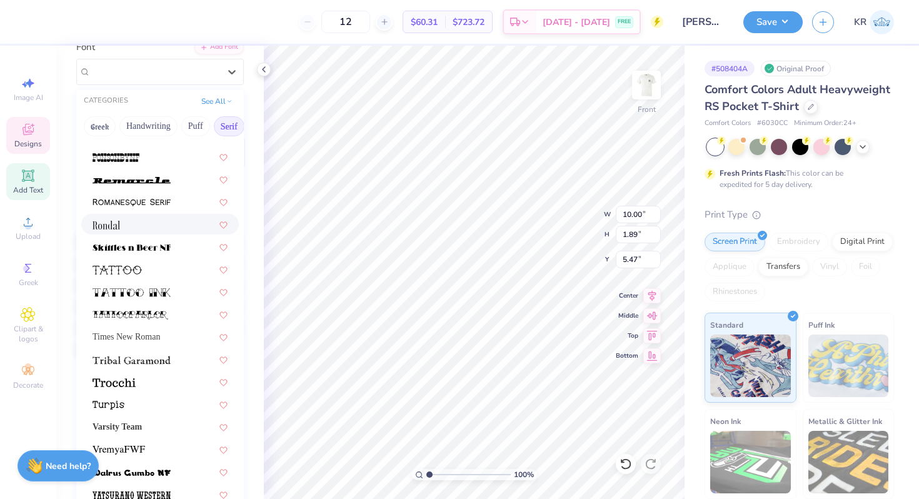
click at [147, 222] on div at bounding box center [160, 224] width 135 height 13
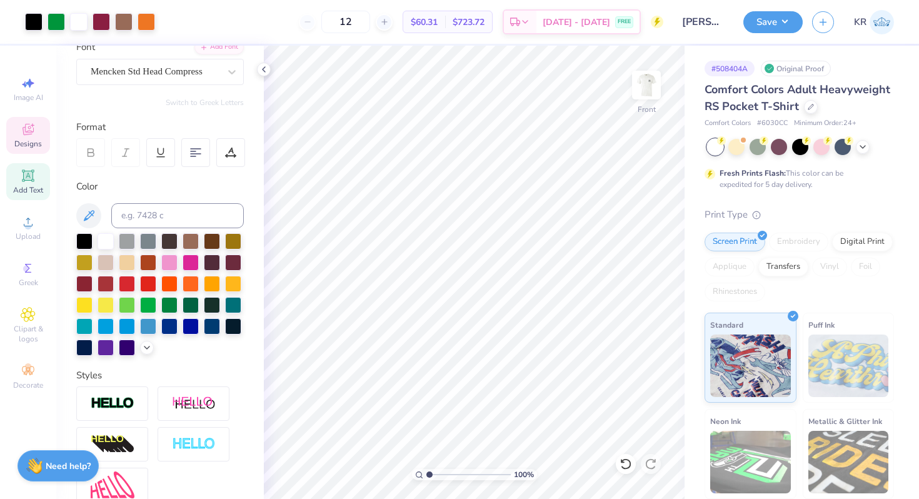
click at [21, 129] on icon at bounding box center [28, 129] width 15 height 15
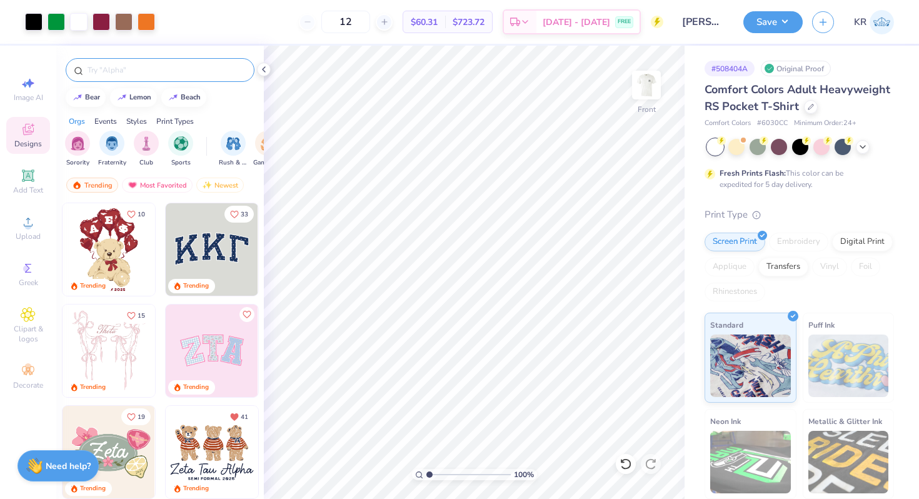
click at [111, 72] on input "text" at bounding box center [166, 70] width 160 height 13
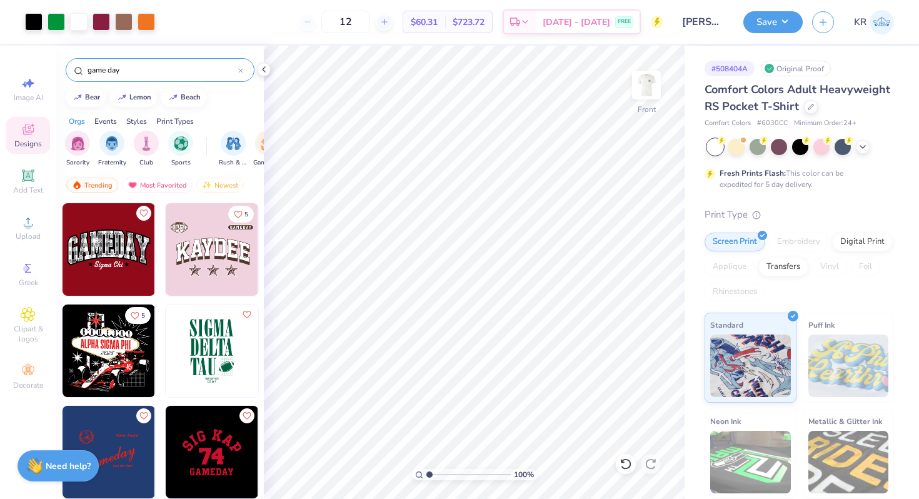
scroll to position [406, 0]
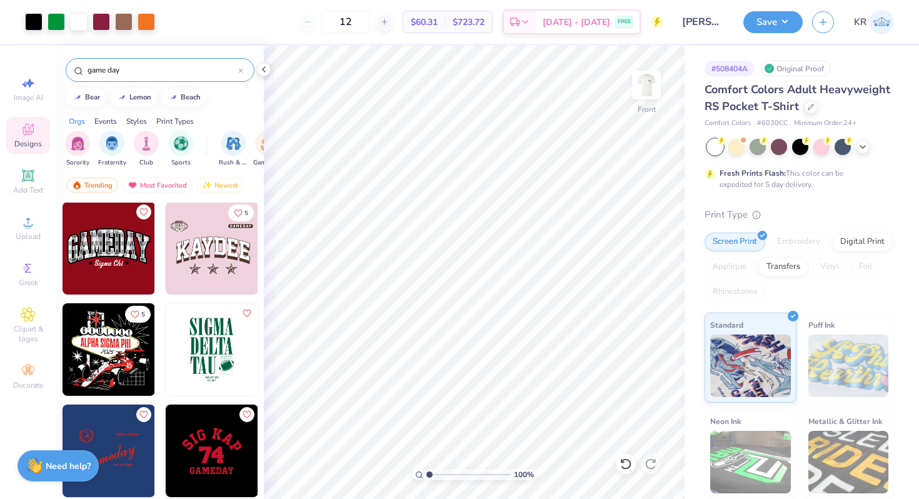
click at [199, 329] on img at bounding box center [212, 349] width 93 height 93
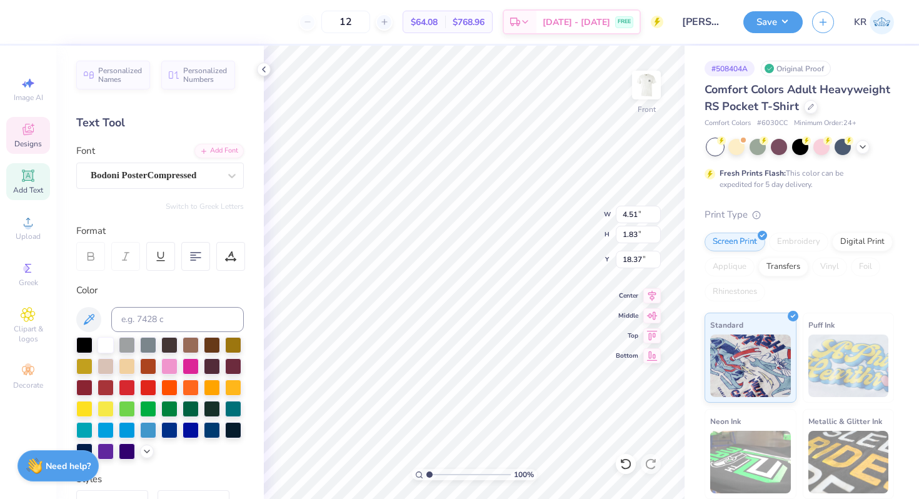
scroll to position [0, 4]
click at [244, 178] on div "Personalized Names Personalized Numbers Text Tool Add Font Font Rondal Switch t…" at bounding box center [160, 272] width 208 height 453
click at [229, 178] on icon at bounding box center [232, 175] width 13 height 13
click at [224, 231] on button "Serif" at bounding box center [229, 230] width 31 height 20
click at [221, 206] on button "See All" at bounding box center [217, 204] width 39 height 13
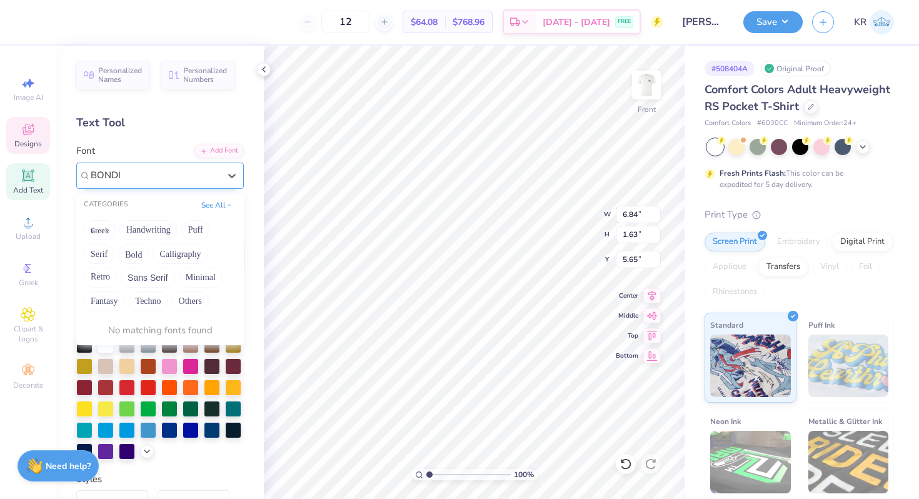
click at [122, 181] on input "BONDI" at bounding box center [107, 175] width 33 height 14
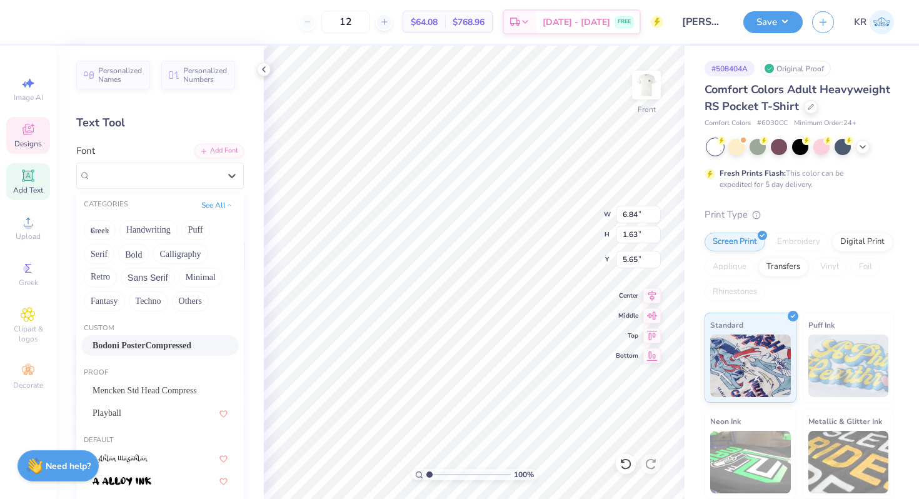
click at [154, 351] on span "Bodoni PosterCompressed" at bounding box center [142, 345] width 99 height 13
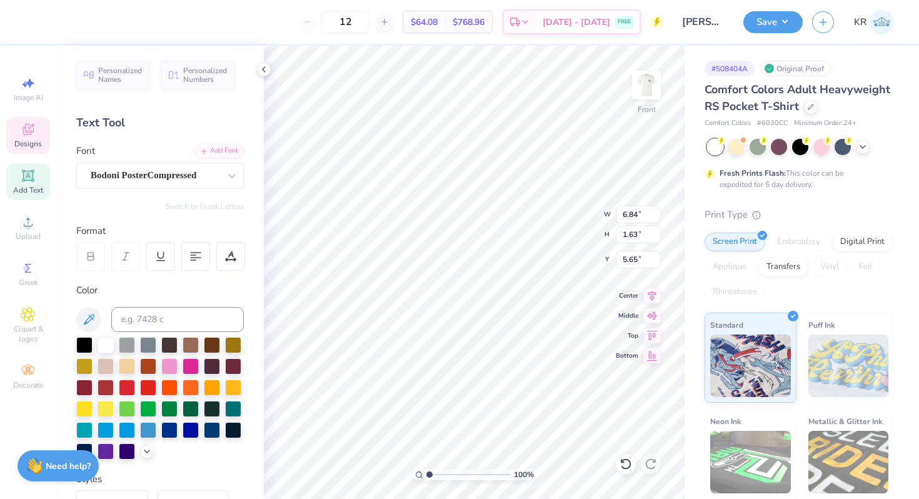
scroll to position [0, 2]
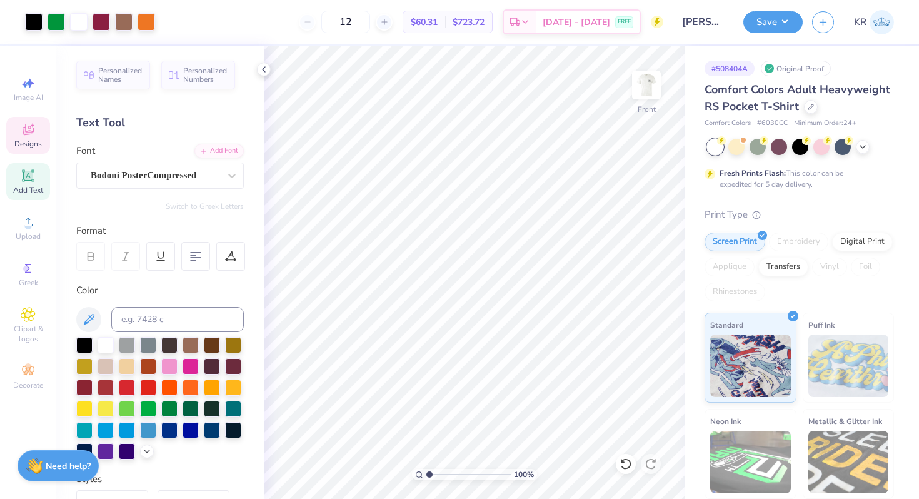
click at [25, 134] on icon at bounding box center [28, 129] width 15 height 15
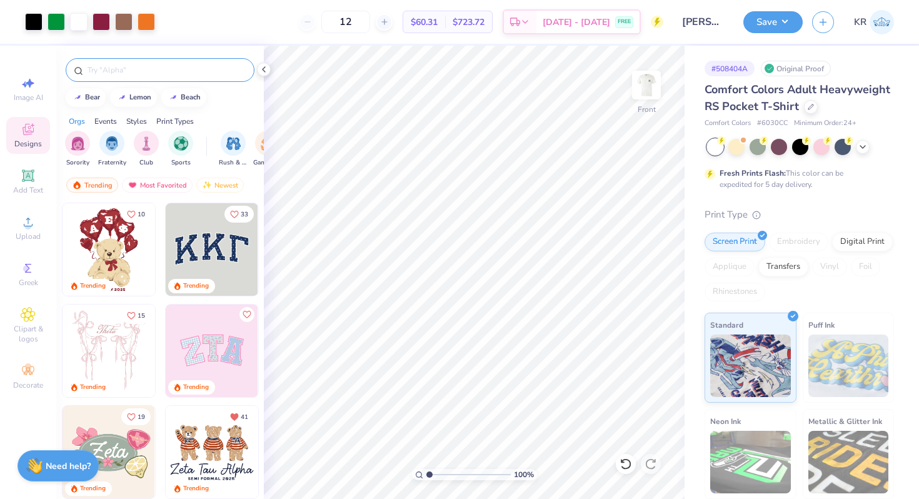
click at [98, 69] on input "text" at bounding box center [166, 70] width 160 height 13
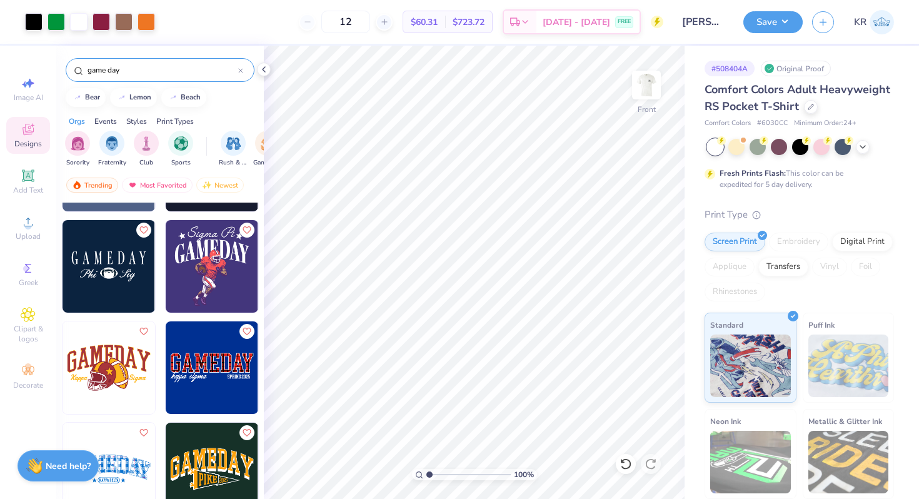
scroll to position [810, 0]
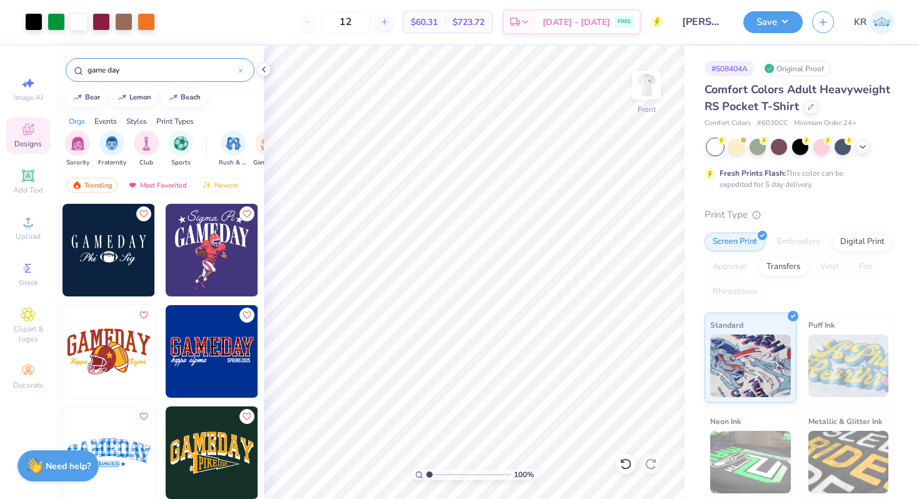
click at [101, 252] on img at bounding box center [109, 250] width 93 height 93
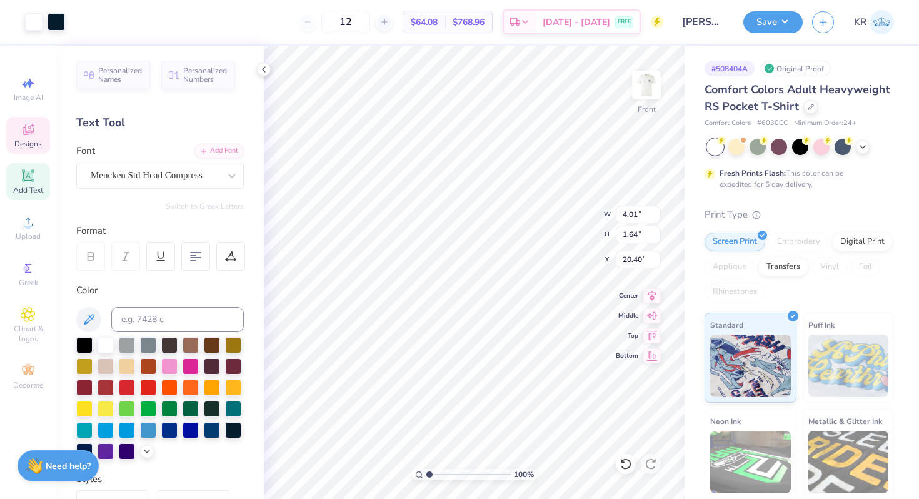
click at [21, 137] on div "Designs" at bounding box center [28, 135] width 44 height 37
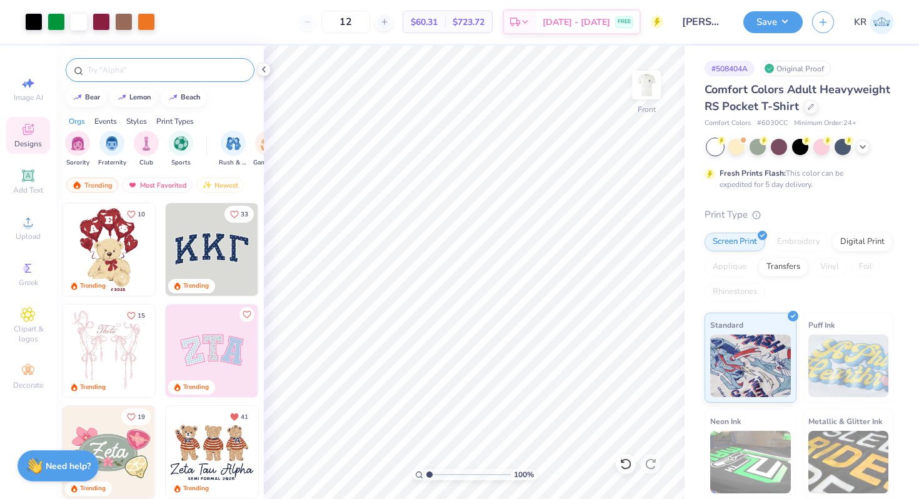
click at [112, 65] on input "text" at bounding box center [166, 70] width 160 height 13
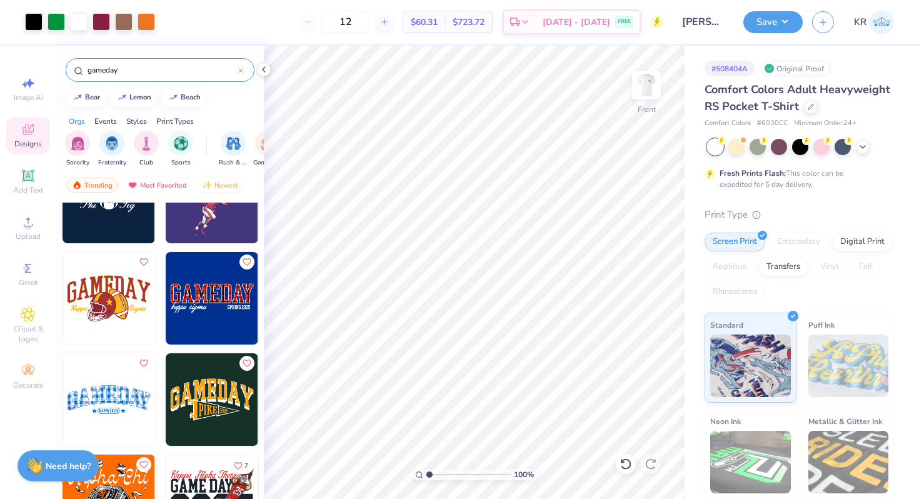
scroll to position [773, 0]
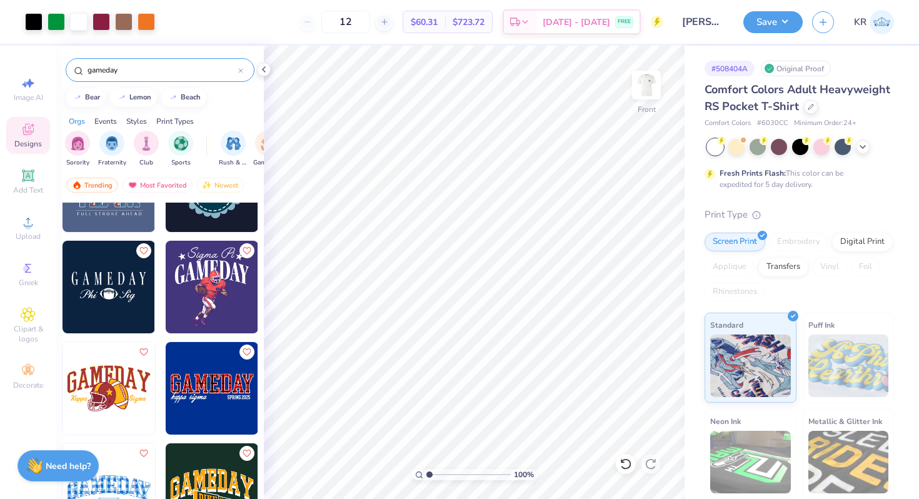
click at [211, 293] on img at bounding box center [212, 287] width 93 height 93
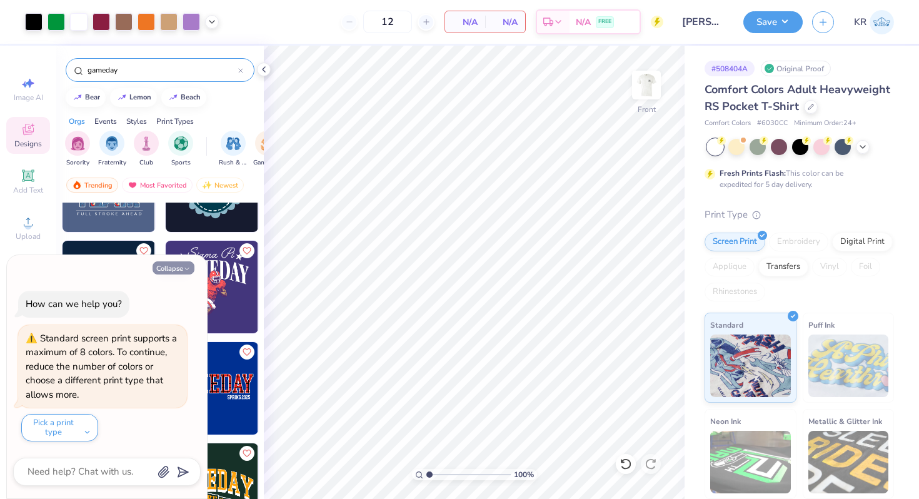
click at [178, 269] on button "Collapse" at bounding box center [174, 267] width 42 height 13
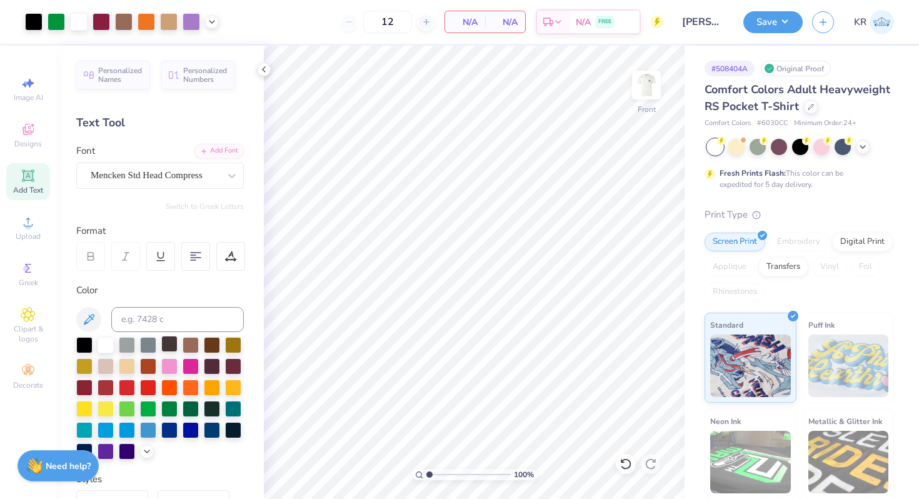
click at [175, 349] on div at bounding box center [169, 344] width 16 height 16
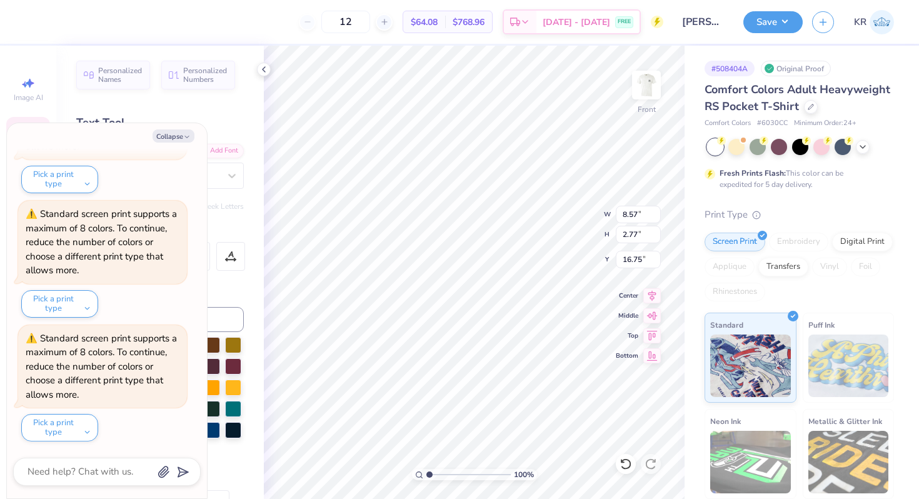
scroll to position [0, 4]
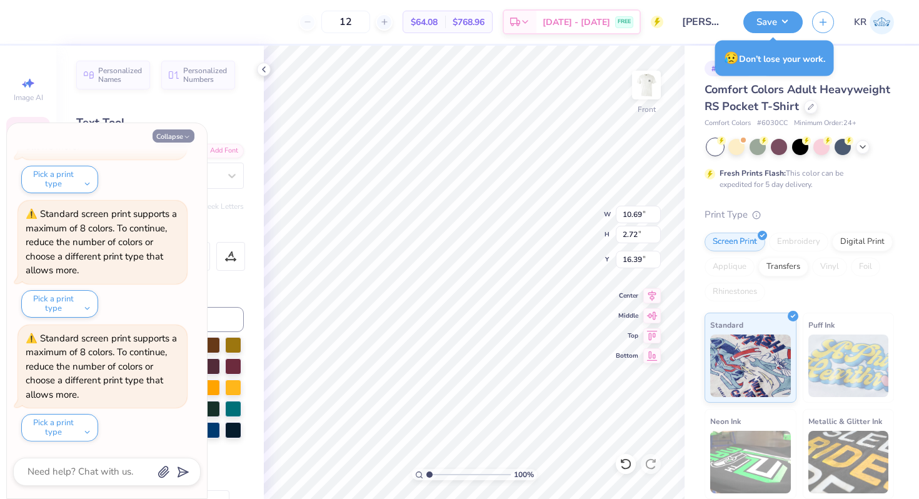
click at [185, 139] on icon "button" at bounding box center [187, 137] width 8 height 8
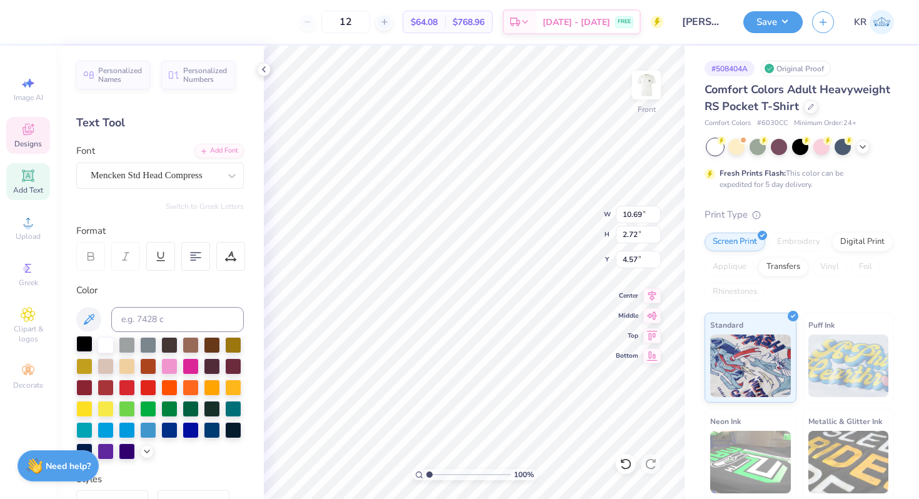
click at [88, 344] on div at bounding box center [84, 344] width 16 height 16
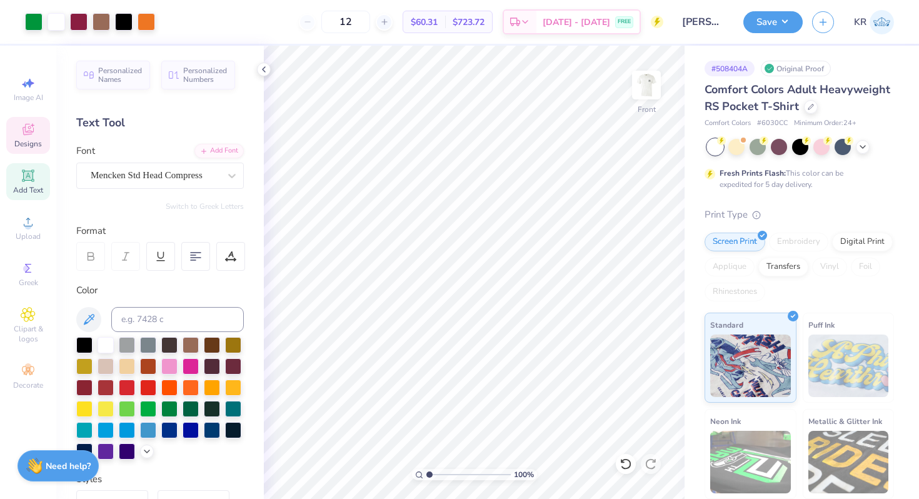
click at [31, 139] on span "Designs" at bounding box center [28, 144] width 28 height 10
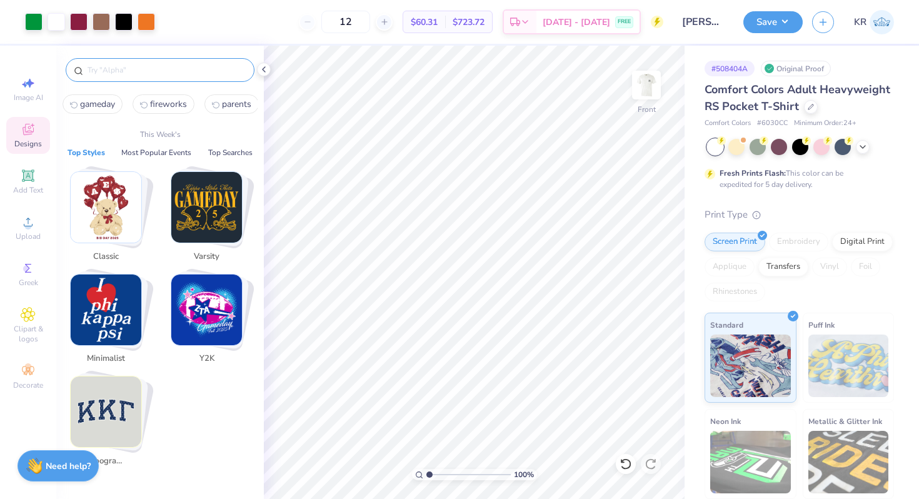
click at [164, 71] on input "text" at bounding box center [166, 70] width 160 height 13
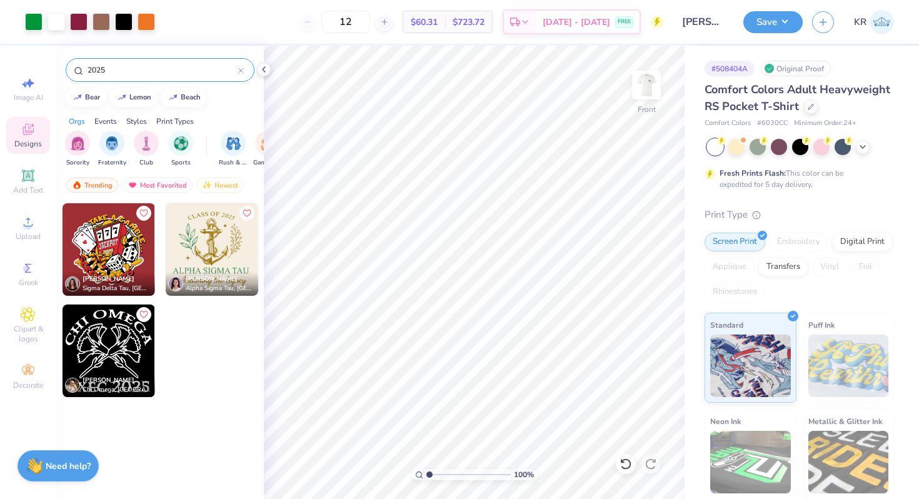
click at [144, 74] on input "2025" at bounding box center [162, 70] width 152 height 13
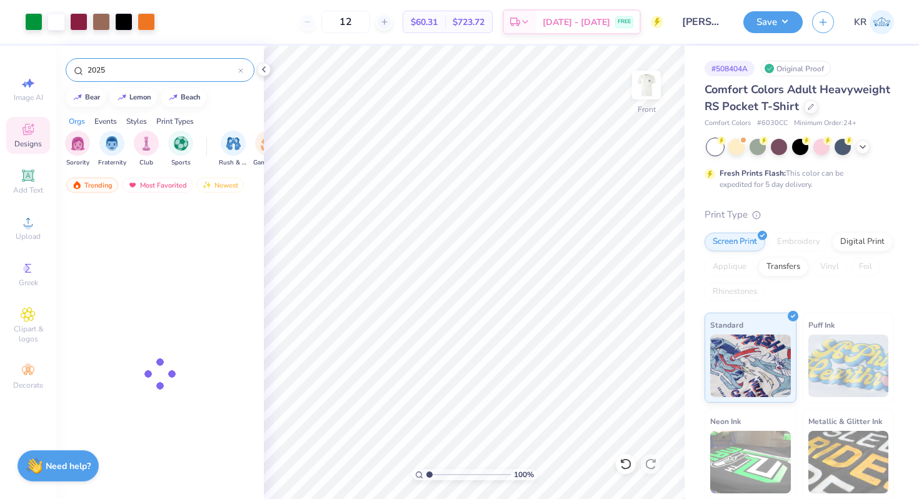
click at [144, 74] on input "2025" at bounding box center [162, 70] width 152 height 13
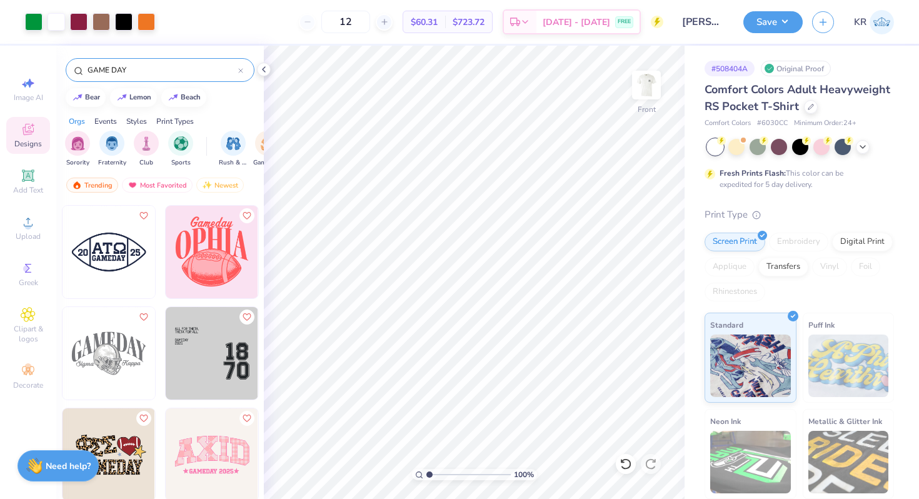
scroll to position [2432, 0]
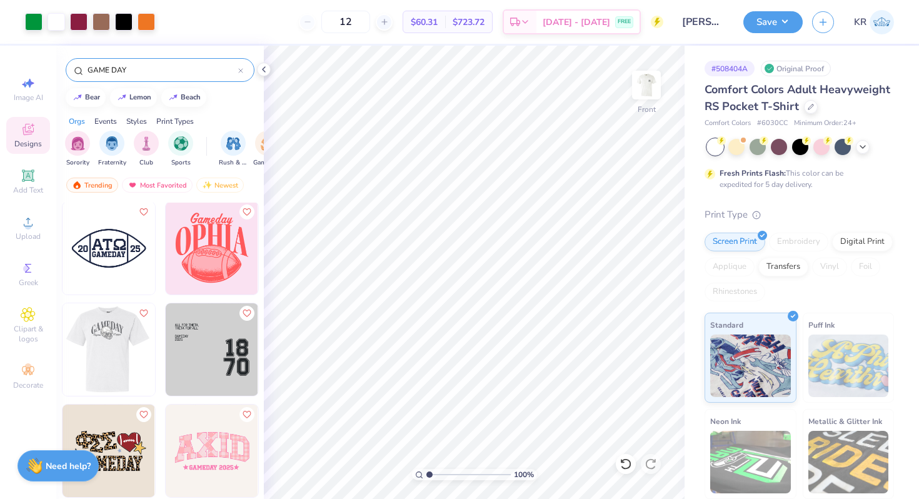
click at [108, 361] on img at bounding box center [108, 349] width 93 height 93
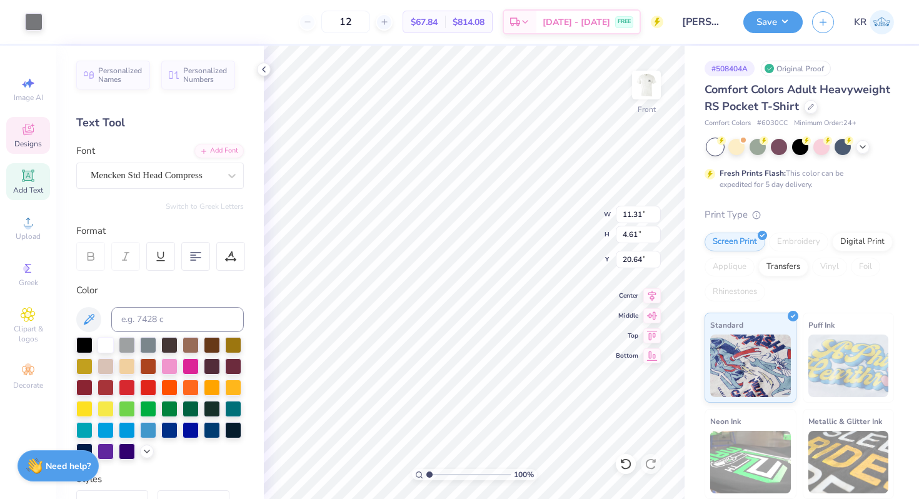
scroll to position [0, 2]
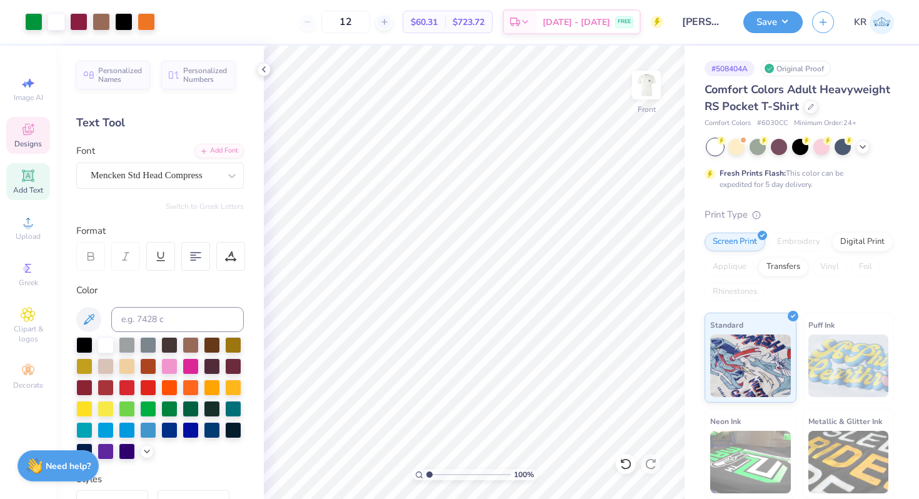
click at [31, 130] on icon at bounding box center [28, 129] width 15 height 15
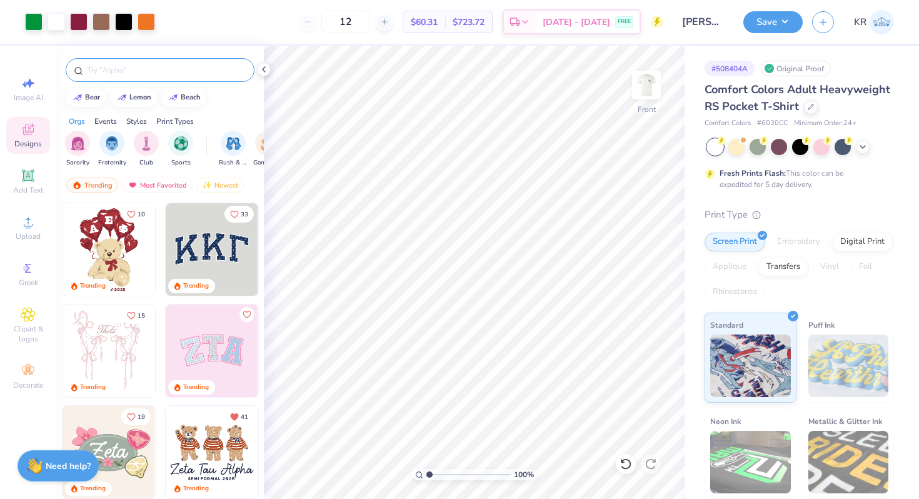
click at [141, 70] on input "text" at bounding box center [166, 70] width 160 height 13
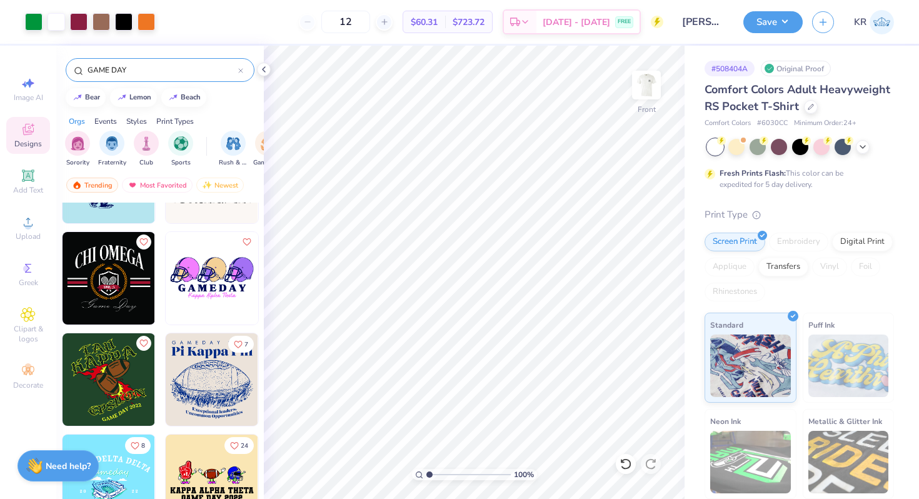
scroll to position [7772, 0]
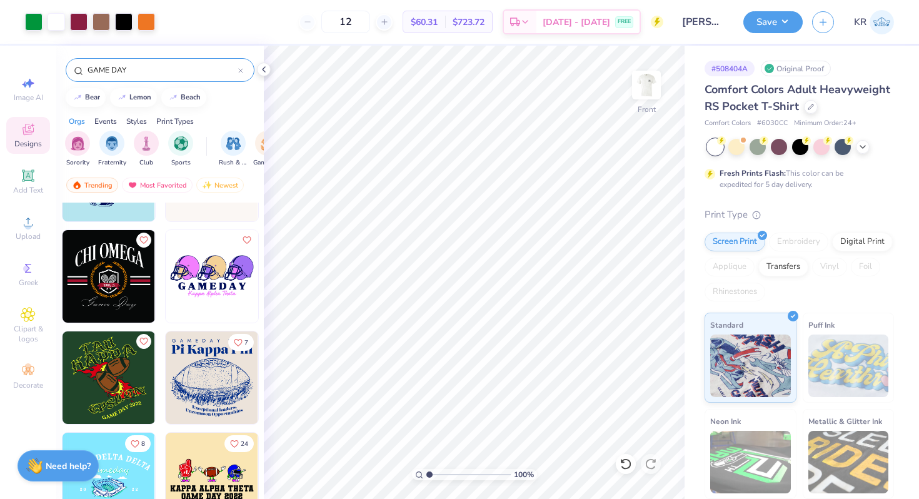
click at [134, 286] on img at bounding box center [109, 276] width 93 height 93
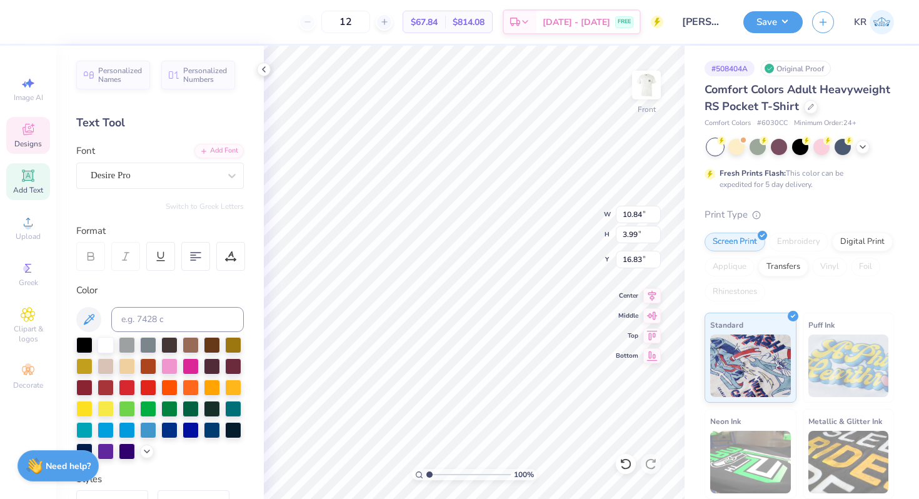
scroll to position [0, 4]
click at [81, 344] on div at bounding box center [84, 344] width 16 height 16
click at [651, 299] on icon at bounding box center [652, 293] width 18 height 15
click at [653, 293] on icon at bounding box center [652, 294] width 8 height 11
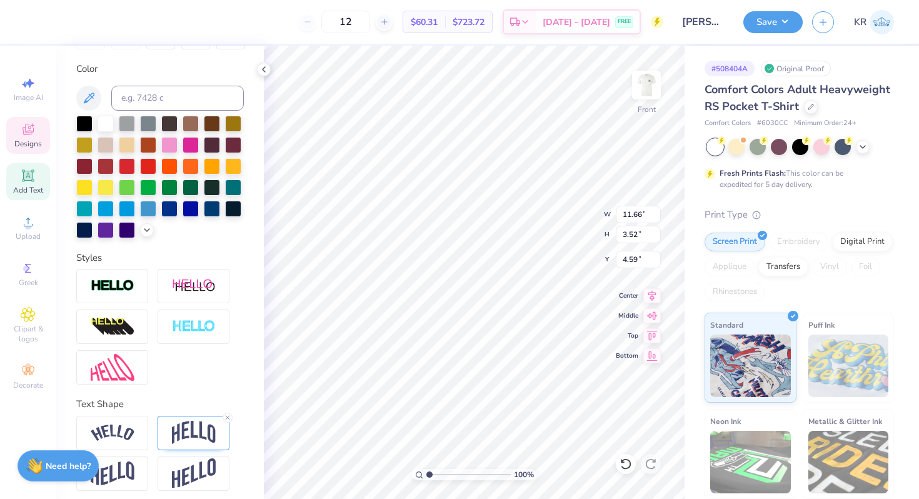
scroll to position [228, 0]
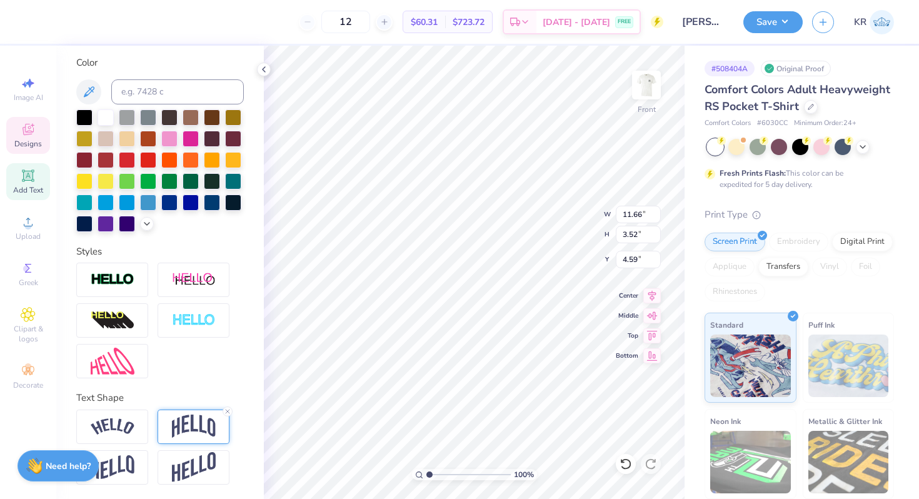
click at [195, 423] on img at bounding box center [194, 427] width 44 height 24
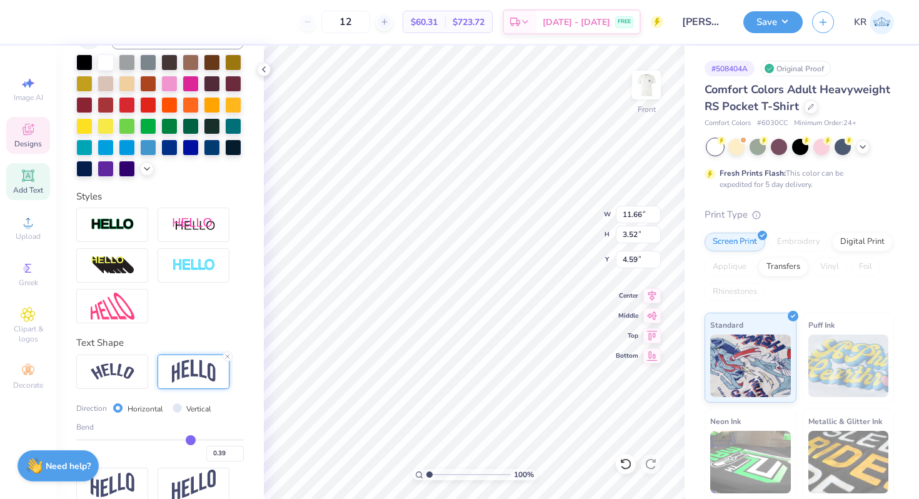
scroll to position [301, 0]
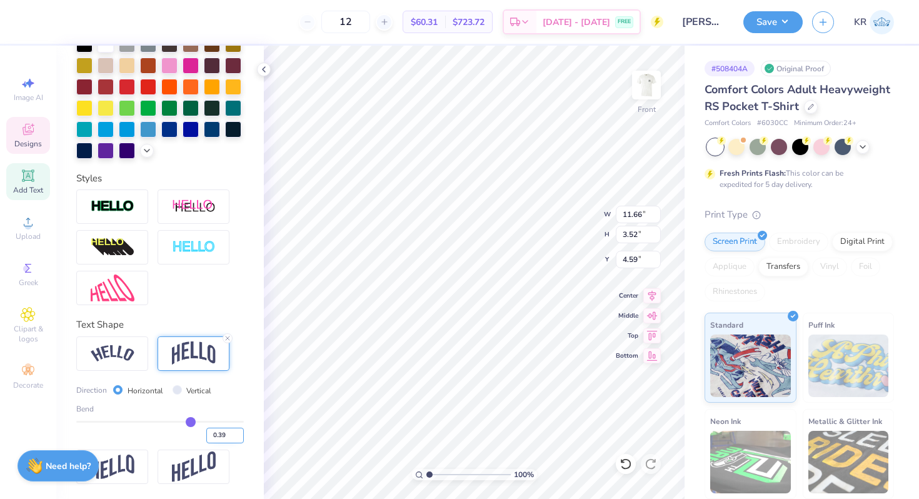
click at [226, 438] on input "0.39" at bounding box center [225, 436] width 38 height 16
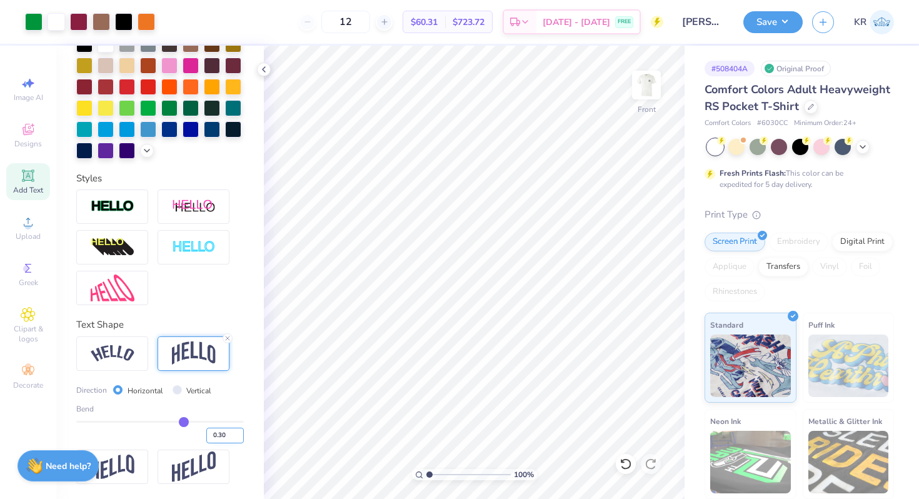
click at [229, 438] on input "0.30" at bounding box center [225, 436] width 38 height 16
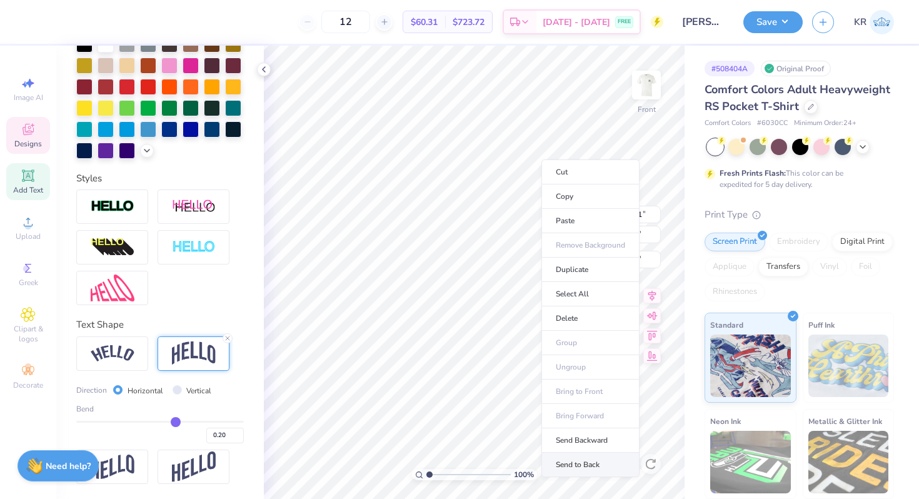
click at [584, 461] on li "Send to Back" at bounding box center [590, 465] width 98 height 24
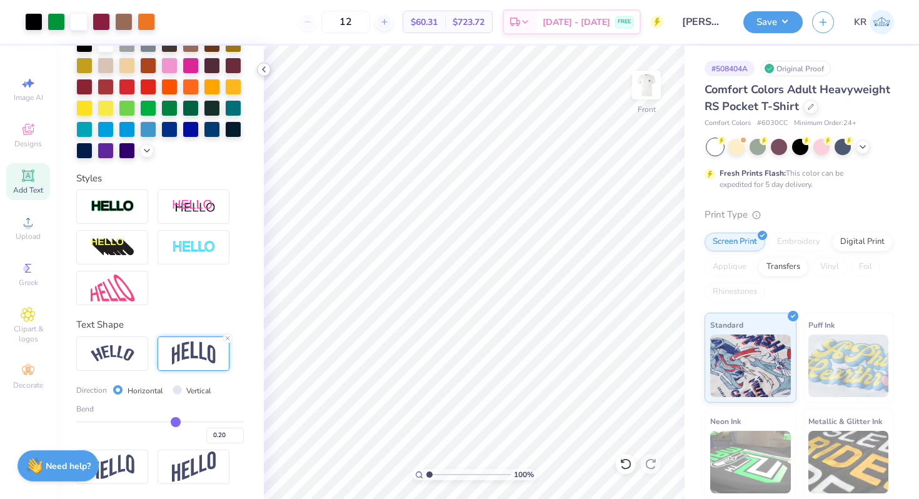
click at [263, 73] on icon at bounding box center [264, 69] width 10 height 10
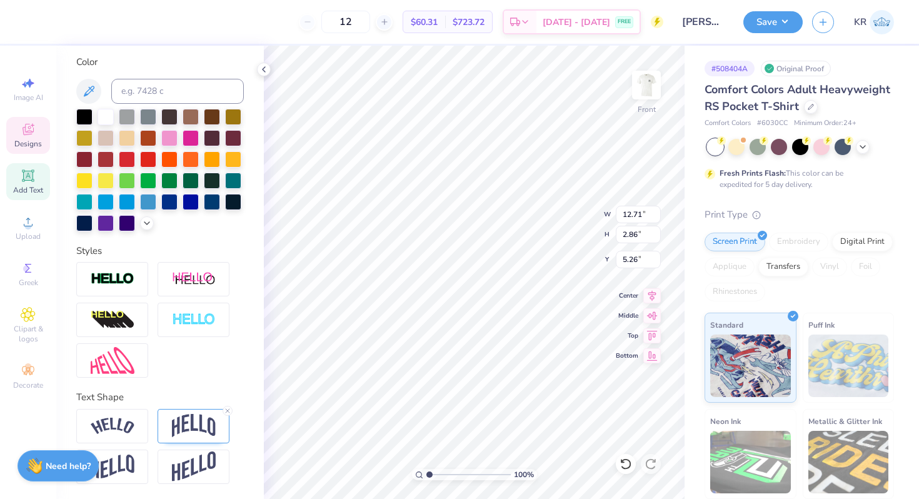
scroll to position [228, 0]
click at [229, 411] on icon at bounding box center [228, 412] width 8 height 8
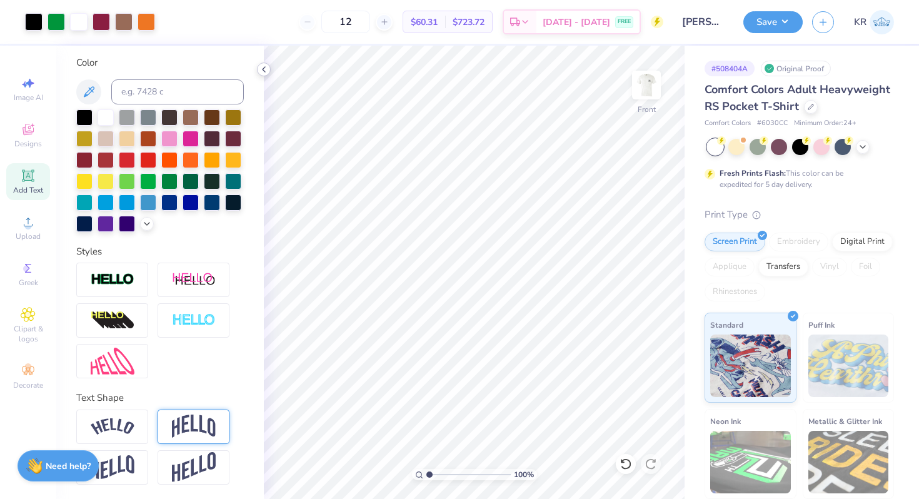
click at [266, 68] on icon at bounding box center [264, 69] width 10 height 10
click at [650, 106] on img at bounding box center [646, 85] width 50 height 50
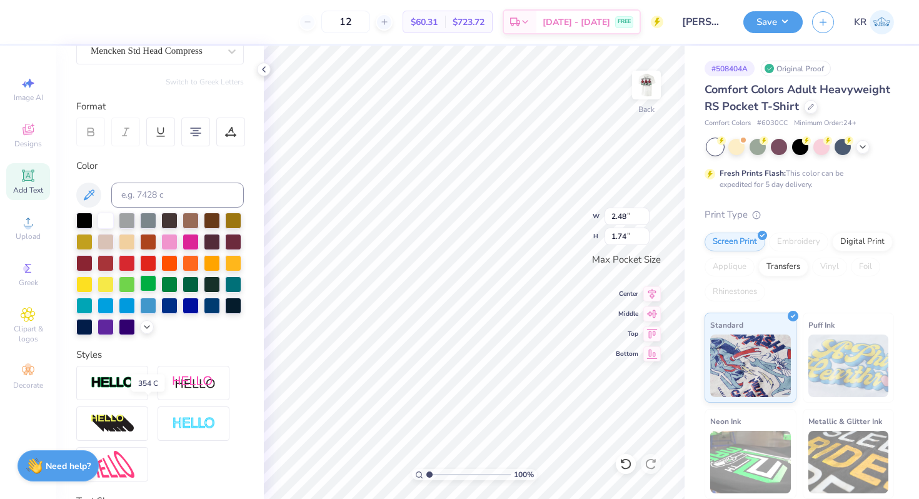
scroll to position [0, 0]
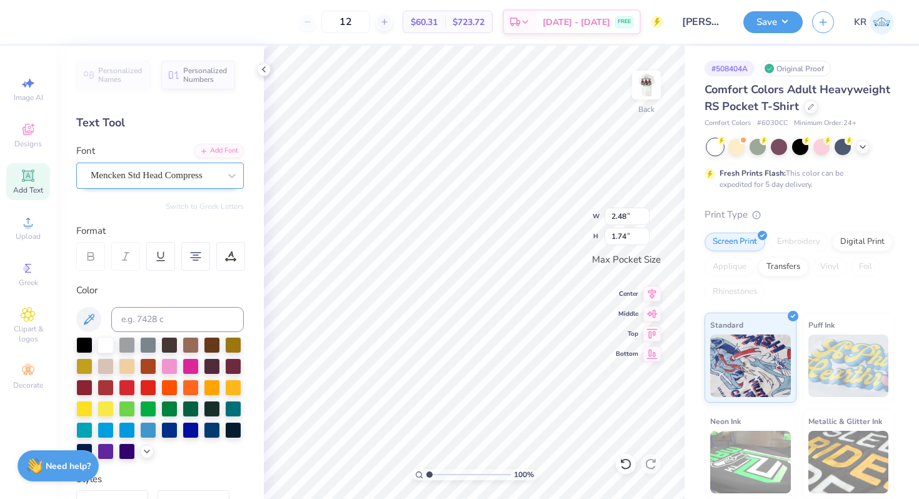
click at [153, 180] on div "Mencken Std Head Compress" at bounding box center [154, 175] width 131 height 19
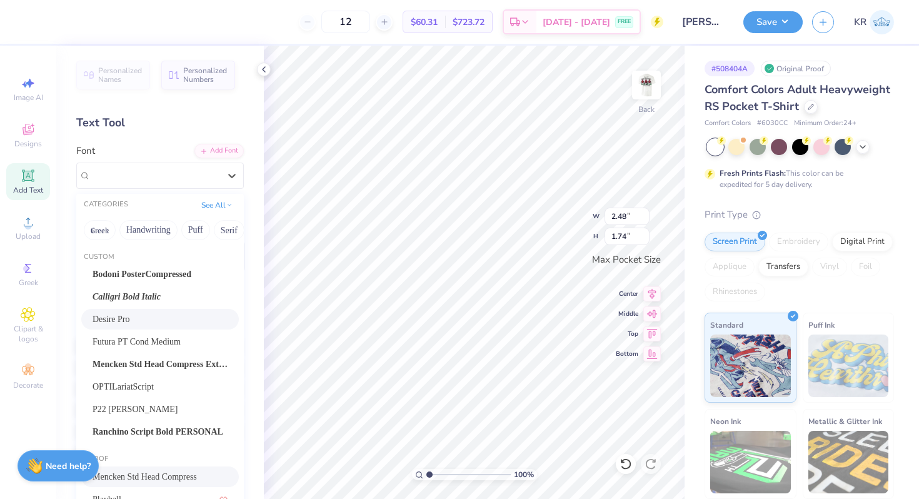
click at [129, 324] on div "Desire Pro" at bounding box center [160, 319] width 135 height 13
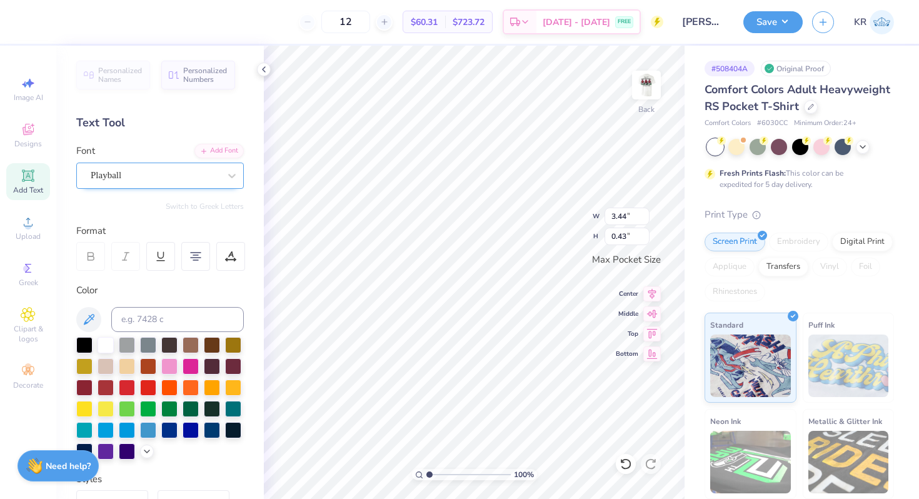
click at [186, 174] on div "Playball" at bounding box center [154, 175] width 131 height 19
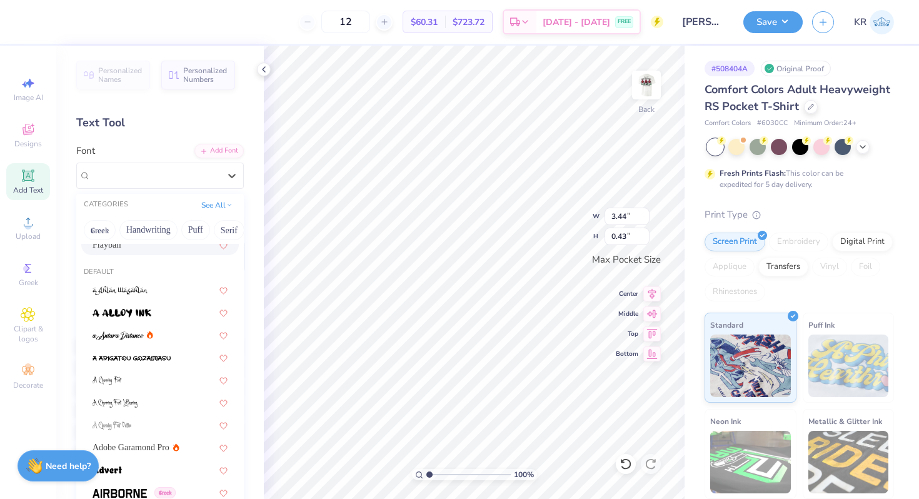
scroll to position [446, 0]
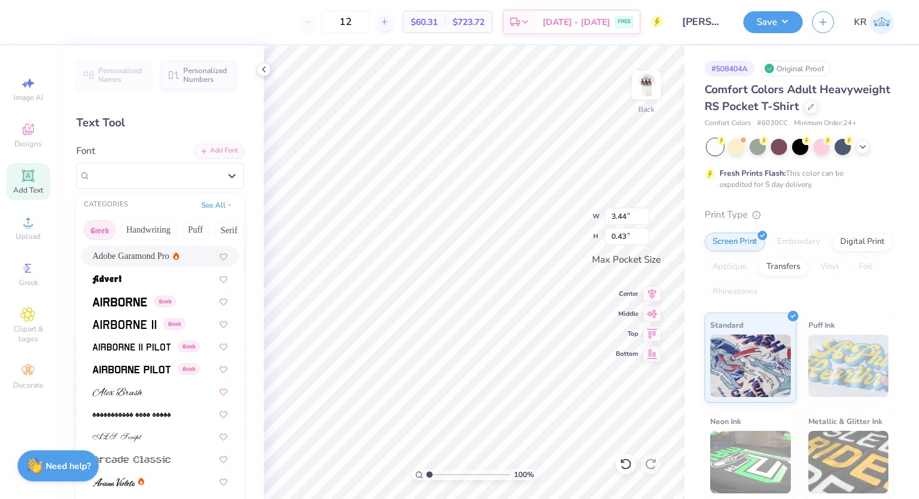
drag, startPoint x: 171, startPoint y: 236, endPoint x: 107, endPoint y: 236, distance: 64.4
click at [107, 236] on div "Greek Handwriting Puff Serif Bold Calligraphy Retro Sans Serif Minimal Fantasy …" at bounding box center [160, 230] width 168 height 28
click at [146, 226] on button "Calligraphy" at bounding box center [143, 230] width 55 height 20
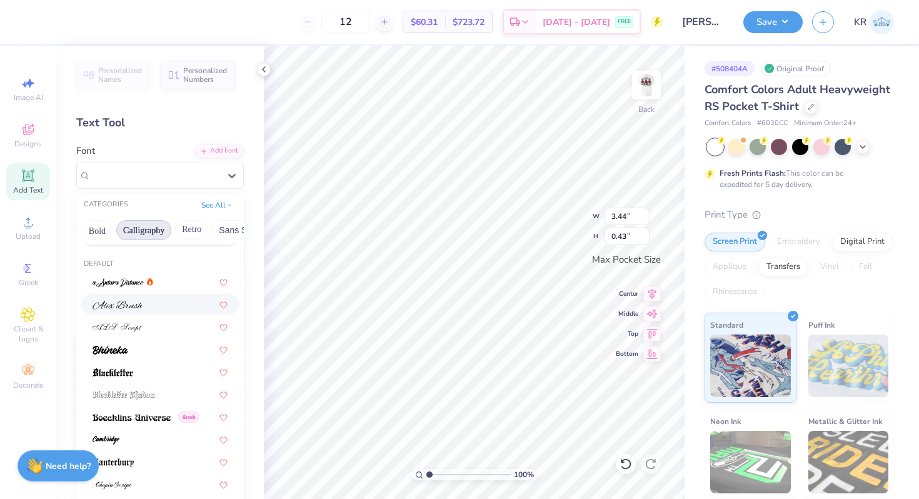
scroll to position [41, 0]
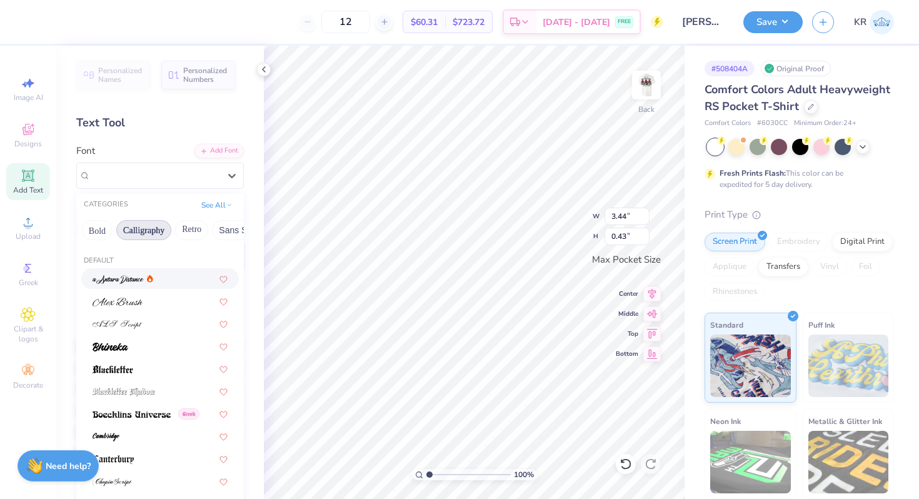
click at [164, 283] on div at bounding box center [160, 278] width 135 height 13
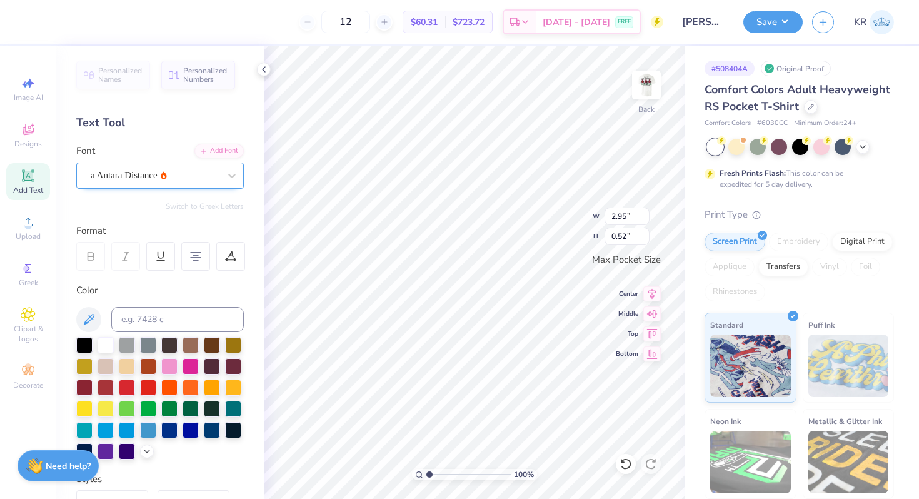
click at [166, 177] on div "a Antara Distance" at bounding box center [154, 175] width 131 height 19
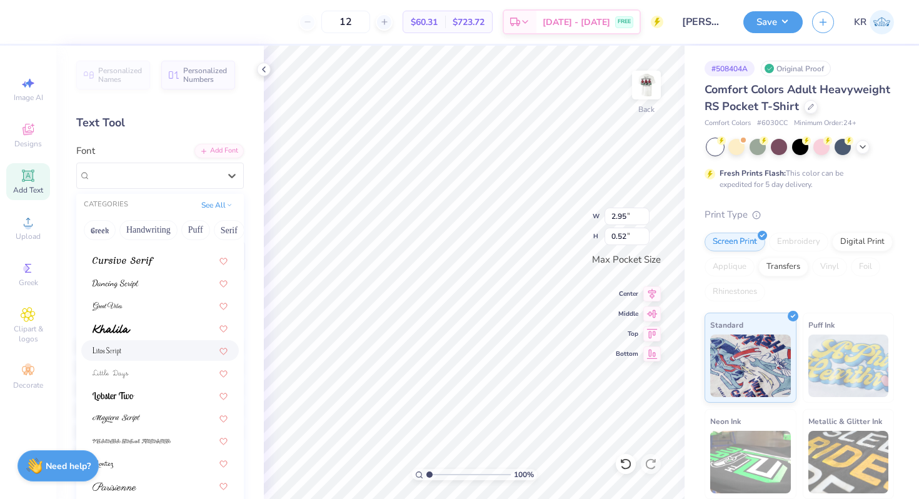
scroll to position [228, 0]
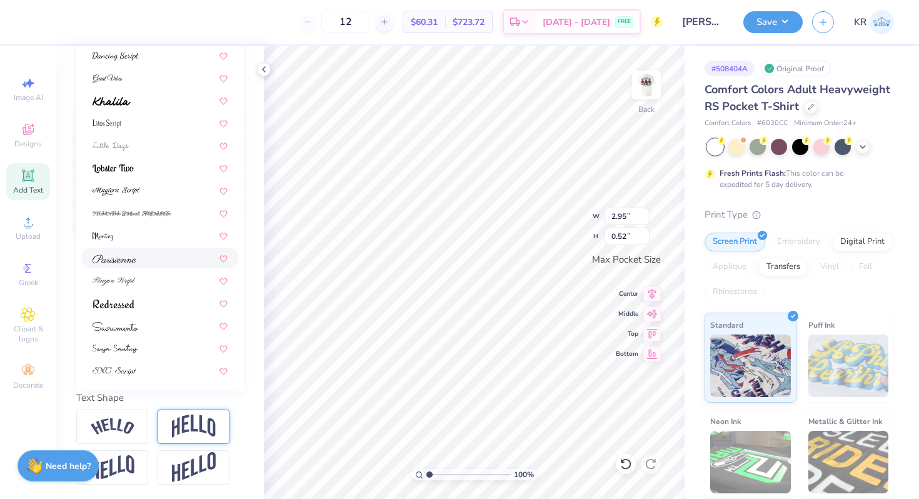
click at [148, 256] on div at bounding box center [160, 257] width 135 height 13
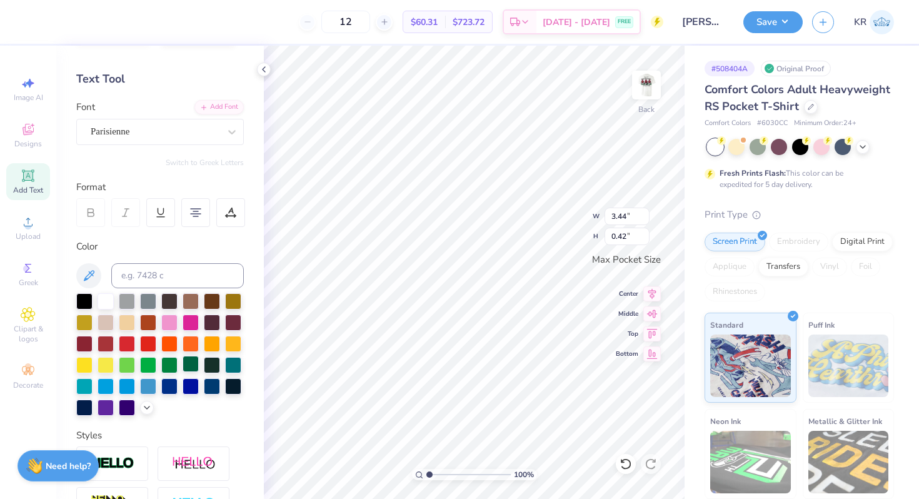
scroll to position [6, 0]
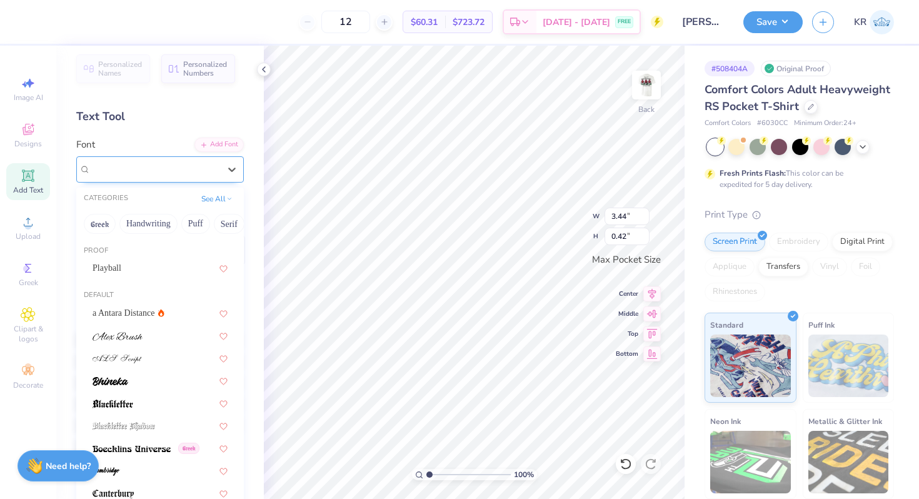
click at [144, 164] on div "Parisienne" at bounding box center [154, 168] width 131 height 19
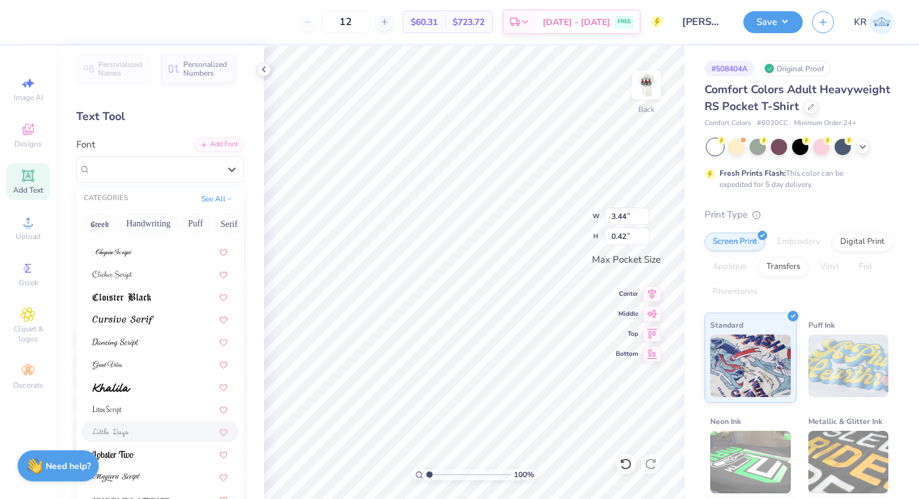
scroll to position [248, 0]
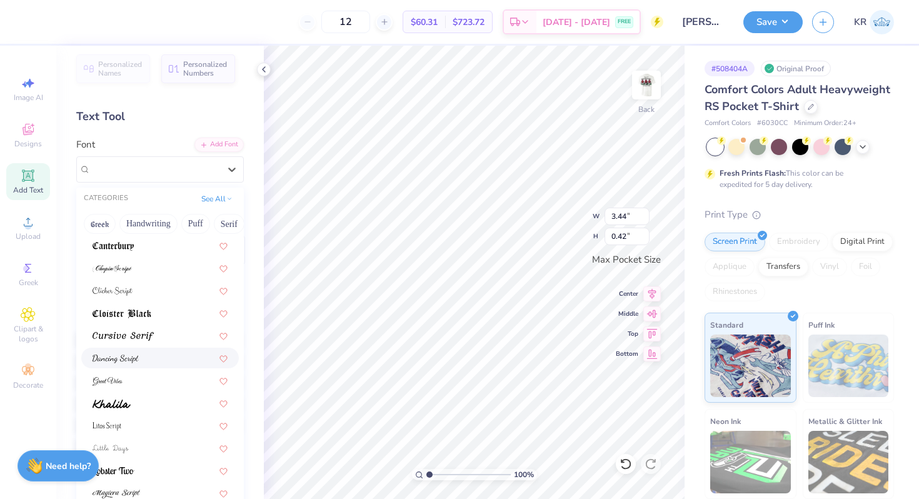
click at [163, 354] on div at bounding box center [160, 357] width 135 height 13
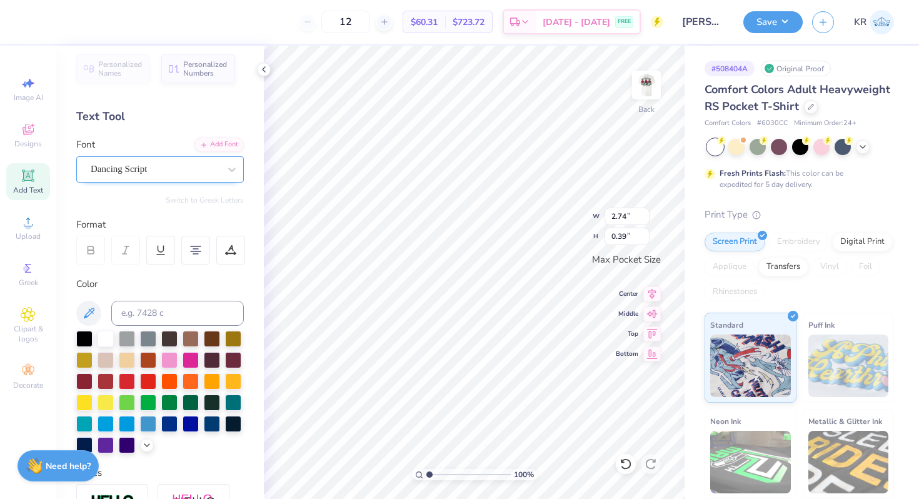
click at [114, 163] on div "Dancing Script" at bounding box center [154, 168] width 131 height 19
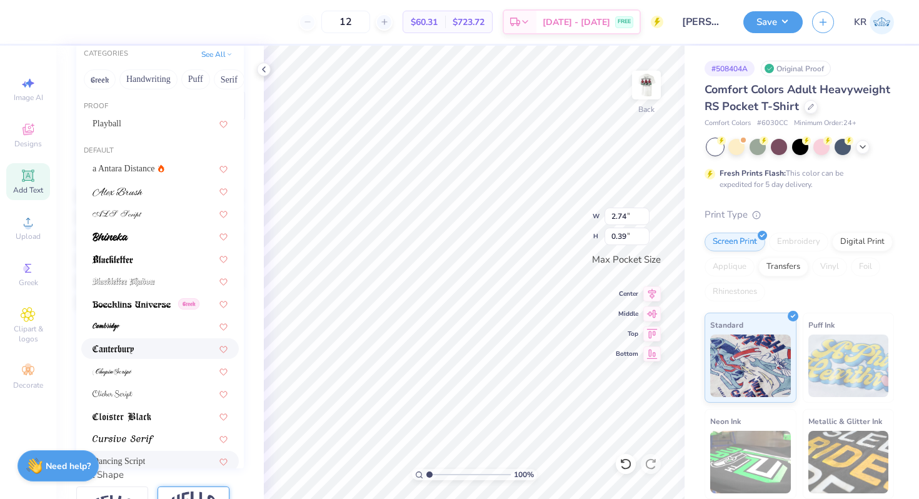
scroll to position [0, 0]
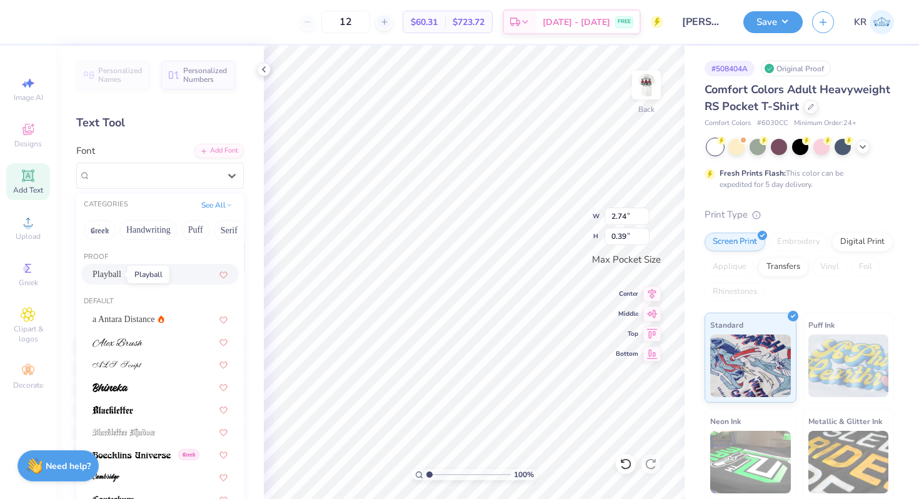
click at [114, 270] on span "Playball" at bounding box center [107, 274] width 29 height 13
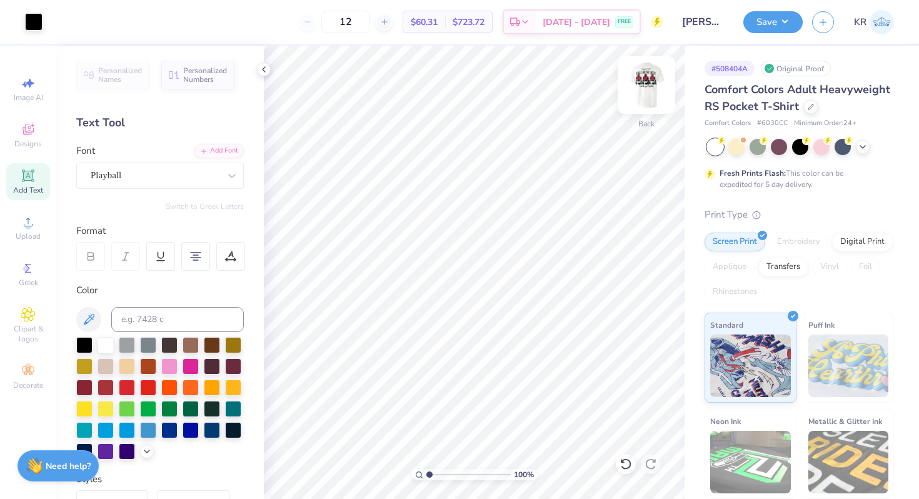
click at [645, 108] on img at bounding box center [646, 85] width 50 height 50
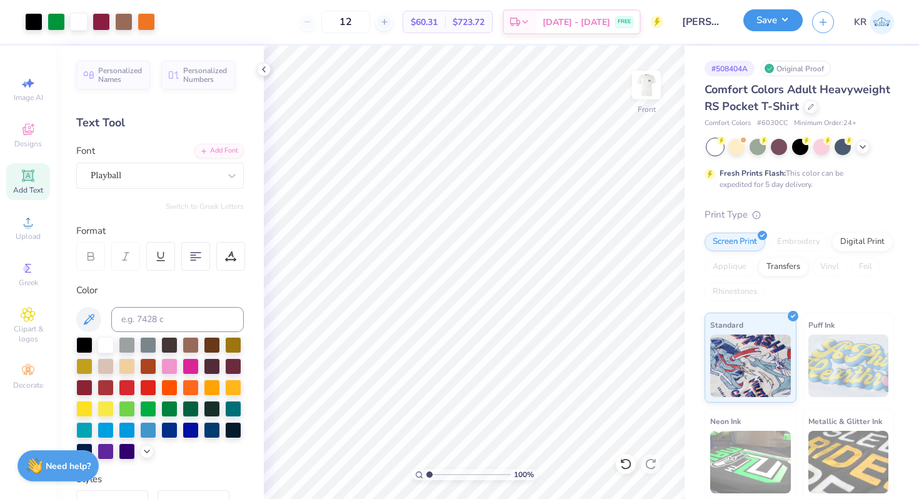
click at [771, 26] on button "Save" at bounding box center [772, 20] width 59 height 22
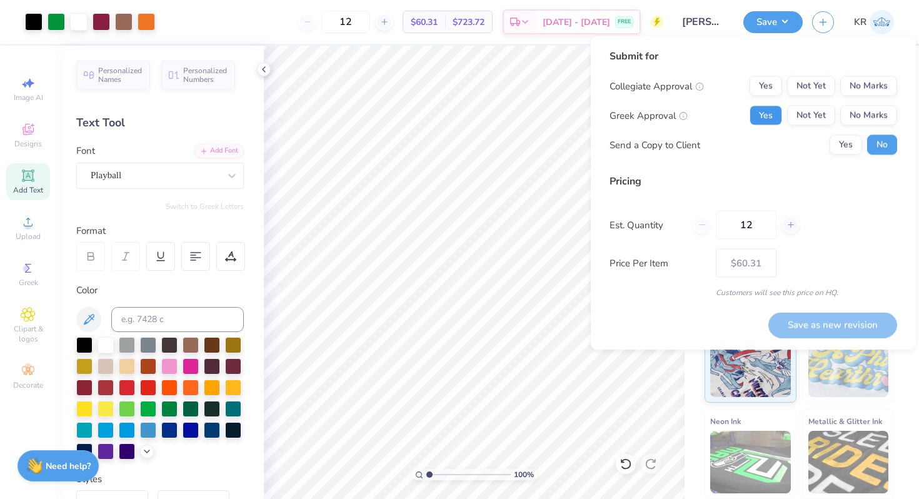
click at [761, 120] on button "Yes" at bounding box center [766, 116] width 33 height 20
click at [875, 85] on button "No Marks" at bounding box center [868, 86] width 57 height 20
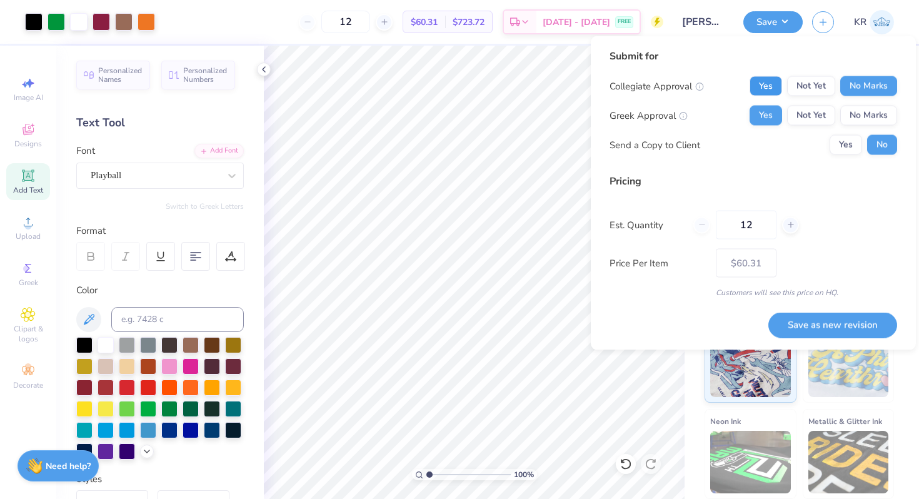
click at [770, 95] on button "Yes" at bounding box center [766, 86] width 33 height 20
click at [770, 221] on input "12" at bounding box center [746, 225] width 61 height 29
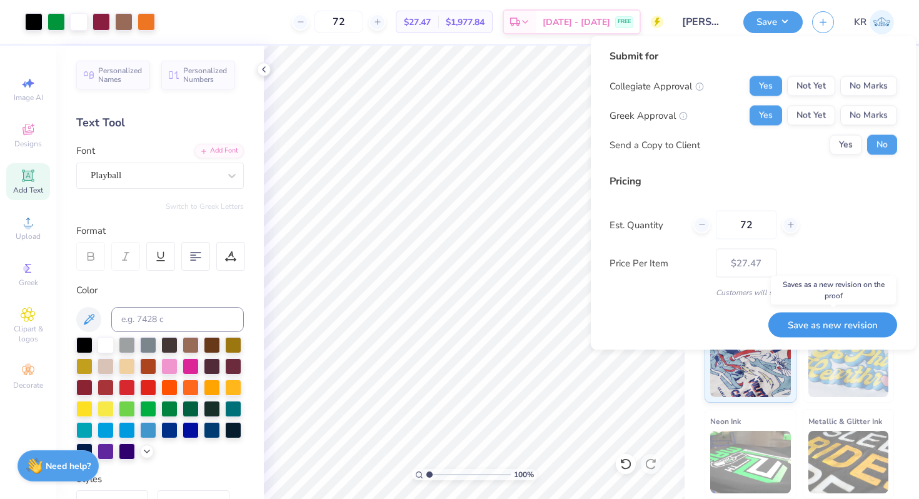
click at [790, 329] on button "Save as new revision" at bounding box center [832, 325] width 129 height 26
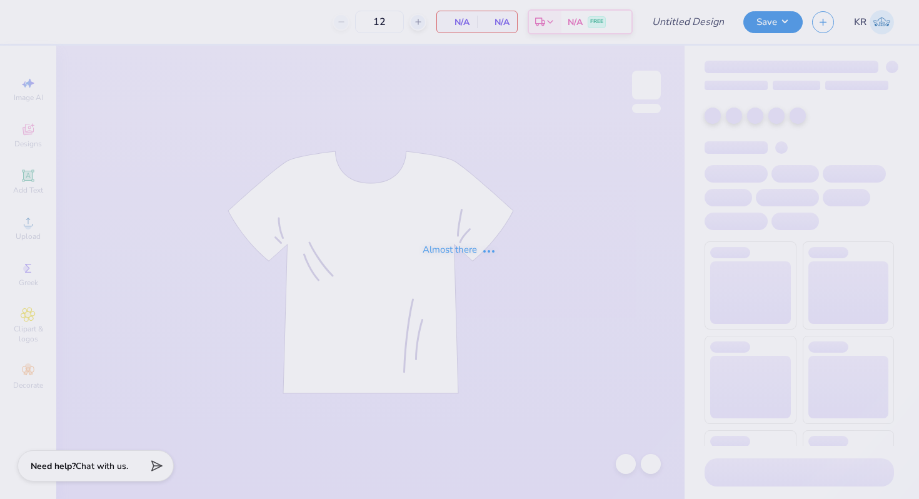
type input "Philo american/retriever theme"
type input "100"
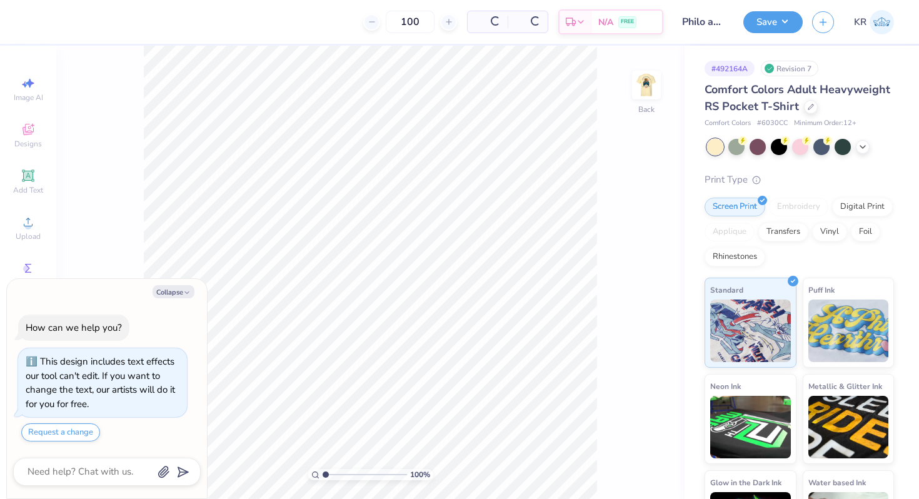
scroll to position [21, 0]
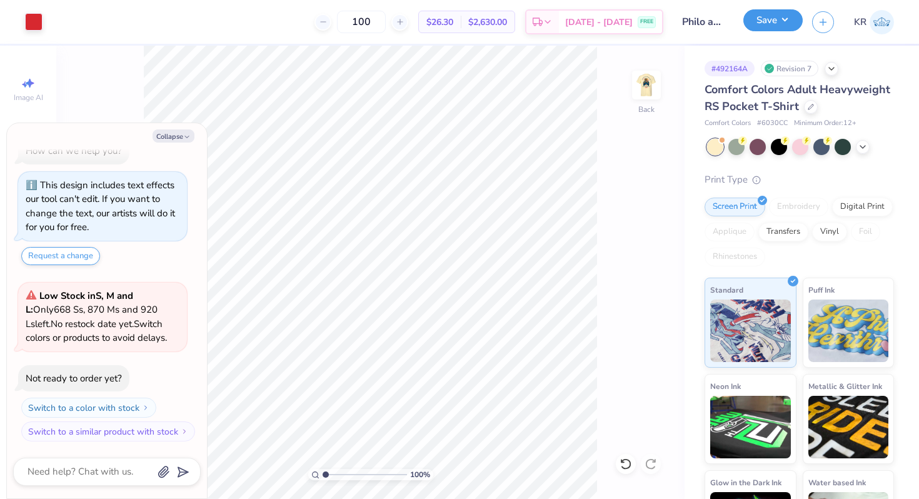
click at [766, 28] on button "Save" at bounding box center [772, 20] width 59 height 22
type textarea "x"
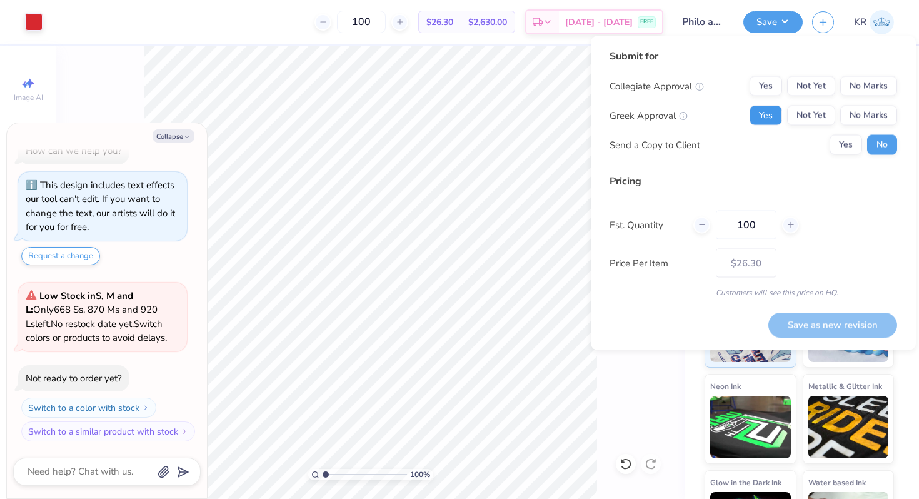
click at [768, 124] on button "Yes" at bounding box center [766, 116] width 33 height 20
click at [867, 83] on button "No Marks" at bounding box center [868, 86] width 57 height 20
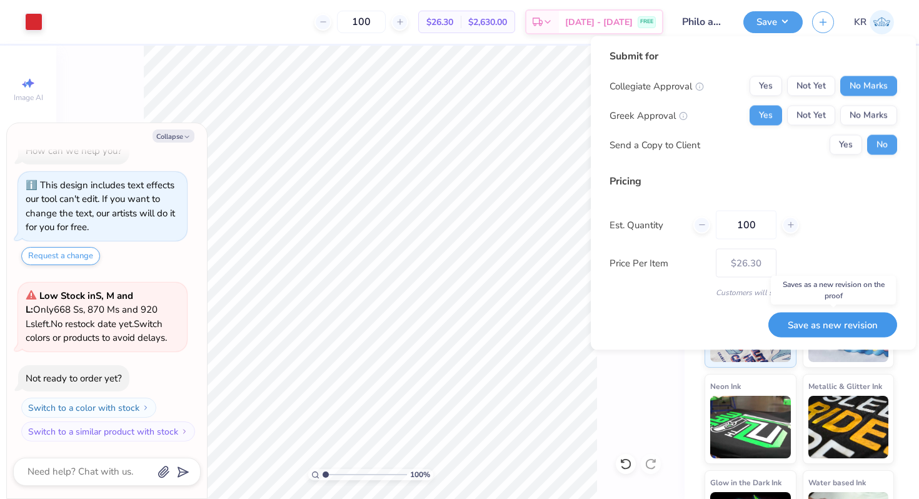
click at [801, 322] on button "Save as new revision" at bounding box center [832, 325] width 129 height 26
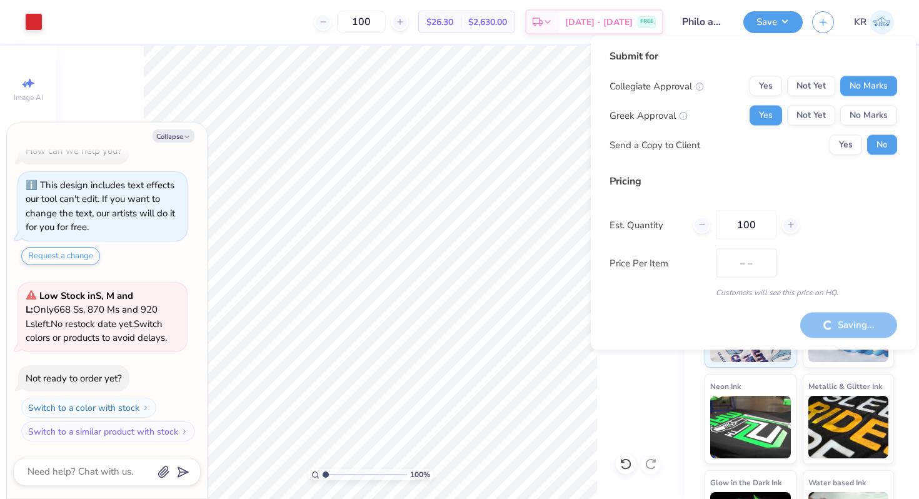
type input "$26.30"
type textarea "x"
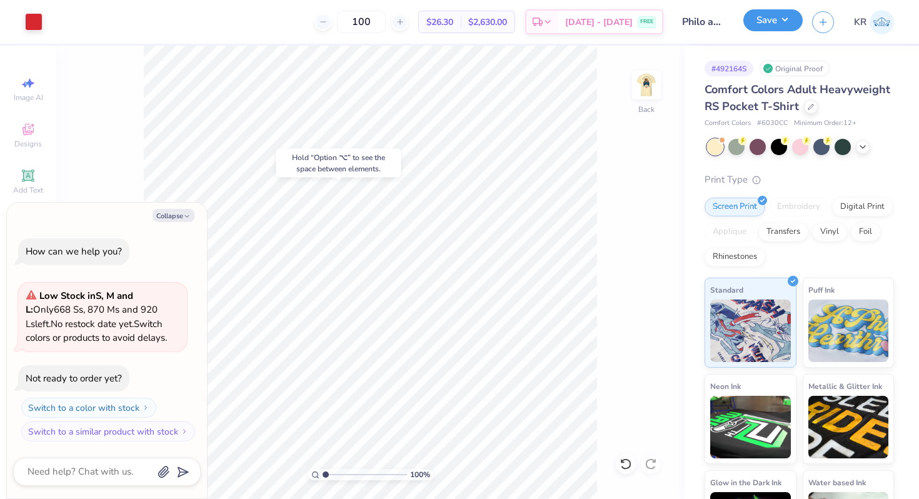
click at [781, 18] on button "Save" at bounding box center [772, 20] width 59 height 22
type textarea "x"
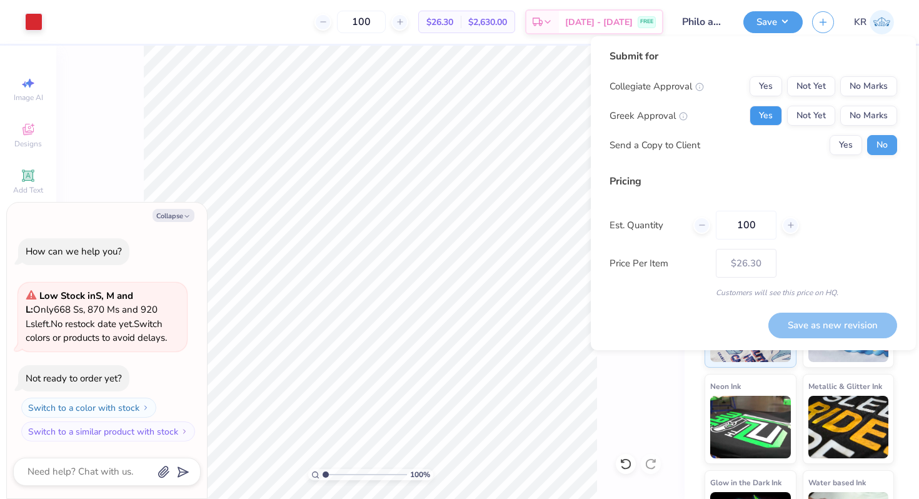
click at [763, 118] on button "Yes" at bounding box center [766, 116] width 33 height 20
click at [852, 89] on button "No Marks" at bounding box center [868, 86] width 57 height 20
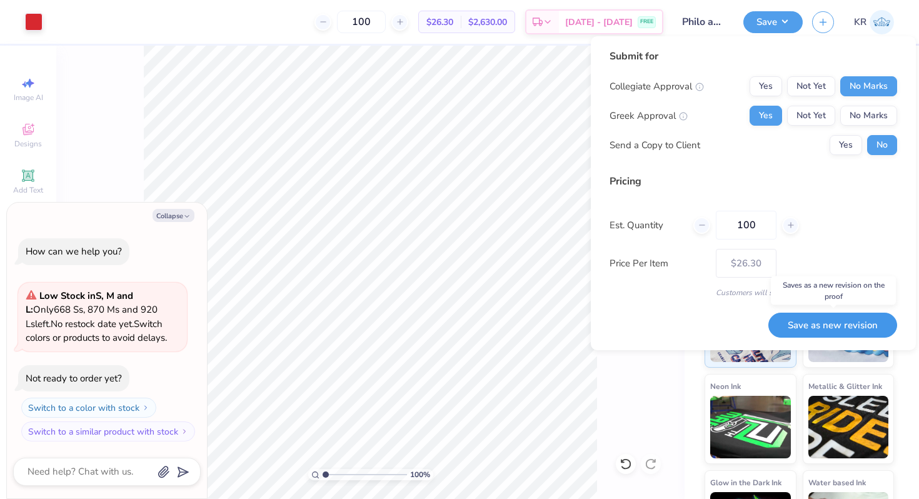
click at [798, 333] on button "Save as new revision" at bounding box center [832, 326] width 129 height 26
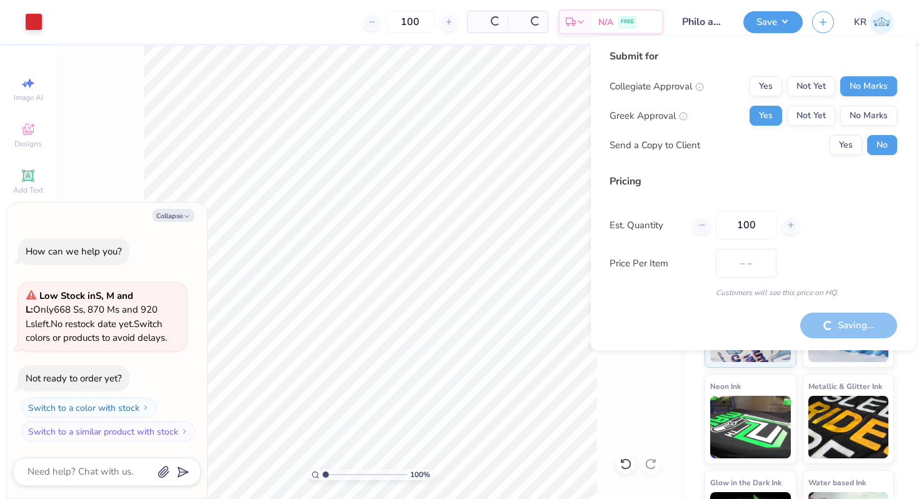
type input "$26.30"
type textarea "x"
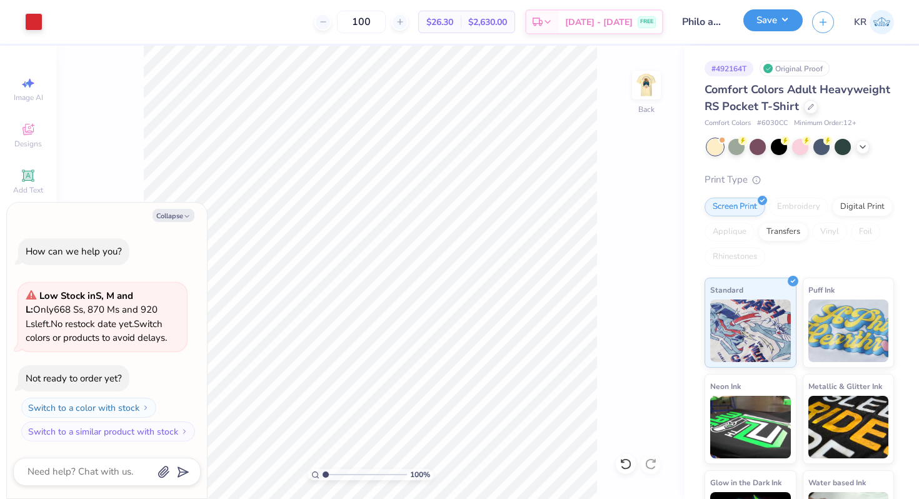
click at [775, 18] on button "Save" at bounding box center [772, 20] width 59 height 22
type textarea "x"
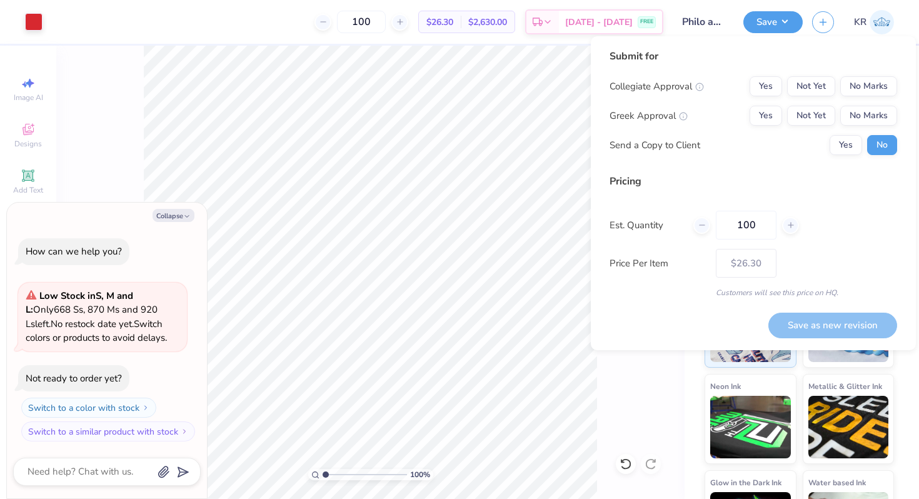
click at [765, 126] on div "Collegiate Approval Yes Not Yet No Marks Greek Approval Yes Not Yet No Marks Se…" at bounding box center [754, 115] width 288 height 79
click at [764, 121] on button "Yes" at bounding box center [766, 116] width 33 height 20
click at [867, 91] on button "No Marks" at bounding box center [868, 86] width 57 height 20
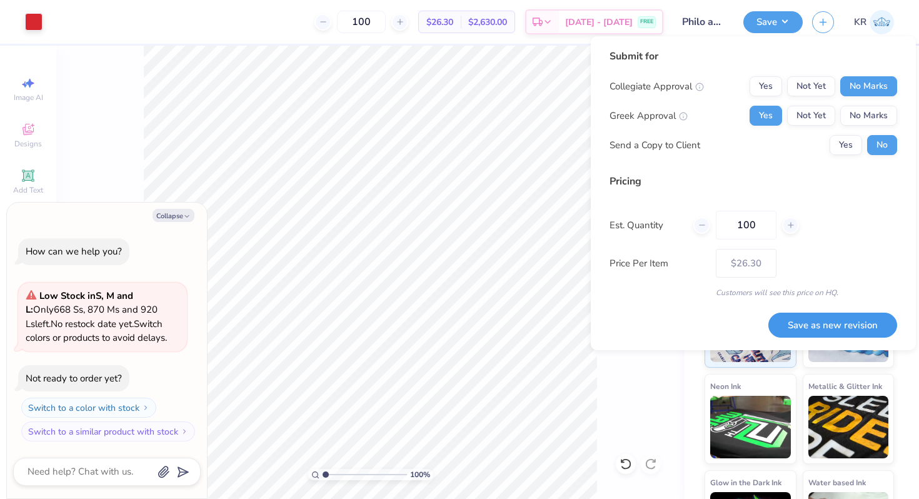
click at [813, 329] on button "Save as new revision" at bounding box center [832, 326] width 129 height 26
type input "$26.30"
type textarea "x"
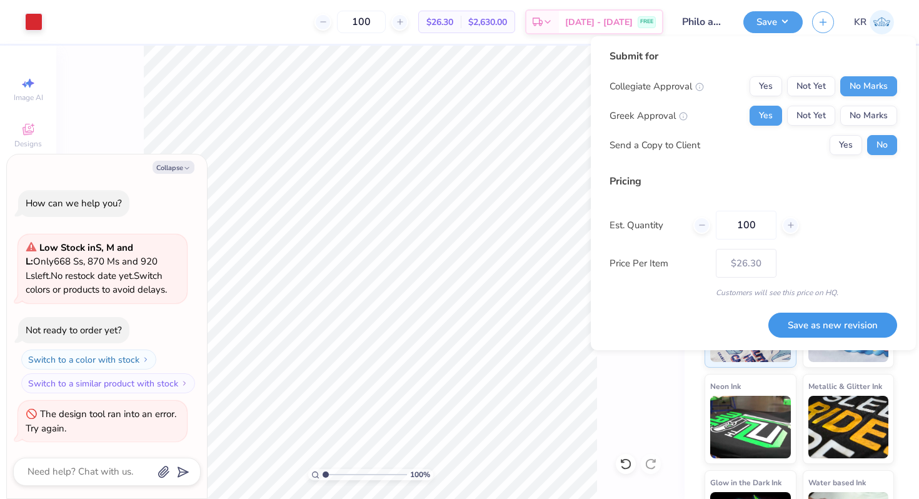
click at [814, 321] on button "Save as new revision" at bounding box center [832, 326] width 129 height 26
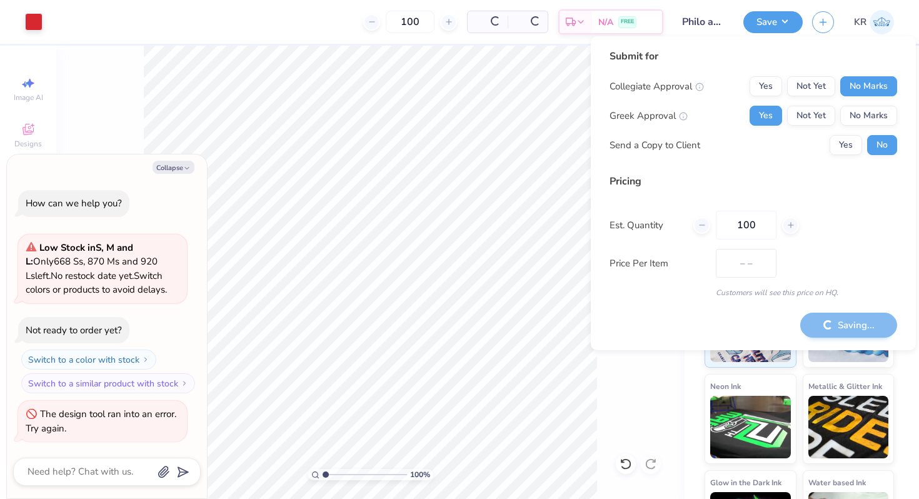
type input "$26.30"
type textarea "x"
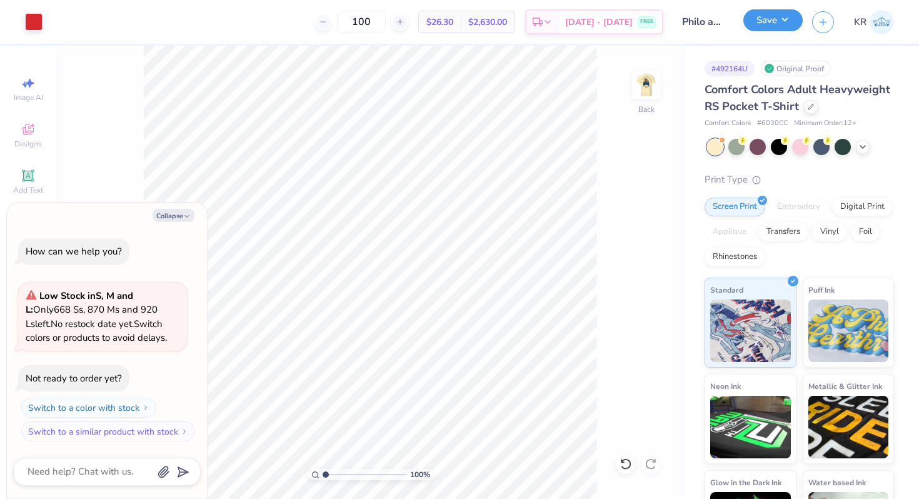
click at [773, 21] on button "Save" at bounding box center [772, 20] width 59 height 22
type textarea "x"
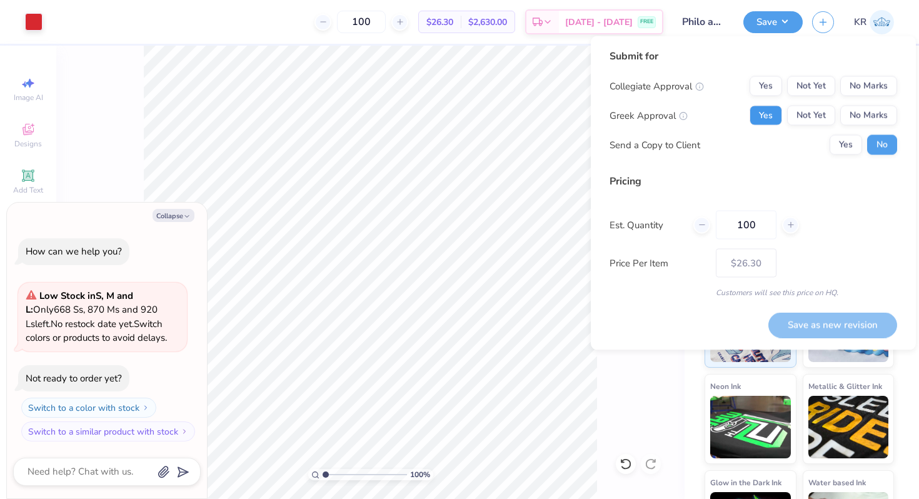
click at [758, 109] on button "Yes" at bounding box center [766, 116] width 33 height 20
click at [860, 86] on button "No Marks" at bounding box center [868, 86] width 57 height 20
click at [808, 324] on button "Save as new revision" at bounding box center [832, 325] width 129 height 26
type input "$26.30"
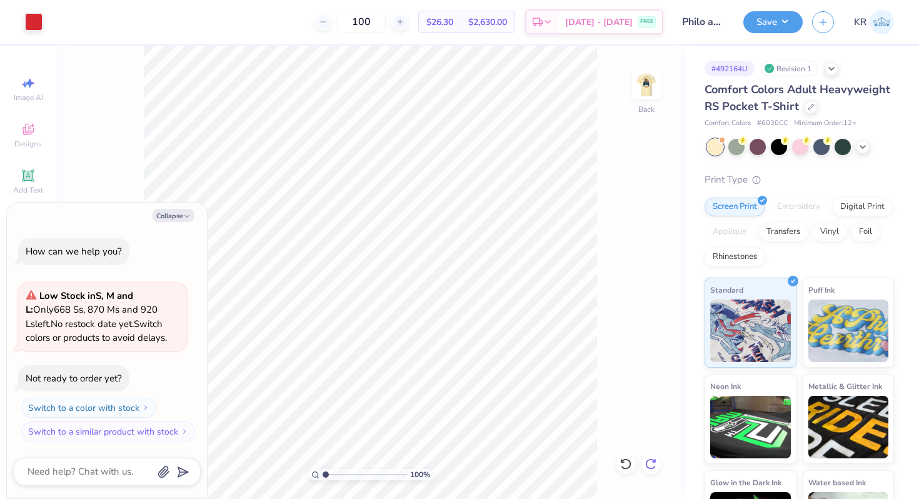
click at [657, 462] on div at bounding box center [651, 464] width 20 height 20
click at [647, 289] on icon at bounding box center [652, 291] width 18 height 15
click at [651, 291] on icon at bounding box center [652, 292] width 8 height 11
type textarea "x"
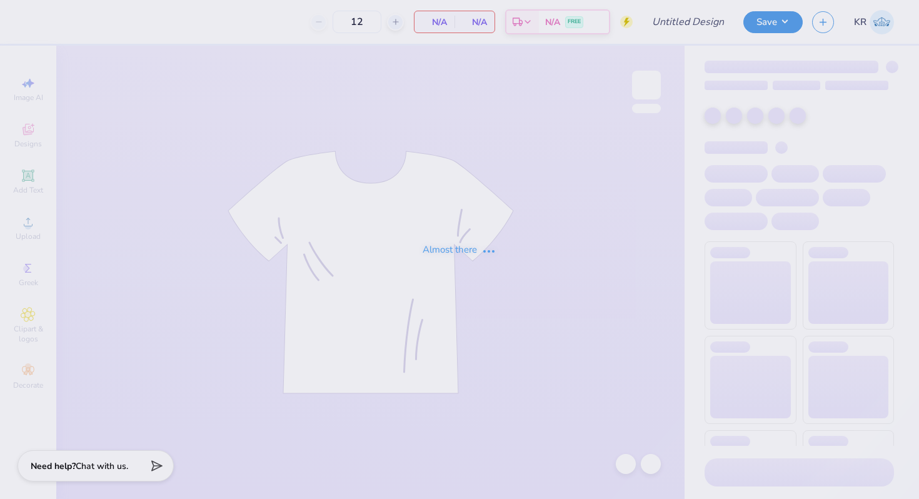
type input "Philo american/retriever theme"
type input "100"
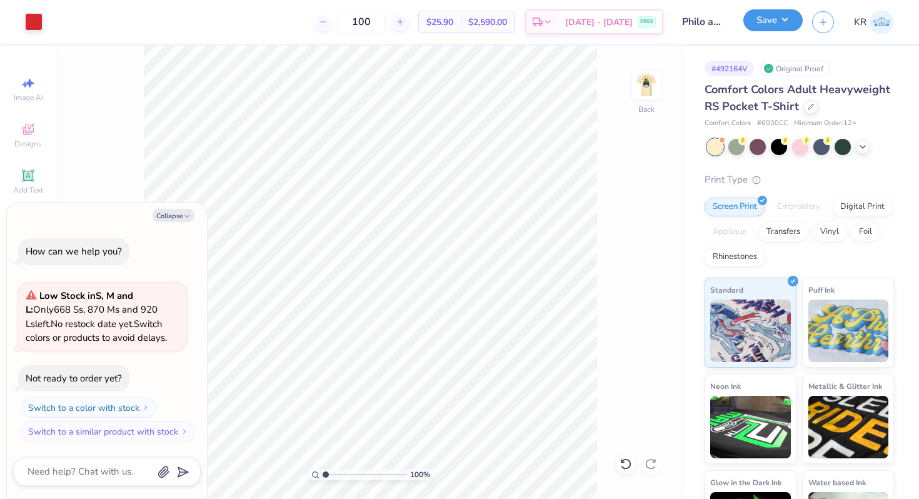
click at [788, 24] on button "Save" at bounding box center [772, 20] width 59 height 22
type textarea "x"
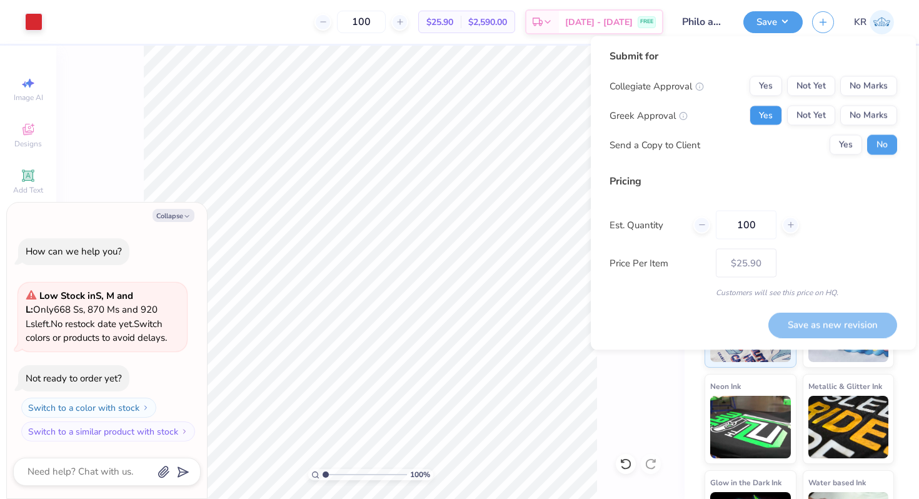
click at [760, 119] on button "Yes" at bounding box center [766, 116] width 33 height 20
click at [864, 80] on button "No Marks" at bounding box center [868, 86] width 57 height 20
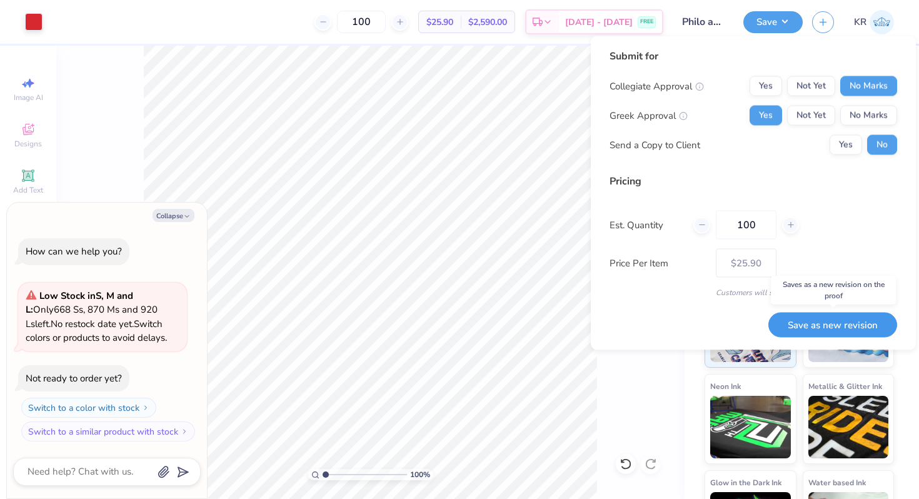
click at [819, 325] on button "Save as new revision" at bounding box center [832, 325] width 129 height 26
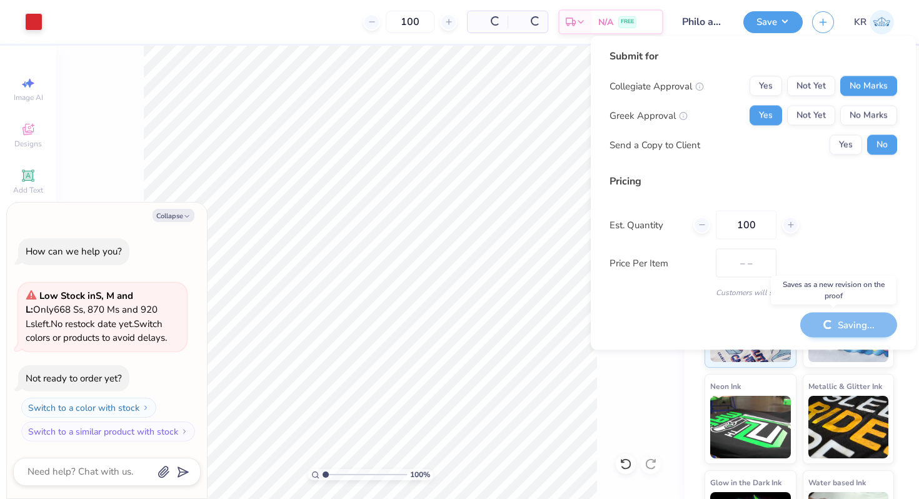
type input "$25.90"
type textarea "x"
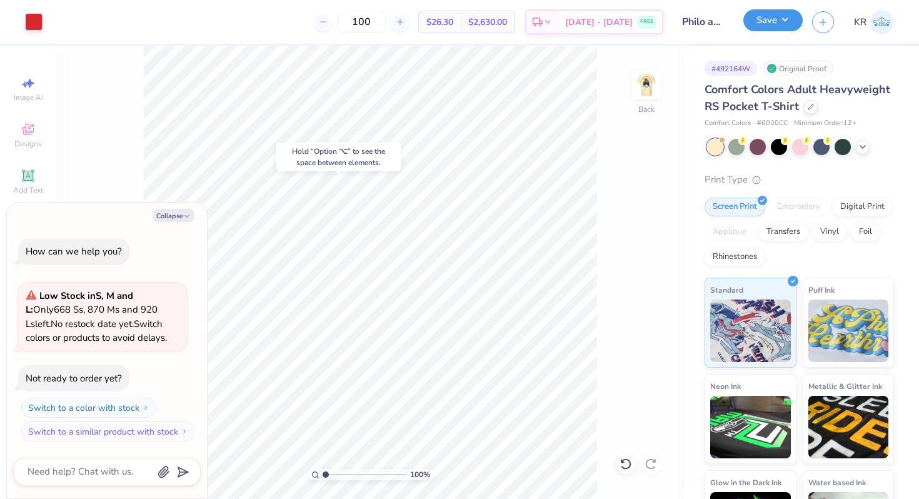
click at [775, 26] on button "Save" at bounding box center [772, 20] width 59 height 22
type textarea "x"
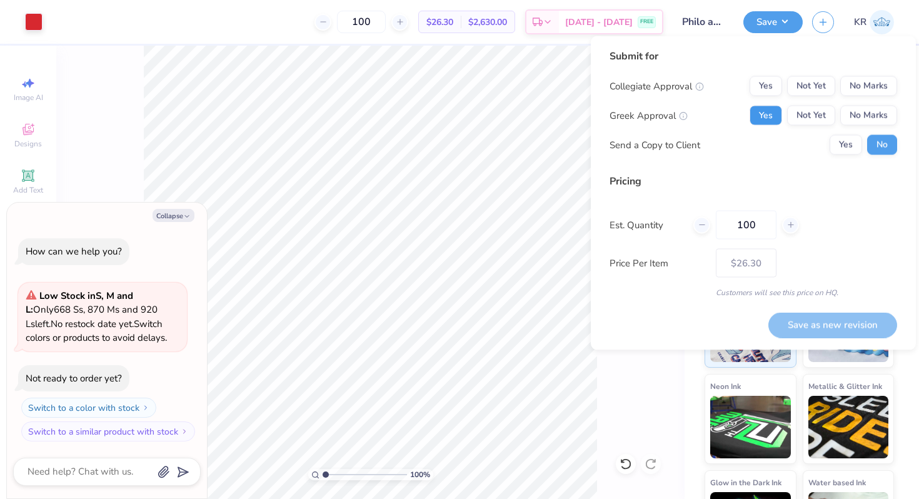
click at [766, 113] on button "Yes" at bounding box center [766, 116] width 33 height 20
click at [860, 88] on button "No Marks" at bounding box center [868, 86] width 57 height 20
click at [784, 326] on button "Save as new revision" at bounding box center [832, 325] width 129 height 26
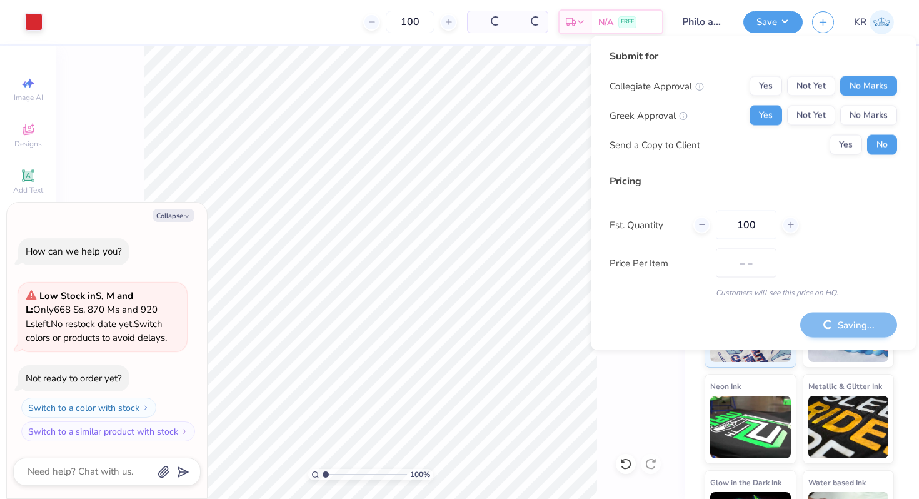
type input "$26.30"
type textarea "x"
